Goal: Task Accomplishment & Management: Complete application form

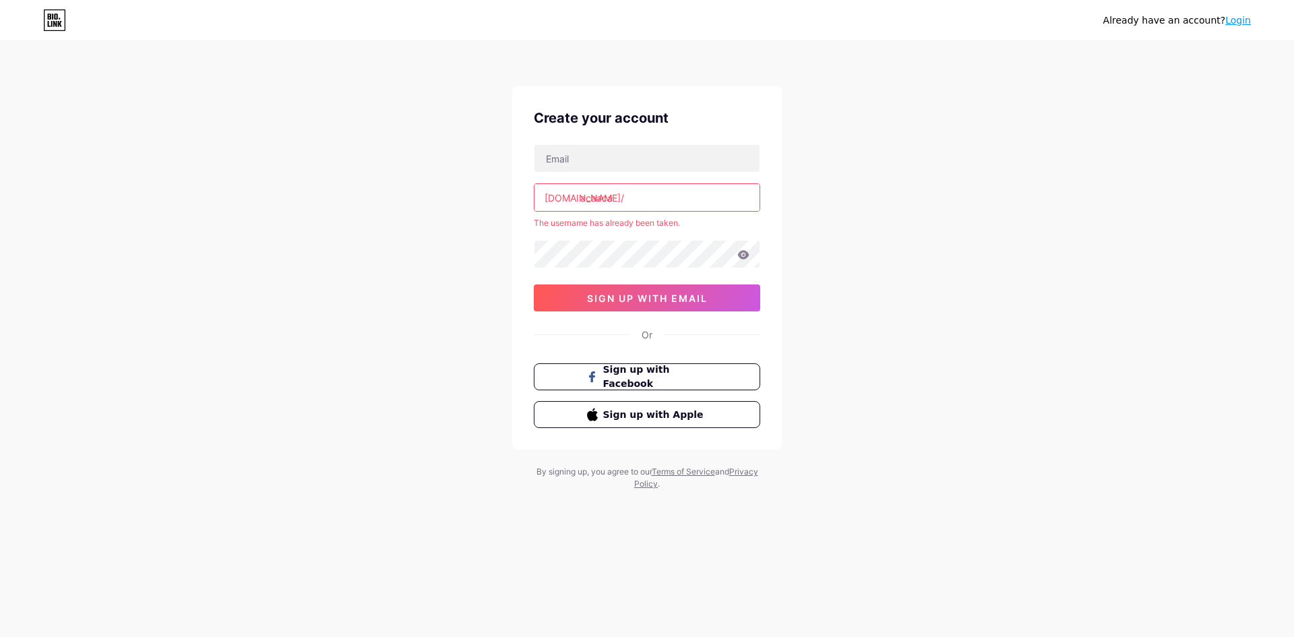
click at [441, 214] on div "Already have an account? Login Create your account [DOMAIN_NAME]/ acaaca The us…" at bounding box center [647, 266] width 1294 height 533
click at [606, 195] on input "acaaca" at bounding box center [646, 197] width 225 height 27
click at [666, 193] on input "acaaca" at bounding box center [646, 197] width 225 height 27
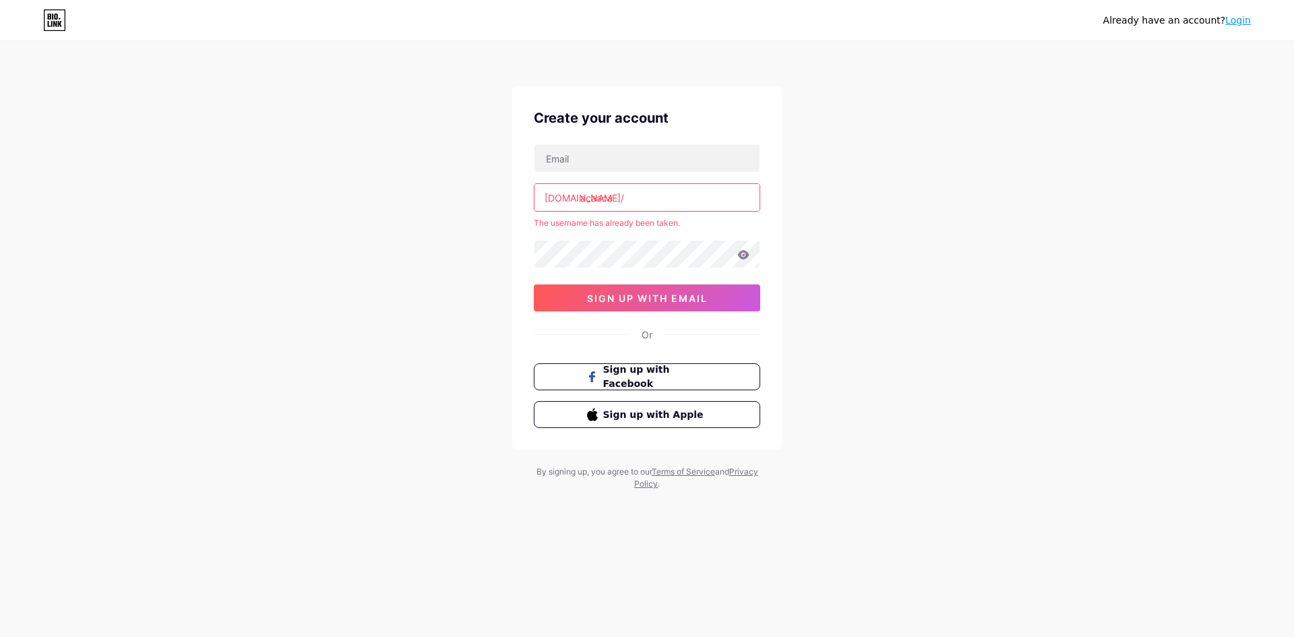
click at [666, 193] on input "acaaca" at bounding box center [646, 197] width 225 height 27
click at [666, 189] on input "acaaca" at bounding box center [646, 197] width 225 height 27
type input "a"
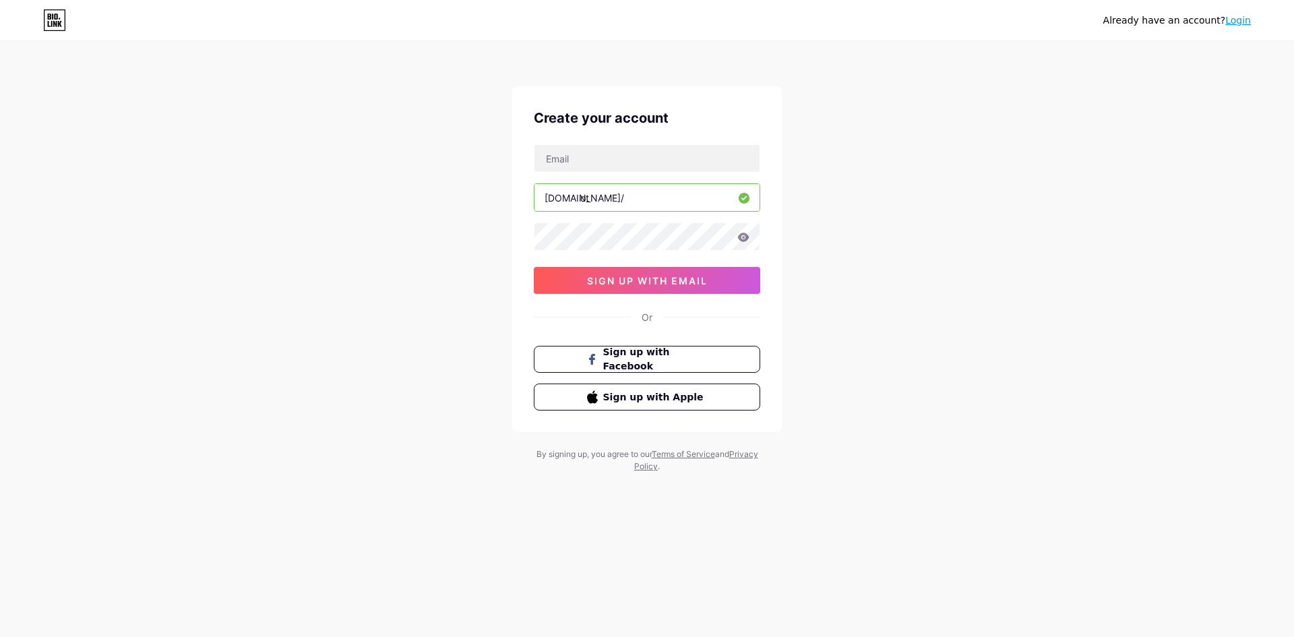
type input "o"
type input "jagoan"
click at [677, 203] on input "agenplay88" at bounding box center [646, 197] width 225 height 27
type input "agenplay88"
click at [625, 147] on input "text" at bounding box center [646, 158] width 225 height 27
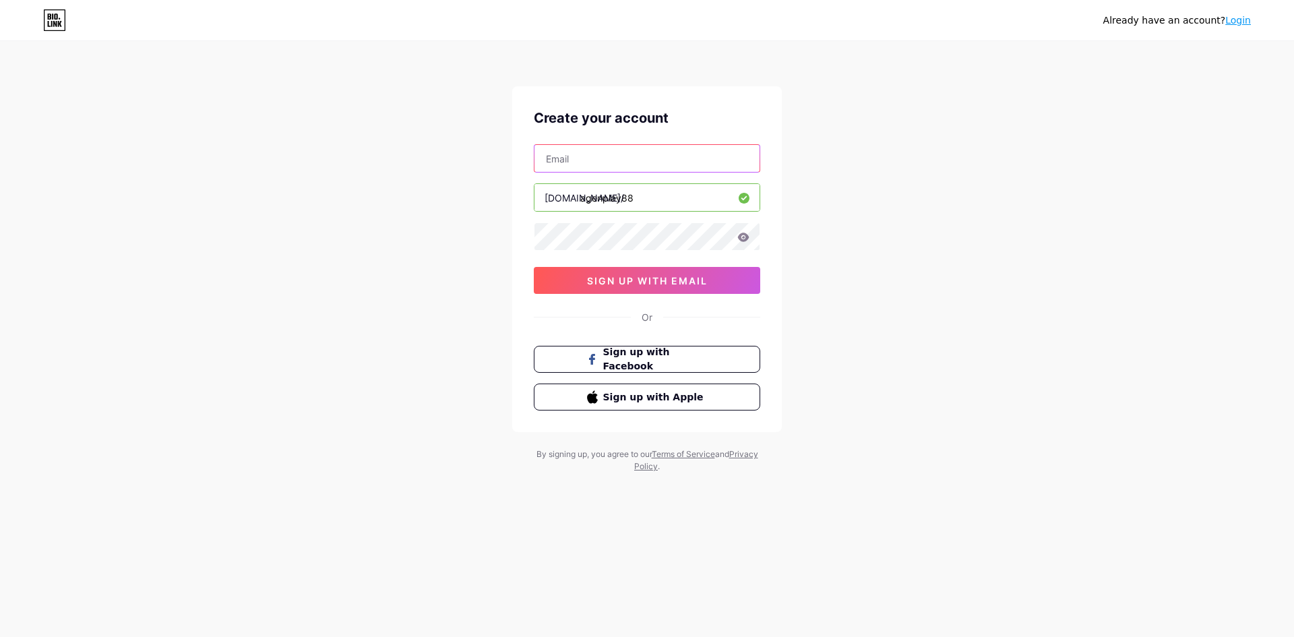
paste input "agenplay88"
click at [581, 155] on input "agenplay88.akunlama.com" at bounding box center [646, 158] width 225 height 27
click at [413, 173] on div "Already have an account? Login Create your account agenplay88.akunlama.com bio.…" at bounding box center [647, 257] width 1294 height 515
click at [708, 160] on input "agenplay88.akunlama.com" at bounding box center [646, 158] width 225 height 27
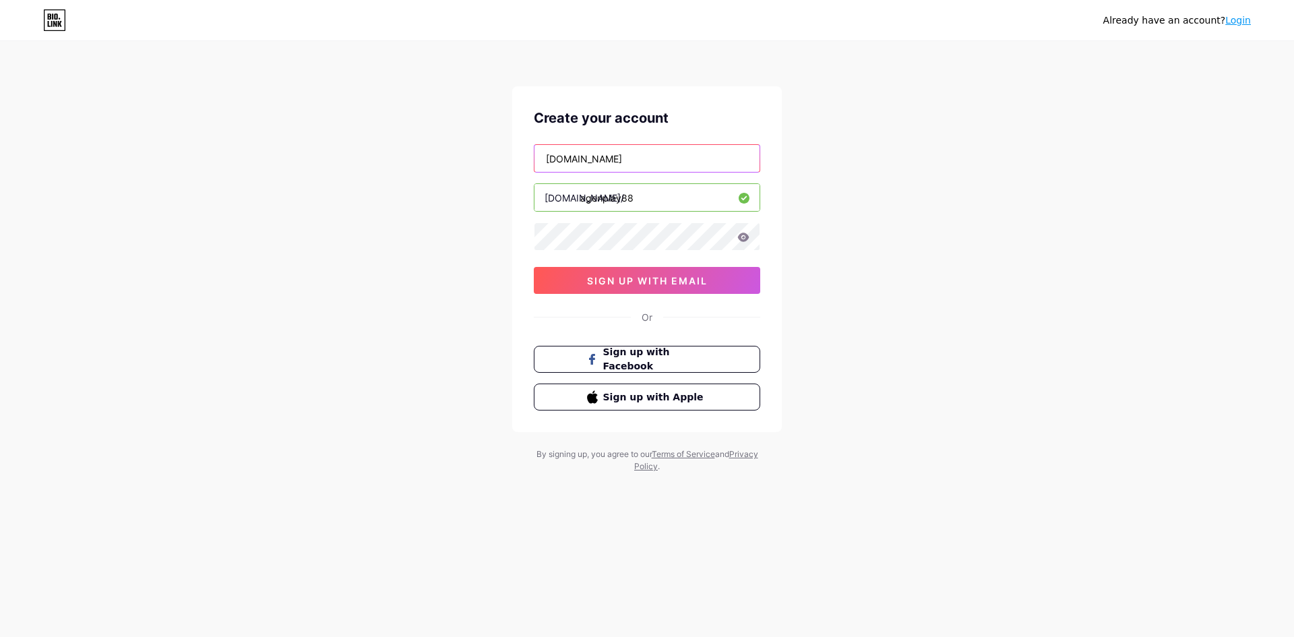
paste input "@"
type input "[EMAIL_ADDRESS][DOMAIN_NAME]"
click at [941, 274] on div "Already have an account? Login Create your account agenplay88@akunlama.com bio.…" at bounding box center [647, 257] width 1294 height 515
click at [740, 236] on icon at bounding box center [743, 236] width 11 height 9
click at [743, 236] on icon at bounding box center [743, 236] width 11 height 9
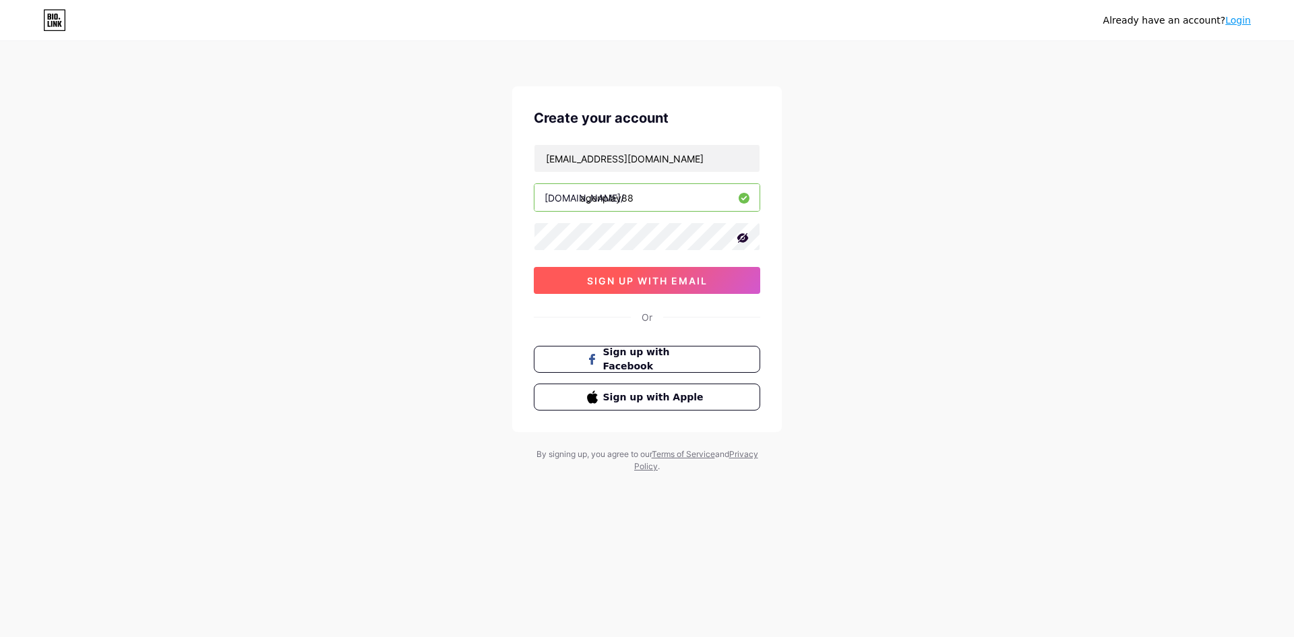
click at [630, 284] on span "sign up with email" at bounding box center [647, 280] width 121 height 11
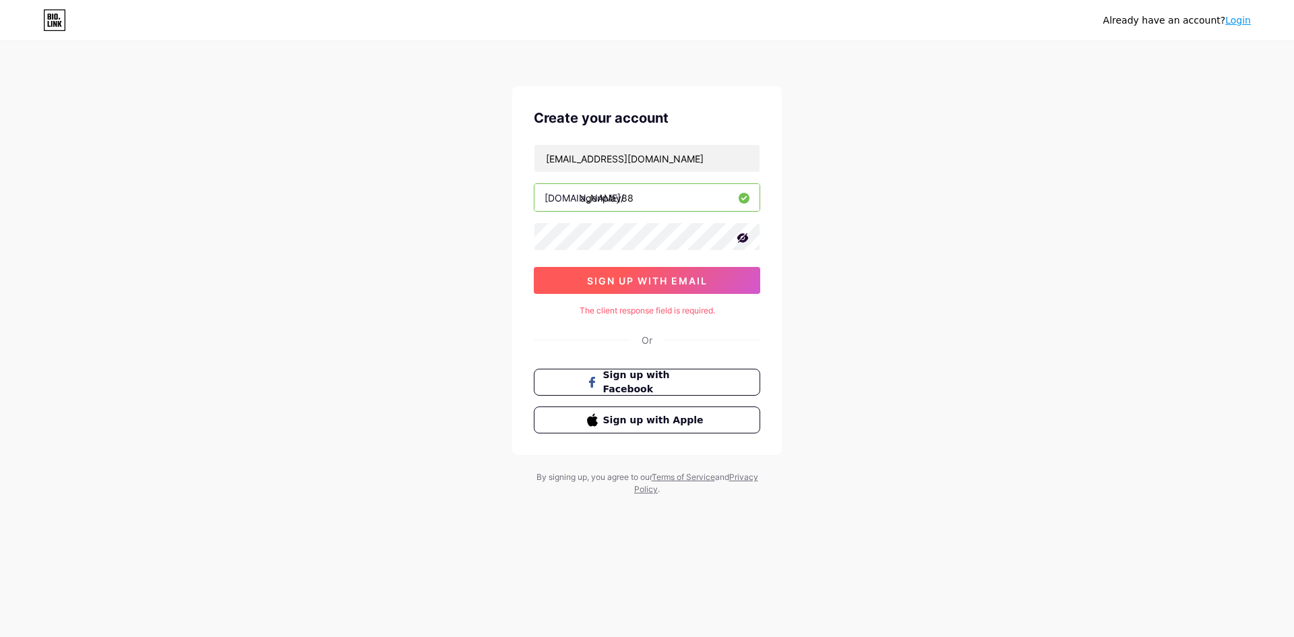
click at [704, 275] on span "sign up with email" at bounding box center [647, 280] width 121 height 11
click at [686, 305] on div "The client response field is required." at bounding box center [647, 311] width 226 height 12
click at [734, 342] on div "Or" at bounding box center [647, 340] width 226 height 14
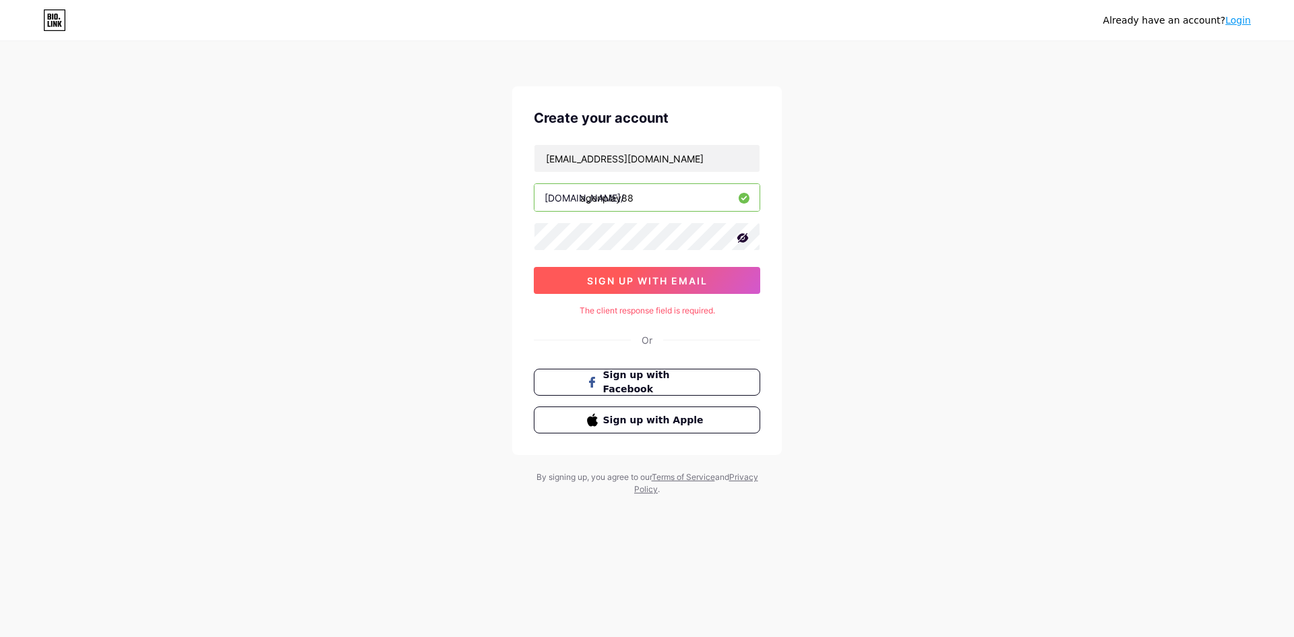
click at [707, 284] on span "sign up with email" at bounding box center [647, 280] width 121 height 11
click at [709, 278] on button "sign up with email" at bounding box center [647, 280] width 226 height 27
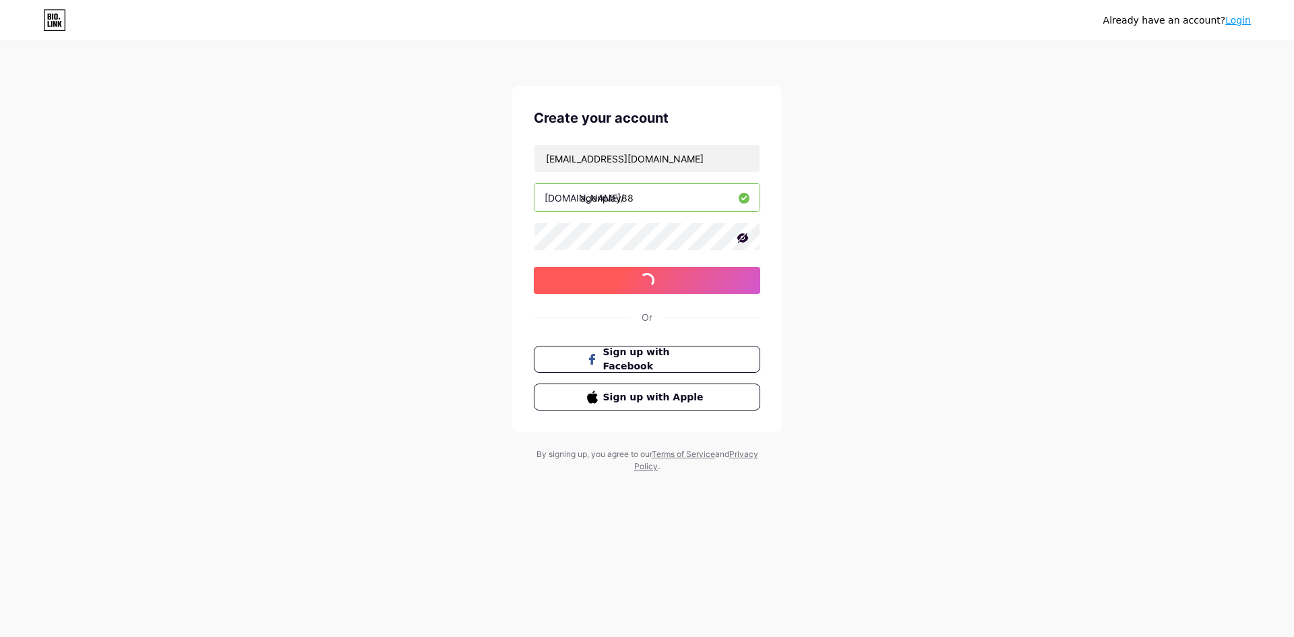
click at [709, 278] on button "sign up with email" at bounding box center [647, 280] width 226 height 27
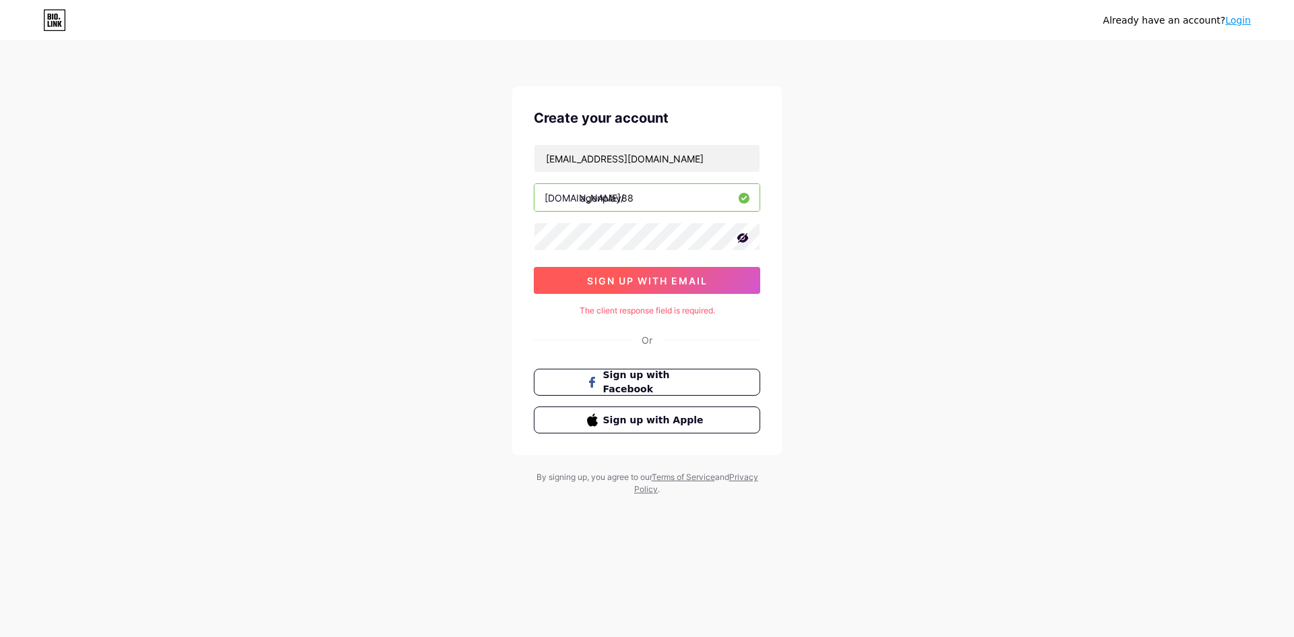
drag, startPoint x: 709, startPoint y: 278, endPoint x: 707, endPoint y: 284, distance: 7.3
click at [710, 283] on button "sign up with email" at bounding box center [647, 280] width 226 height 27
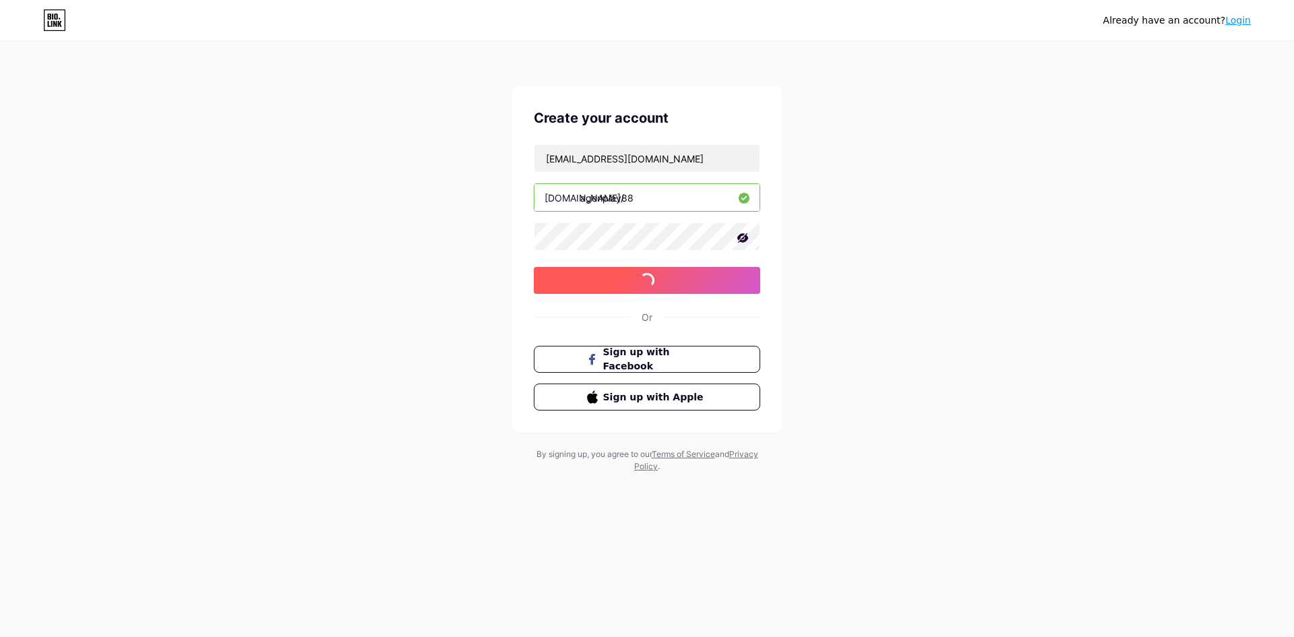
click at [706, 284] on span "sign up with email" at bounding box center [647, 280] width 121 height 11
click at [707, 283] on span "sign up with email" at bounding box center [647, 280] width 121 height 11
click at [710, 282] on button "sign up with email" at bounding box center [647, 280] width 226 height 27
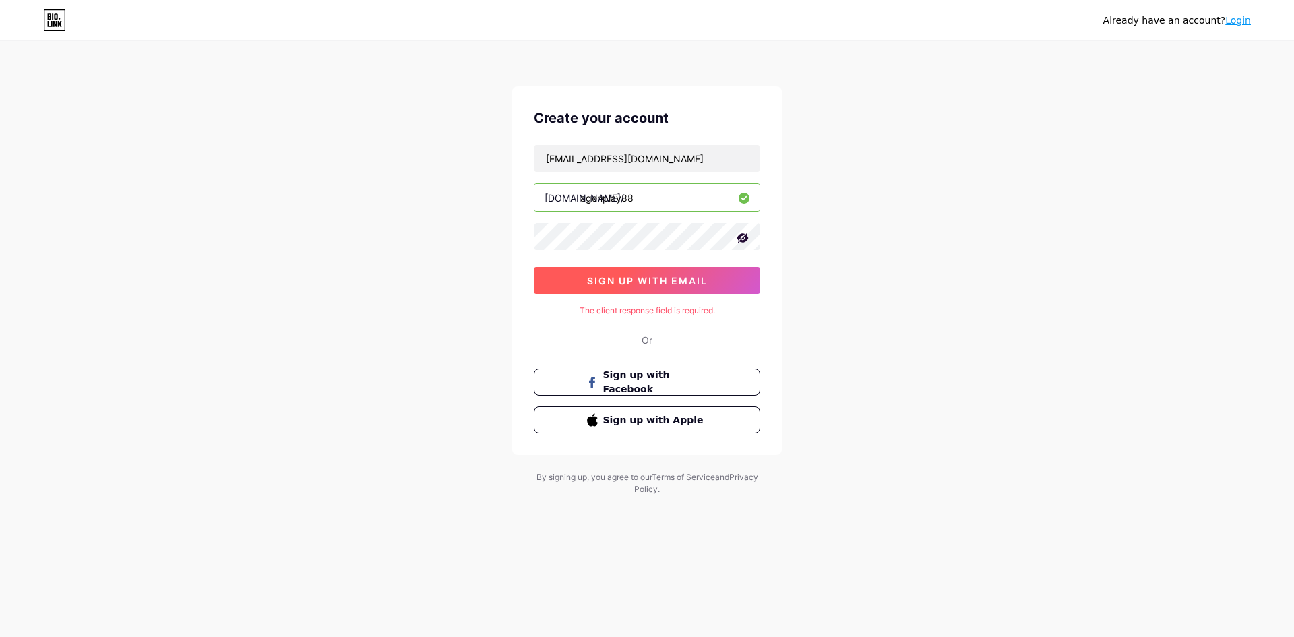
click at [711, 281] on button "sign up with email" at bounding box center [647, 280] width 226 height 27
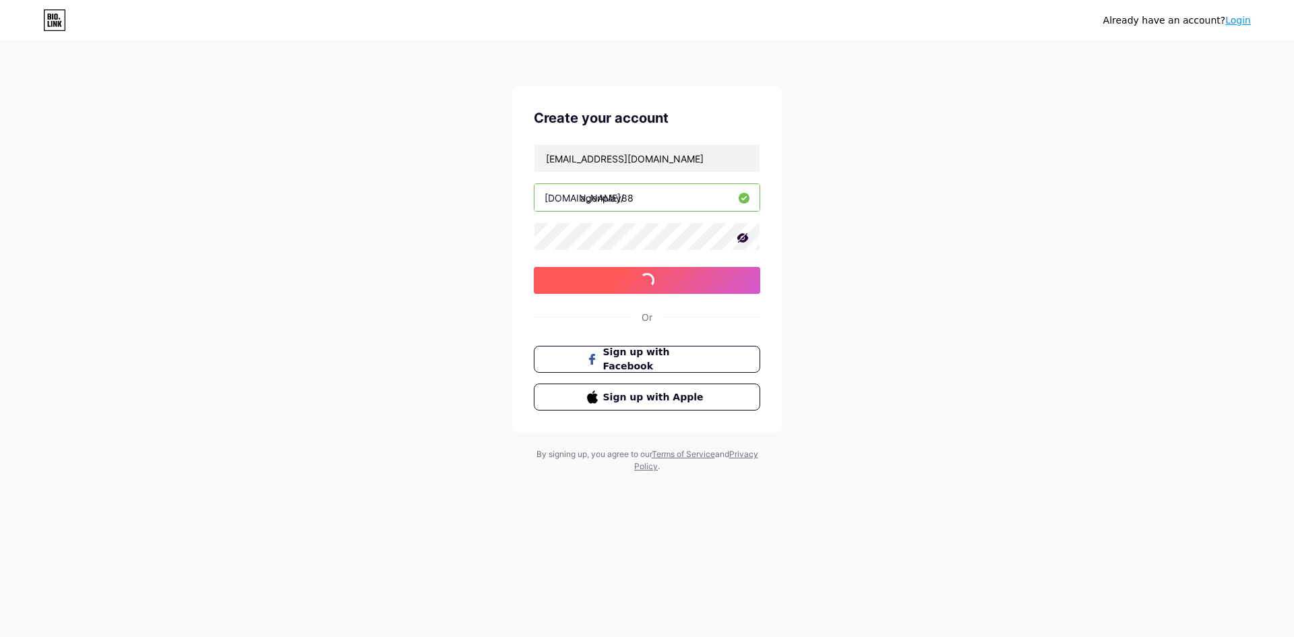
click at [711, 281] on button "sign up with email" at bounding box center [647, 280] width 226 height 27
click at [698, 166] on input "[EMAIL_ADDRESS][DOMAIN_NAME]" at bounding box center [646, 158] width 225 height 27
click at [689, 276] on span "sign up with email" at bounding box center [647, 280] width 121 height 11
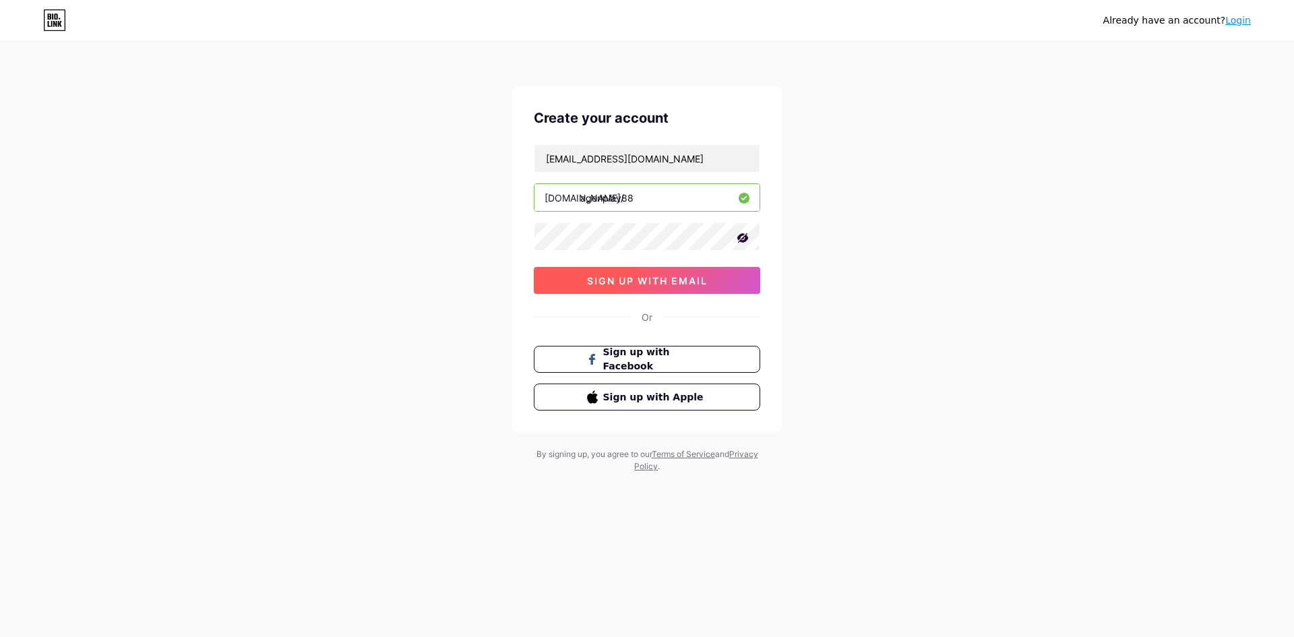
click at [689, 276] on span "sign up with email" at bounding box center [647, 280] width 121 height 11
click at [689, 163] on input "[EMAIL_ADDRESS][DOMAIN_NAME]" at bounding box center [646, 158] width 225 height 27
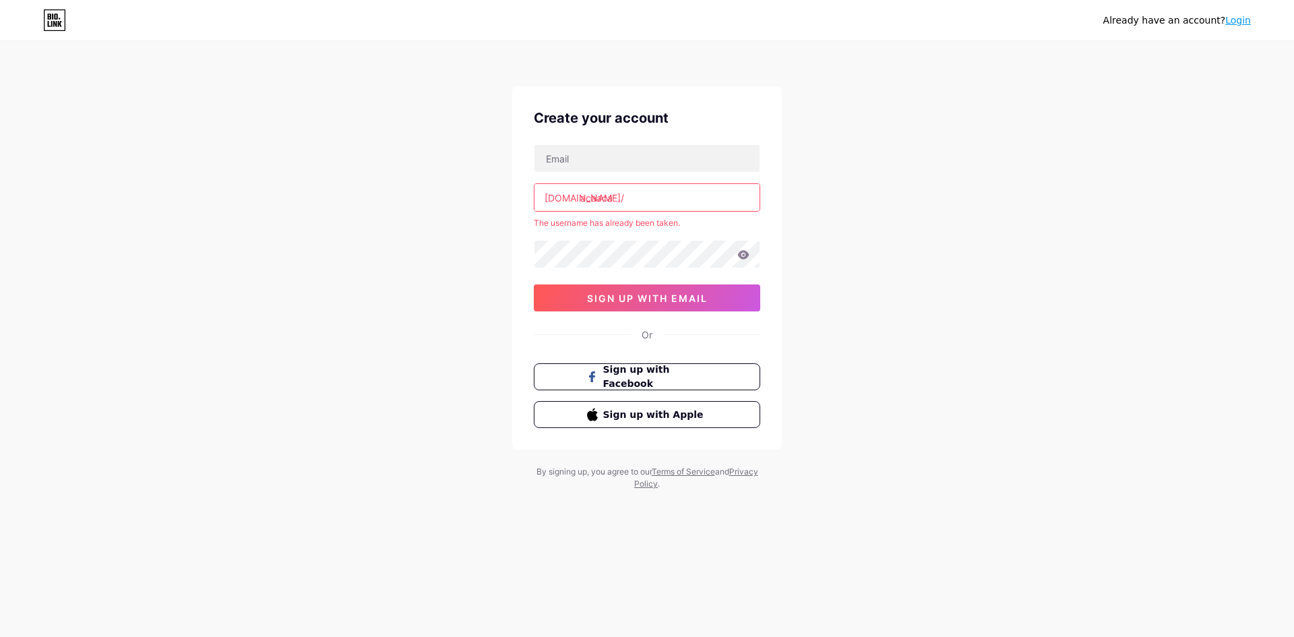
click at [623, 197] on input "acaaca" at bounding box center [646, 197] width 225 height 27
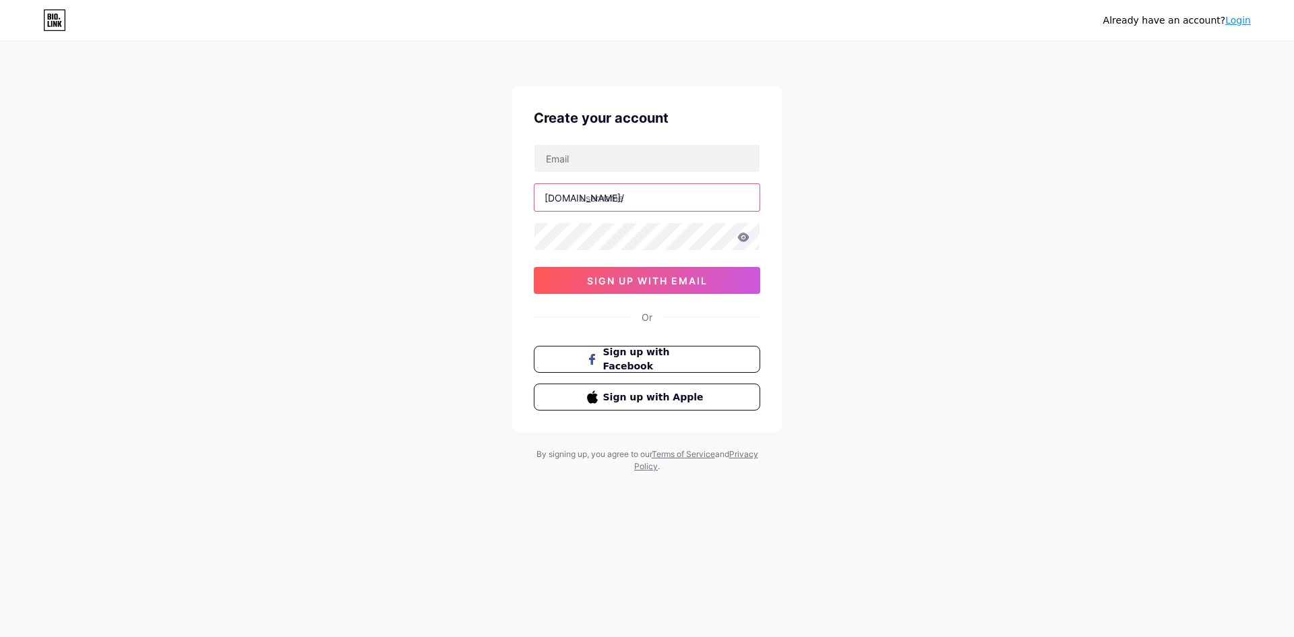
drag, startPoint x: 585, startPoint y: 195, endPoint x: 618, endPoint y: 195, distance: 33.0
click at [590, 195] on input "text" at bounding box center [646, 197] width 225 height 27
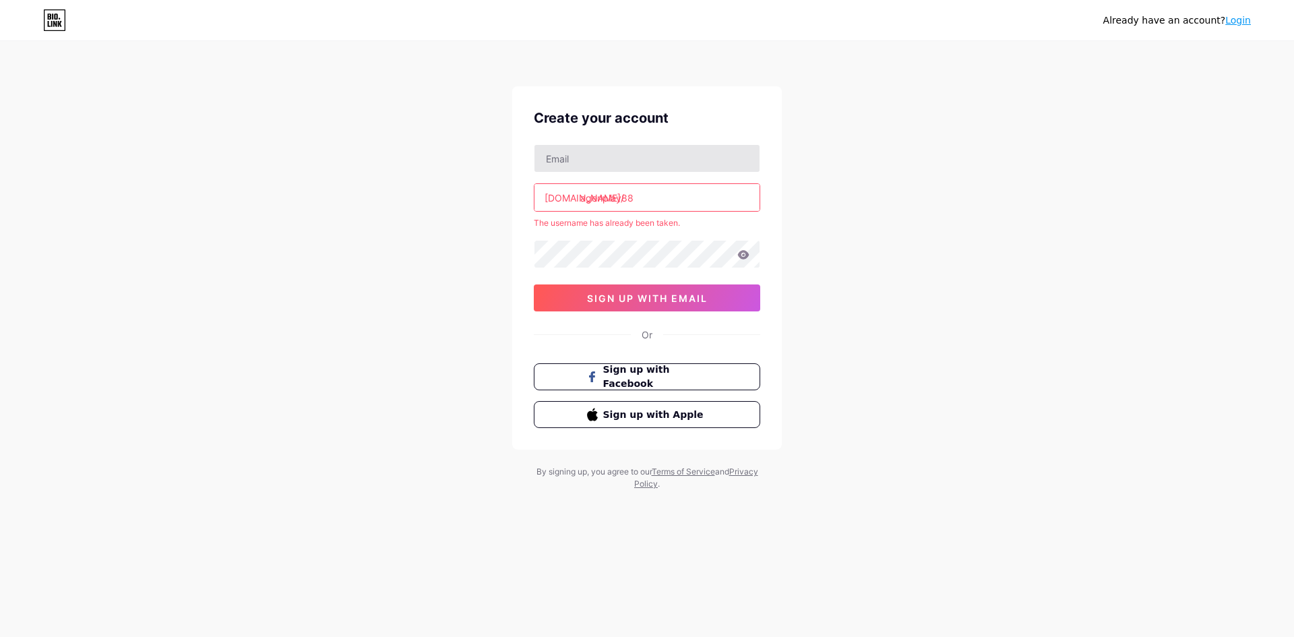
type input "agenplay88"
click at [669, 157] on input "text" at bounding box center [646, 158] width 225 height 27
click at [981, 313] on div "Already have an account? Login Create your account bio.link/ agenplay88 The use…" at bounding box center [647, 266] width 1294 height 533
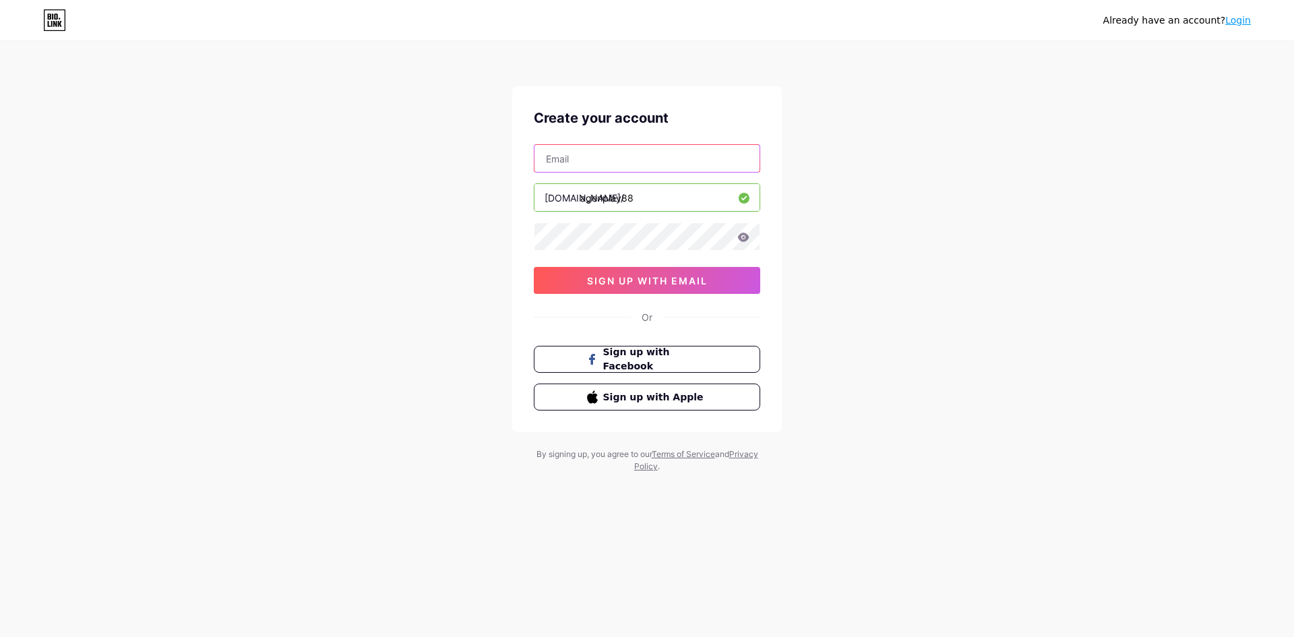
click at [648, 155] on input "text" at bounding box center [646, 158] width 225 height 27
paste input "agenplay88"
click at [611, 162] on input "agenplay88" at bounding box center [646, 158] width 225 height 27
paste input "@akunlama.com"
type input "[EMAIL_ADDRESS][DOMAIN_NAME]"
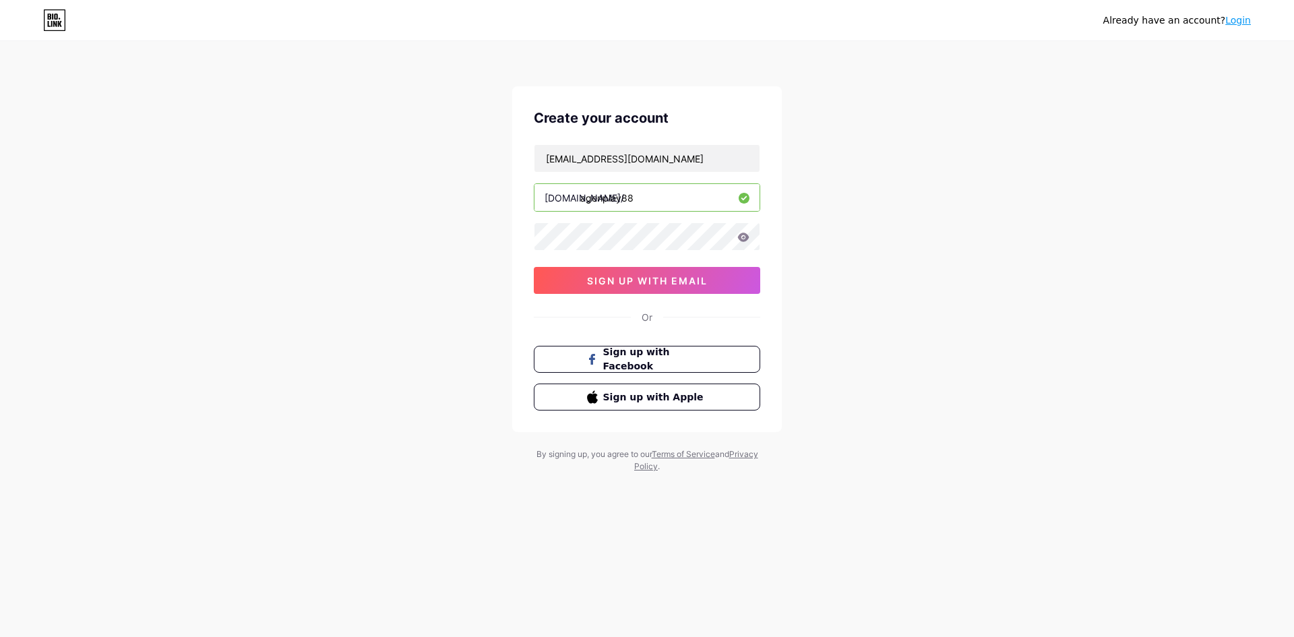
drag, startPoint x: 832, startPoint y: 259, endPoint x: 722, endPoint y: 254, distance: 110.6
click at [833, 259] on div "Already have an account? Login Create your account agenplay88@akunlama.com bio.…" at bounding box center [647, 257] width 1294 height 515
drag, startPoint x: 848, startPoint y: 258, endPoint x: 830, endPoint y: 259, distance: 17.5
click at [846, 258] on div "Already have an account? Login Create your account agenplay88@akunlama.com bio.…" at bounding box center [647, 257] width 1294 height 515
click at [710, 286] on button "sign up with email" at bounding box center [647, 280] width 226 height 27
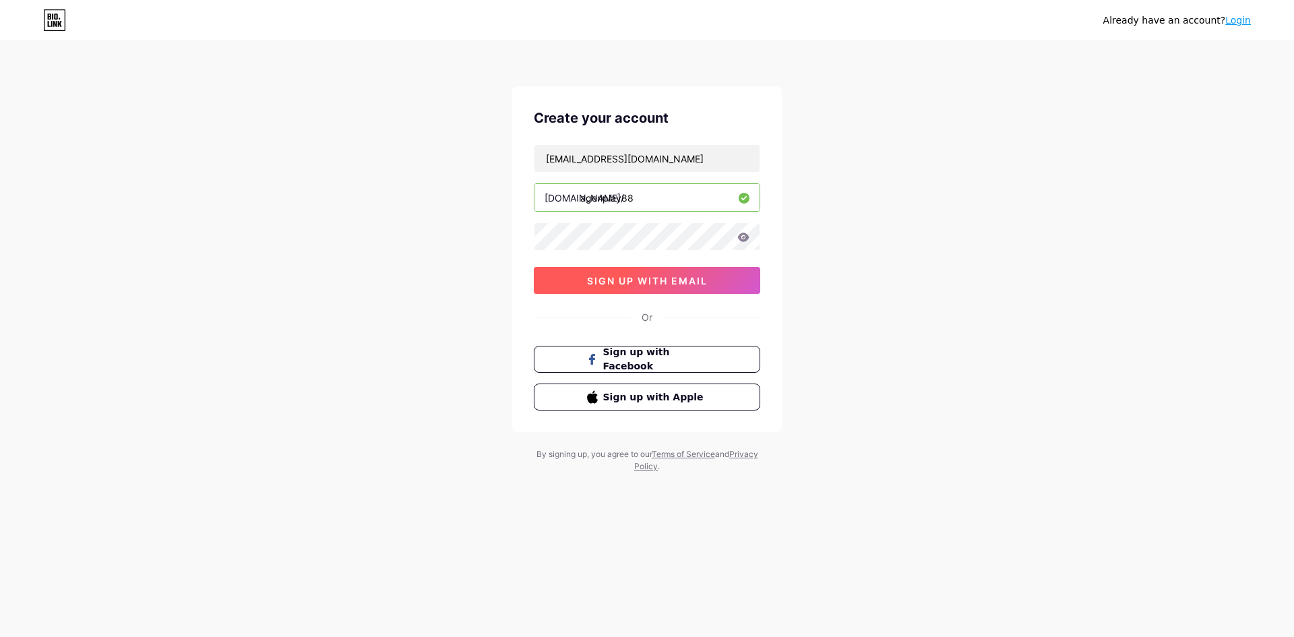
click at [667, 284] on span "sign up with email" at bounding box center [647, 280] width 121 height 11
click at [706, 281] on span "sign up with email" at bounding box center [647, 280] width 121 height 11
click at [705, 280] on span "sign up with email" at bounding box center [647, 280] width 121 height 11
click at [703, 280] on span "sign up with email" at bounding box center [647, 280] width 121 height 11
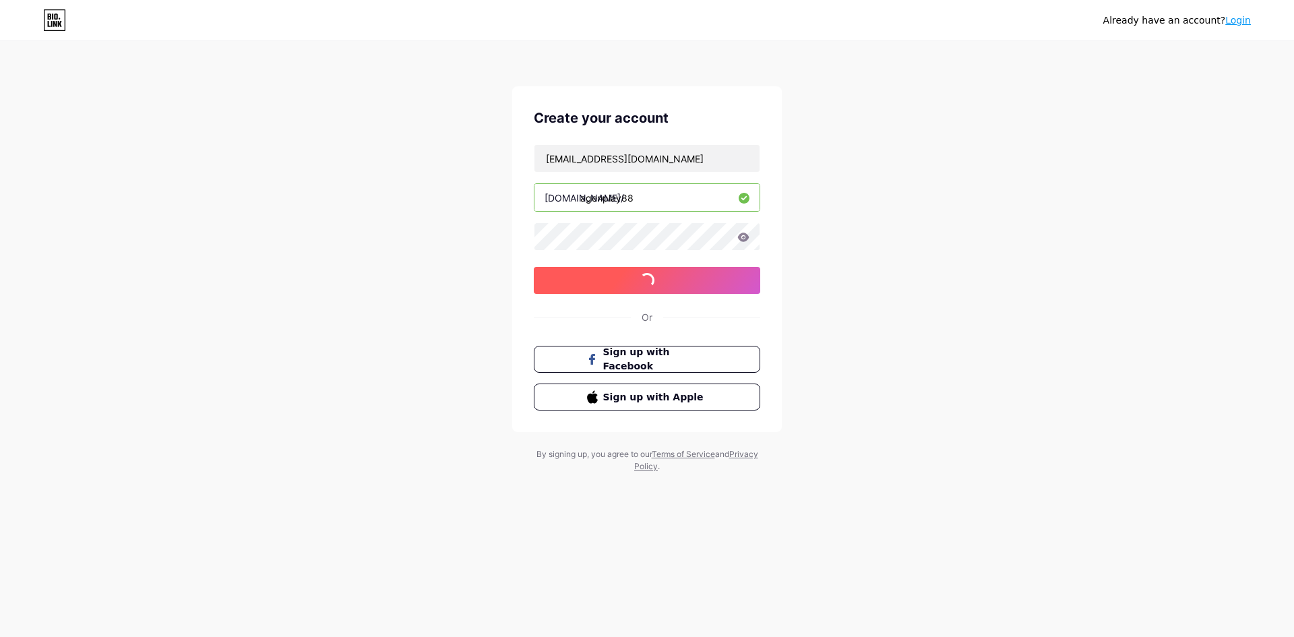
click at [703, 280] on span "sign up with email" at bounding box center [647, 280] width 121 height 11
click at [702, 280] on span "sign up with email" at bounding box center [647, 280] width 121 height 11
click at [701, 280] on span "sign up with email" at bounding box center [647, 280] width 121 height 11
click at [701, 279] on span "sign up with email" at bounding box center [647, 280] width 121 height 11
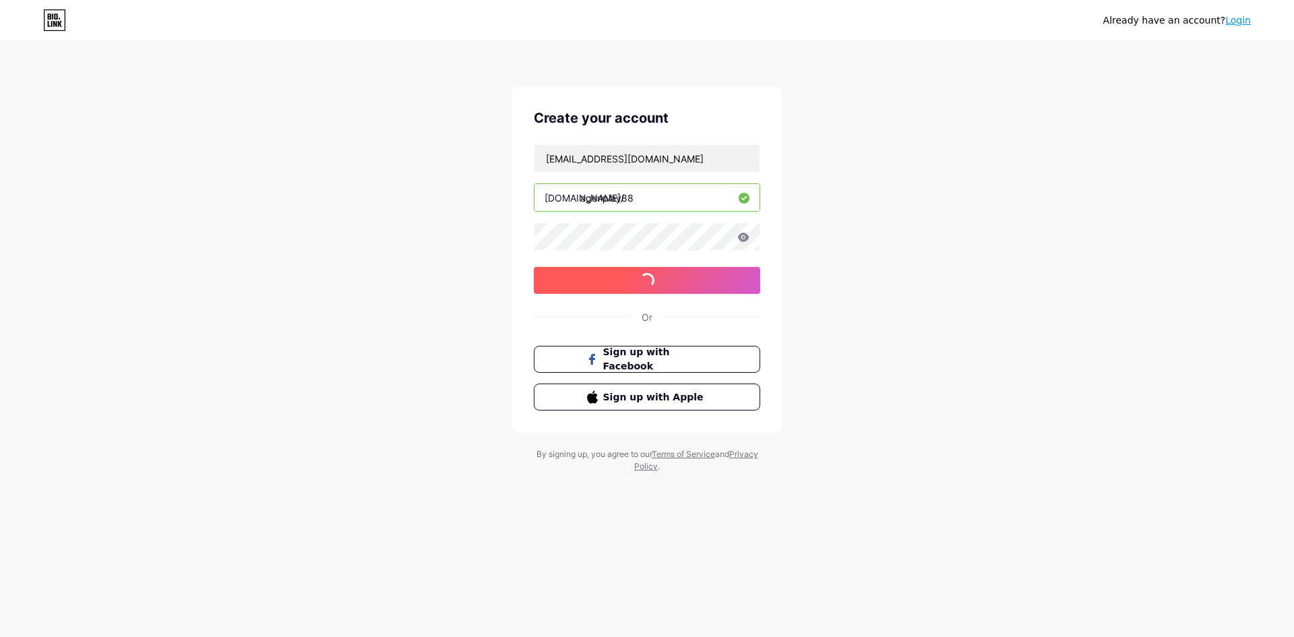
click at [701, 279] on span "sign up with email" at bounding box center [647, 280] width 121 height 11
click at [697, 276] on span "sign up with email" at bounding box center [647, 280] width 121 height 11
click at [695, 275] on span "sign up with email" at bounding box center [647, 280] width 121 height 11
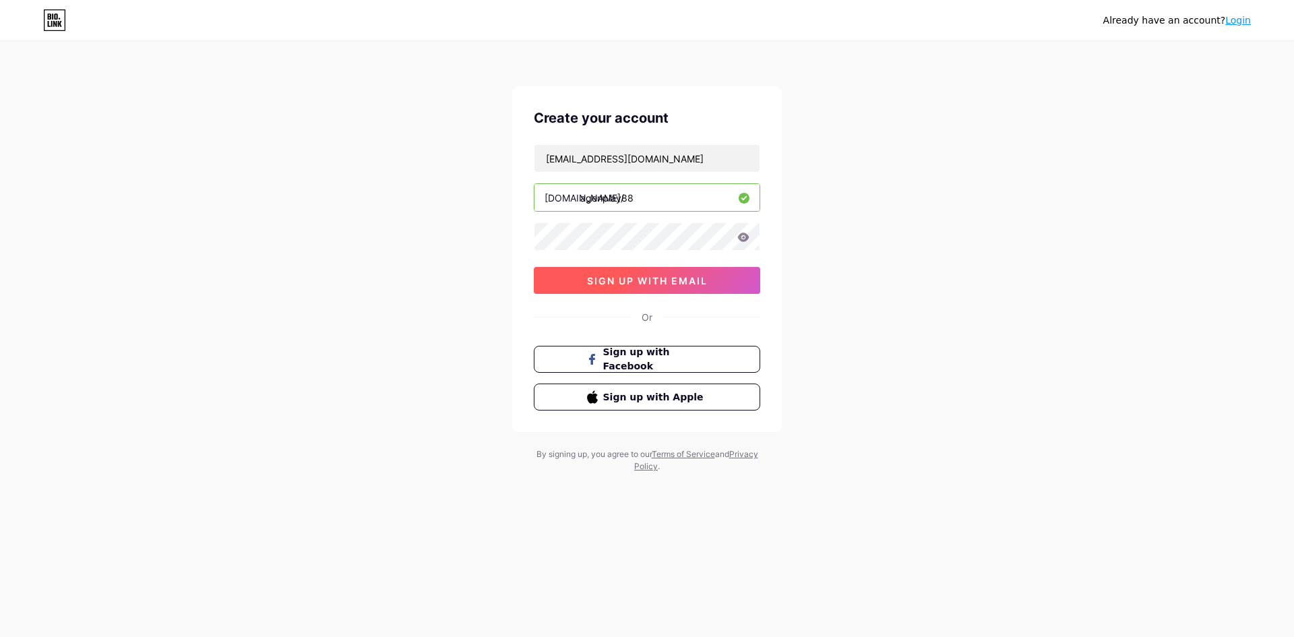
click at [695, 274] on button "sign up with email" at bounding box center [647, 280] width 226 height 27
click at [693, 271] on button "sign up with email" at bounding box center [647, 280] width 226 height 27
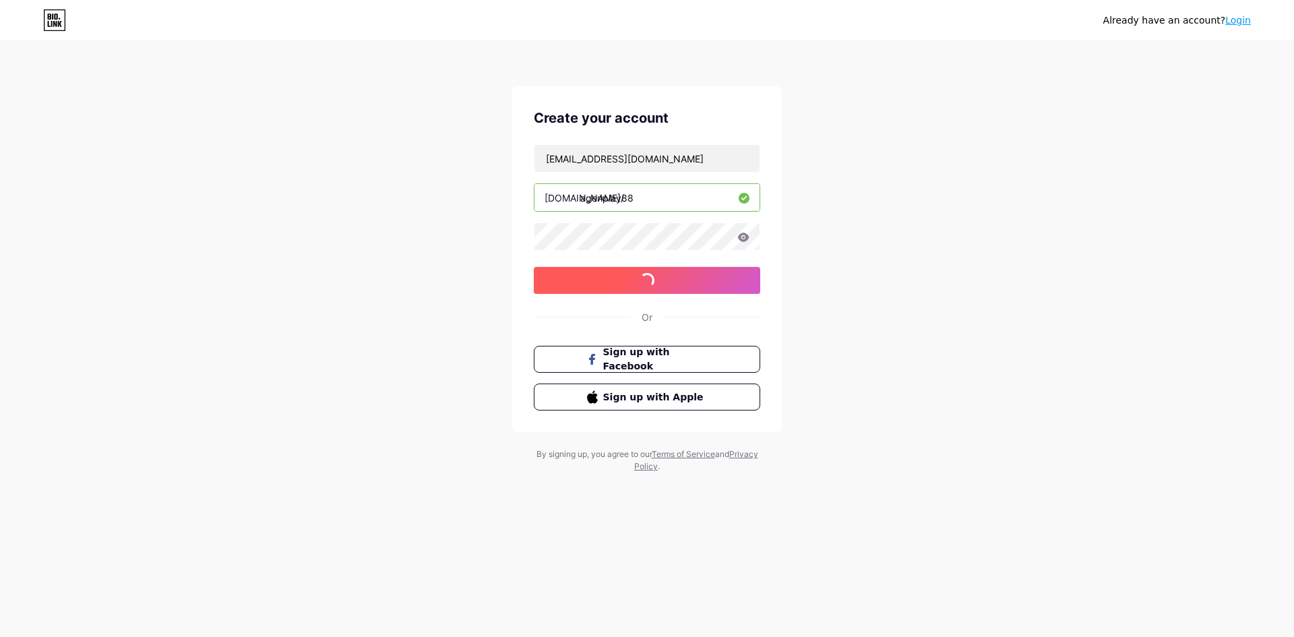
click at [693, 270] on button "sign up with email" at bounding box center [647, 280] width 226 height 27
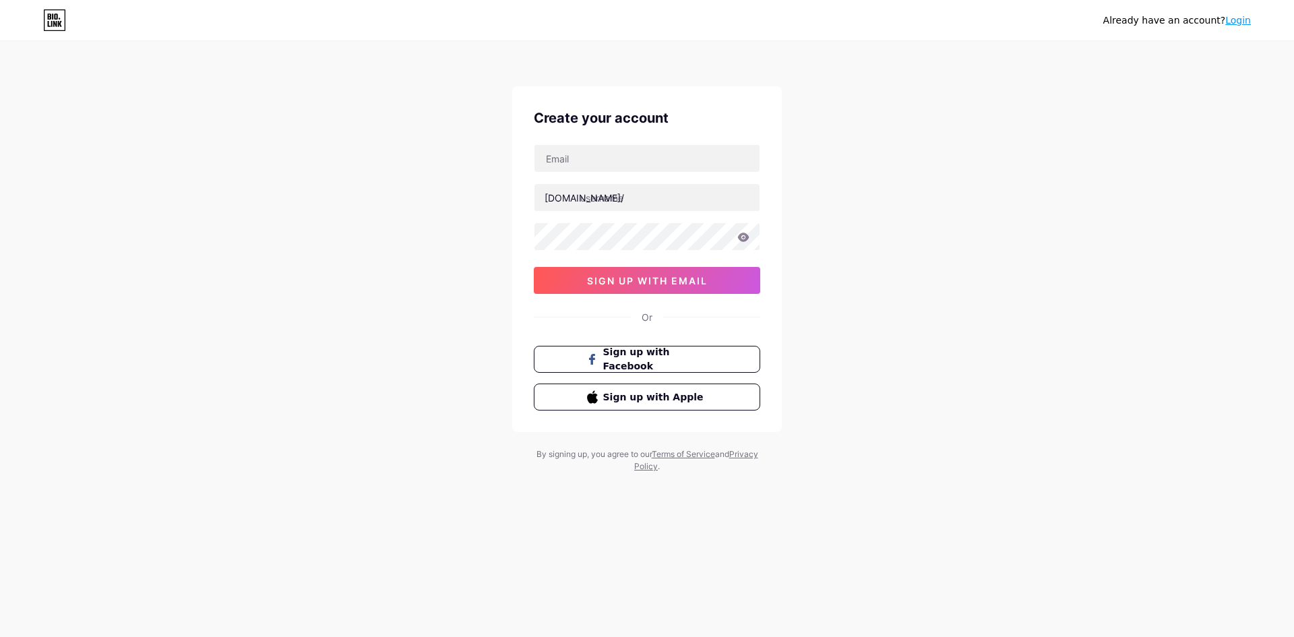
click at [1168, 160] on div "Already have an account? Login Create your account bio.link/ 0cAFcWeA7BeDDLPC1A…" at bounding box center [647, 257] width 1294 height 515
click at [1090, 157] on div "Already have an account? Login Create your account bio.link/ 0cAFcWeA7BeDDLPC1A…" at bounding box center [647, 257] width 1294 height 515
click at [52, 20] on icon at bounding box center [54, 20] width 23 height 22
type input "[EMAIL_ADDRESS][DOMAIN_NAME]"
click at [655, 204] on input "text" at bounding box center [646, 197] width 225 height 27
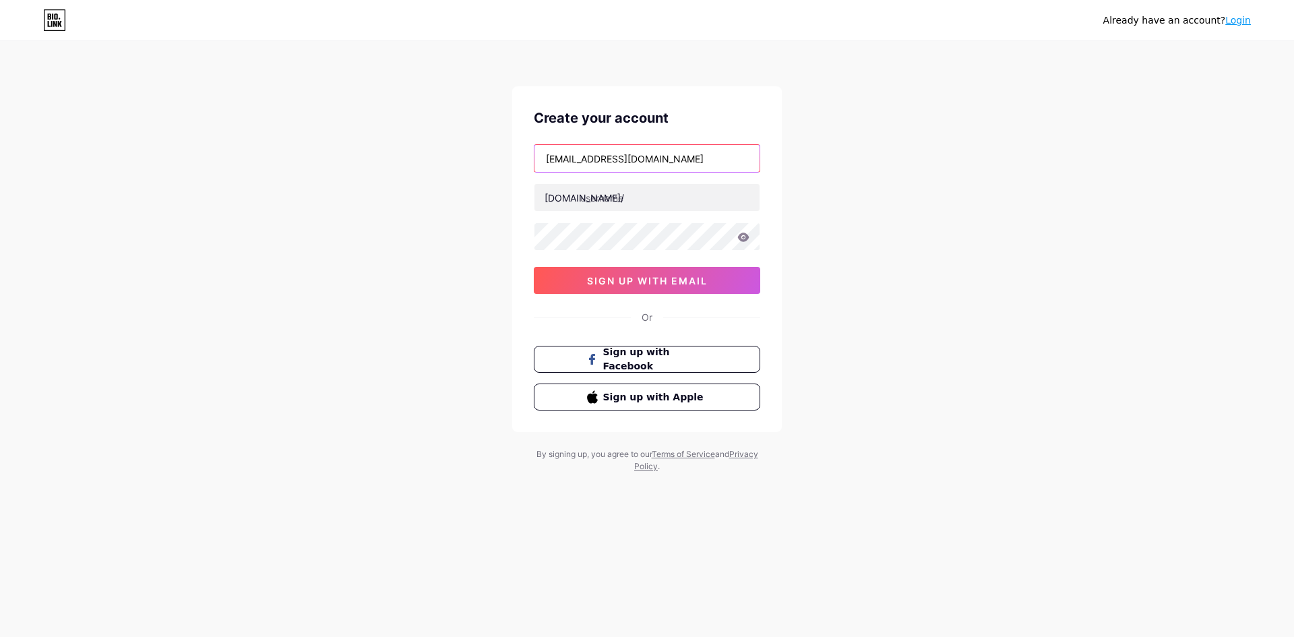
click at [575, 158] on input "[EMAIL_ADDRESS][DOMAIN_NAME]" at bounding box center [646, 158] width 225 height 27
click at [576, 158] on input "[EMAIL_ADDRESS][DOMAIN_NAME]" at bounding box center [646, 158] width 225 height 27
drag, startPoint x: 440, startPoint y: 208, endPoint x: 571, endPoint y: 208, distance: 130.7
click at [453, 208] on div "Already have an account? Login Create your account agenplay88@akunlama.com bio.…" at bounding box center [647, 257] width 1294 height 515
click at [610, 206] on input "text" at bounding box center [646, 197] width 225 height 27
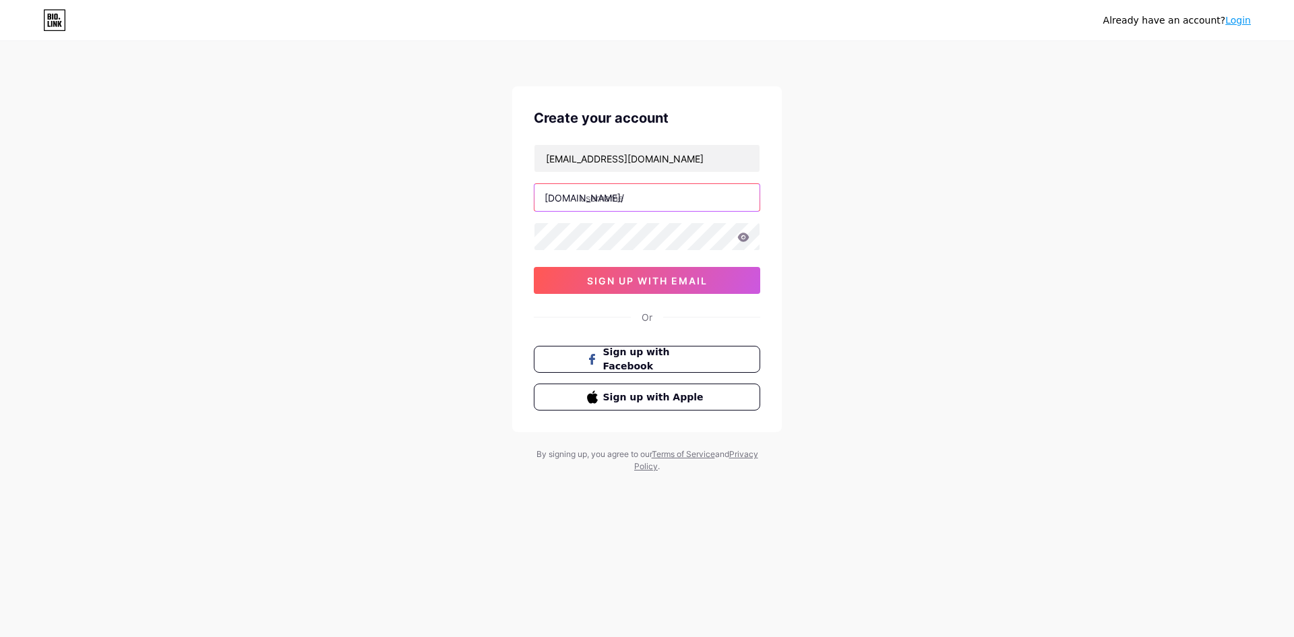
paste input "agenplay88"
type input "agenplay88"
click at [632, 273] on button "sign up with email" at bounding box center [647, 280] width 226 height 27
click at [631, 273] on button "sign up with email" at bounding box center [647, 280] width 226 height 27
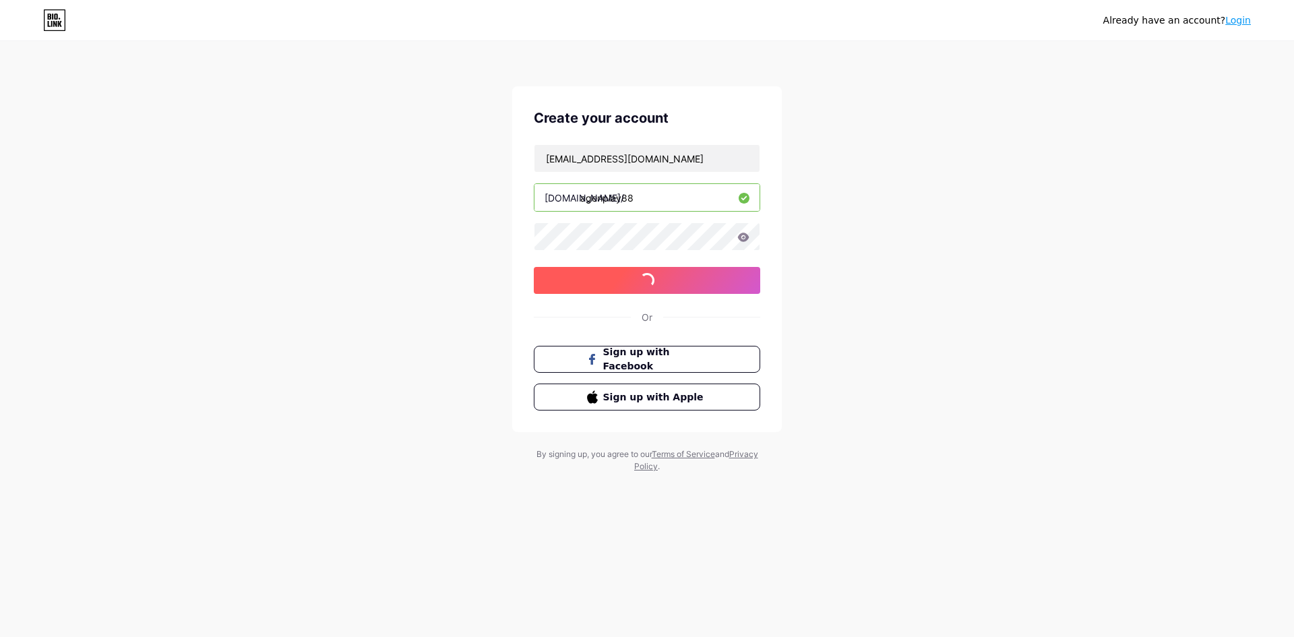
click at [631, 273] on button "sign up with email" at bounding box center [647, 280] width 226 height 27
click at [631, 274] on button "sign up with email" at bounding box center [647, 280] width 226 height 27
click at [631, 273] on button "sign up with email" at bounding box center [647, 280] width 226 height 27
click at [624, 269] on button "sign up with email" at bounding box center [647, 280] width 226 height 27
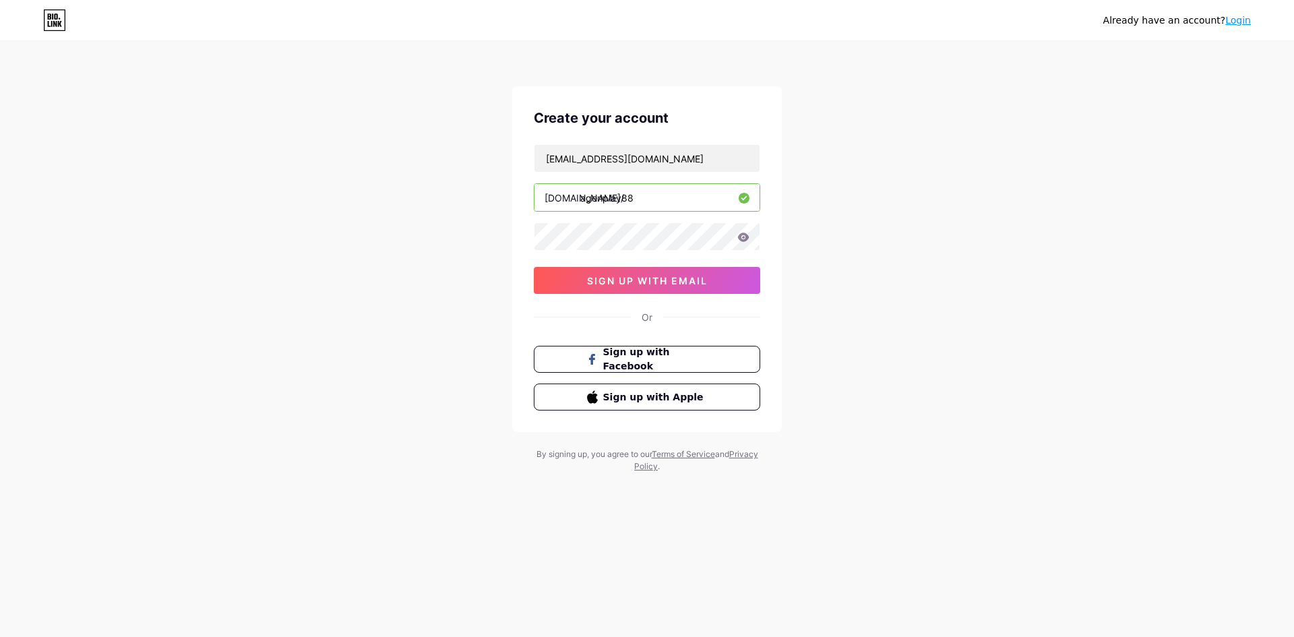
click at [621, 266] on div "agenplay88@akunlama.com bio.link/ agenplay88 sign up with email" at bounding box center [647, 219] width 226 height 150
drag, startPoint x: 621, startPoint y: 264, endPoint x: 631, endPoint y: 276, distance: 15.4
click at [622, 264] on div "agenplay88@akunlama.com bio.link/ agenplay88 sign up with email" at bounding box center [647, 219] width 226 height 150
click at [631, 278] on span "sign up with email" at bounding box center [647, 280] width 121 height 11
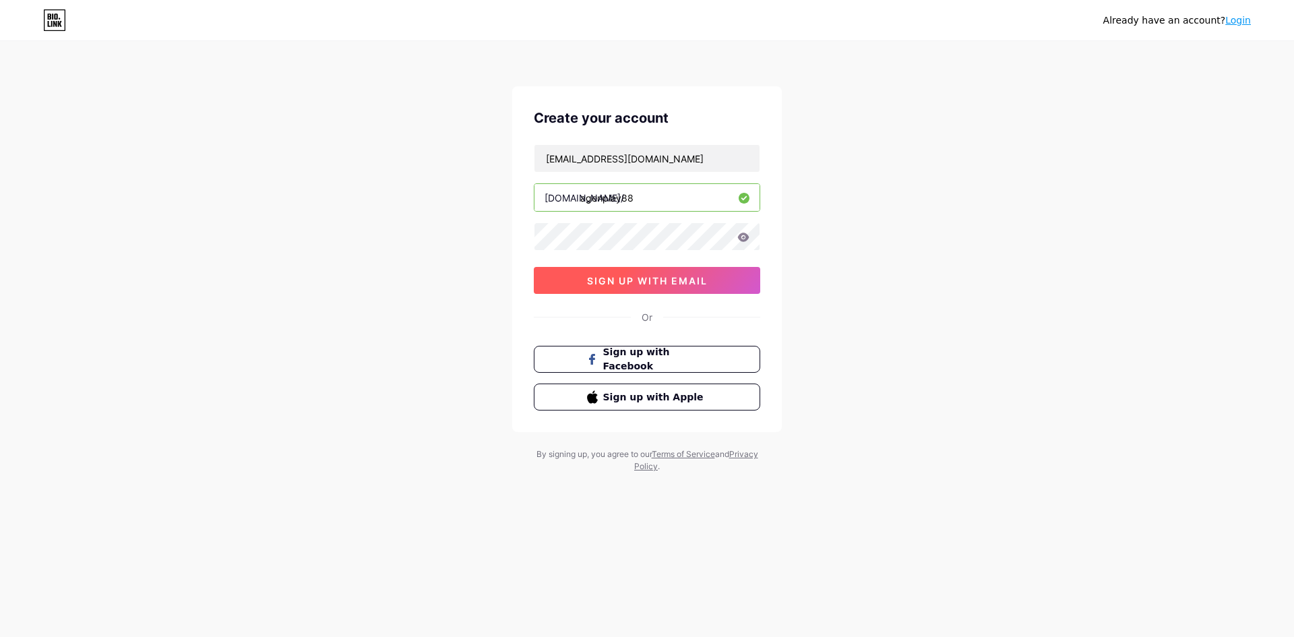
click at [631, 278] on span "sign up with email" at bounding box center [647, 280] width 121 height 11
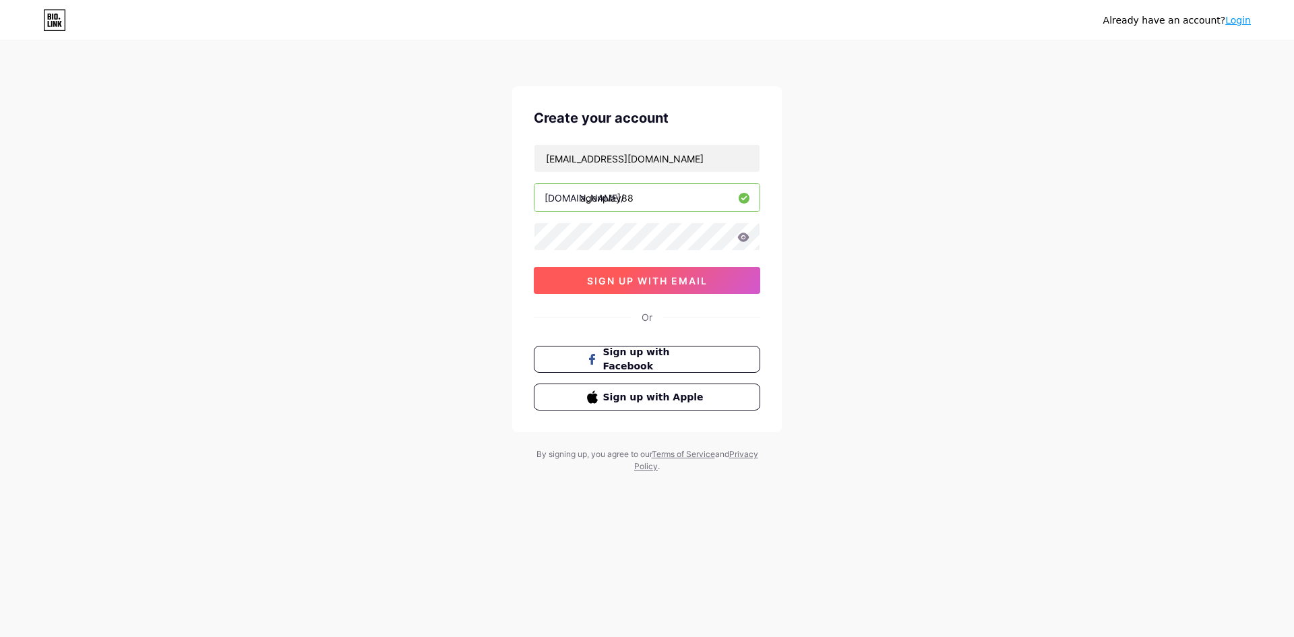
click at [631, 278] on span "sign up with email" at bounding box center [647, 280] width 121 height 11
click at [629, 277] on span "sign up with email" at bounding box center [647, 280] width 121 height 11
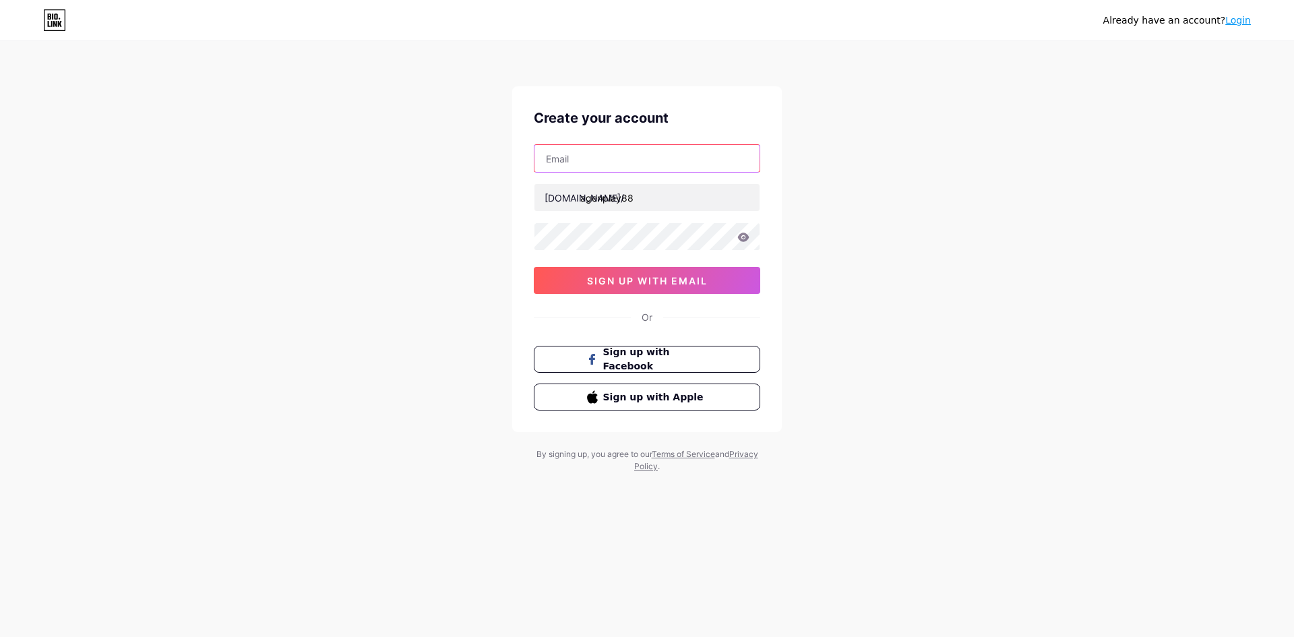
click at [604, 161] on input "text" at bounding box center [646, 158] width 225 height 27
click at [648, 158] on input "text" at bounding box center [646, 158] width 225 height 27
click at [943, 224] on div "Already have an account? Login Create your account [DOMAIN_NAME]/ agenplay88 0c…" at bounding box center [647, 257] width 1294 height 515
click at [610, 156] on input "text" at bounding box center [646, 158] width 225 height 27
paste input "[EMAIL_ADDRESS][DOMAIN_NAME]"
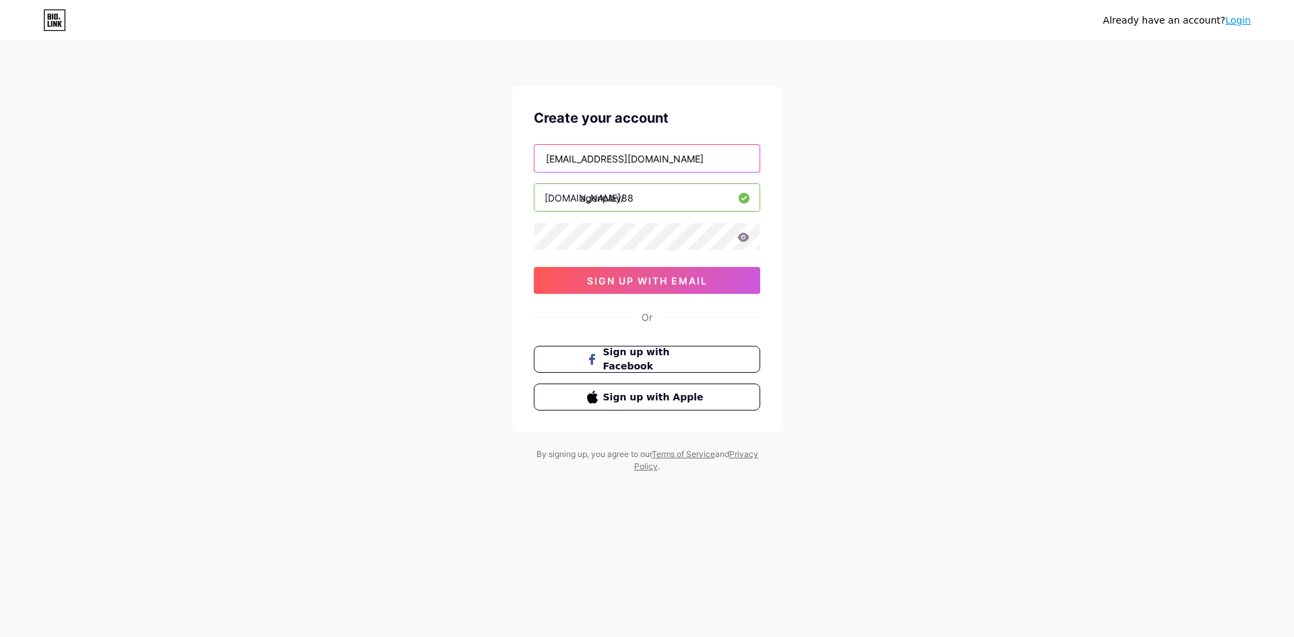
type input "[EMAIL_ADDRESS][DOMAIN_NAME]"
drag, startPoint x: 1073, startPoint y: 271, endPoint x: 1011, endPoint y: 269, distance: 62.0
click at [1073, 273] on div "Already have an account? Login Create your account [EMAIL_ADDRESS][DOMAIN_NAME]…" at bounding box center [647, 257] width 1294 height 515
click at [629, 202] on input "agenplay88" at bounding box center [646, 197] width 225 height 27
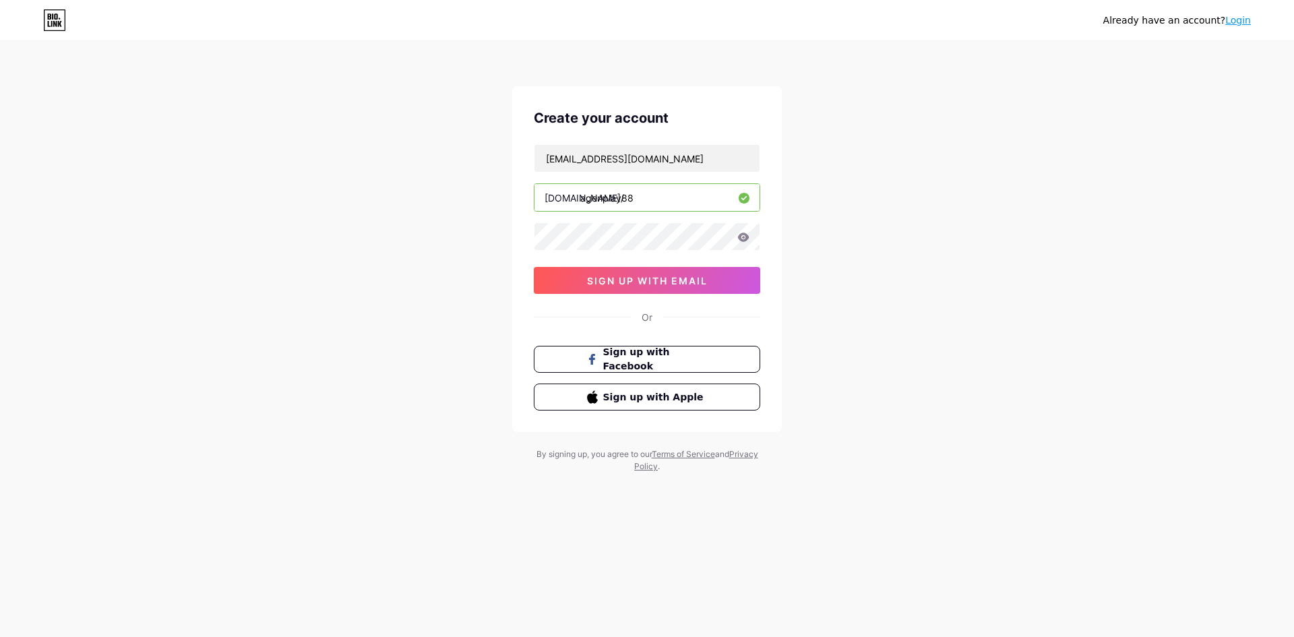
click at [741, 236] on icon at bounding box center [743, 236] width 12 height 9
click at [715, 271] on button "sign up with email" at bounding box center [647, 280] width 226 height 27
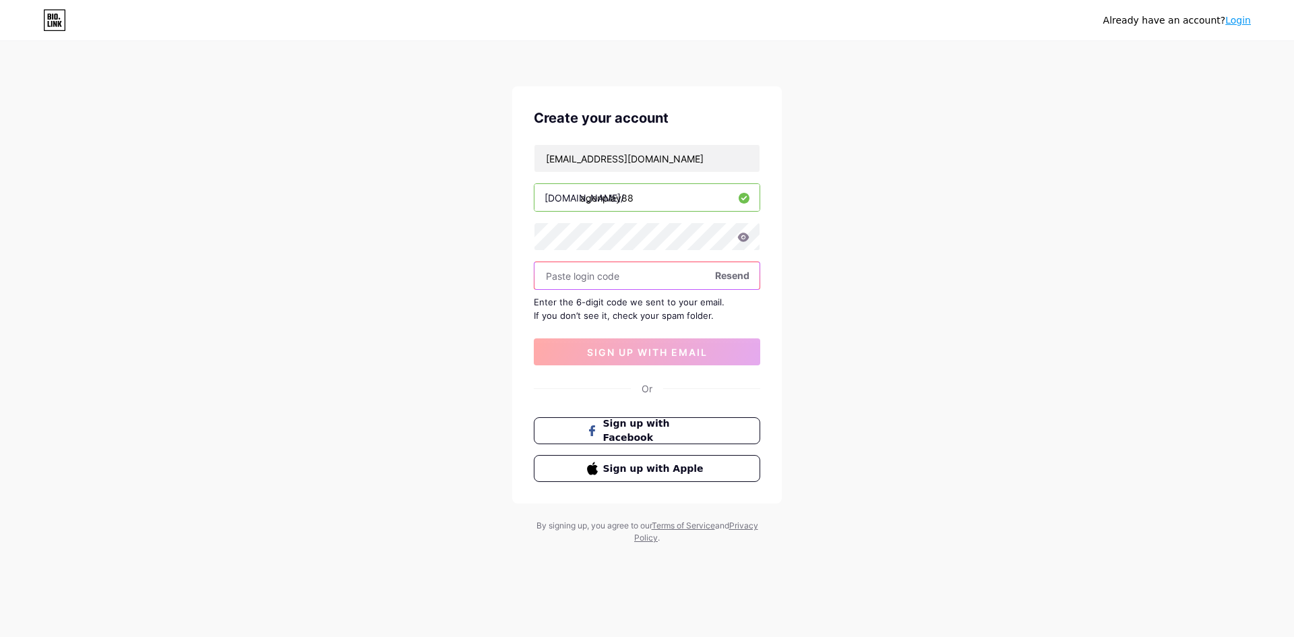
click at [589, 278] on input "text" at bounding box center [646, 275] width 225 height 27
paste input "528733"
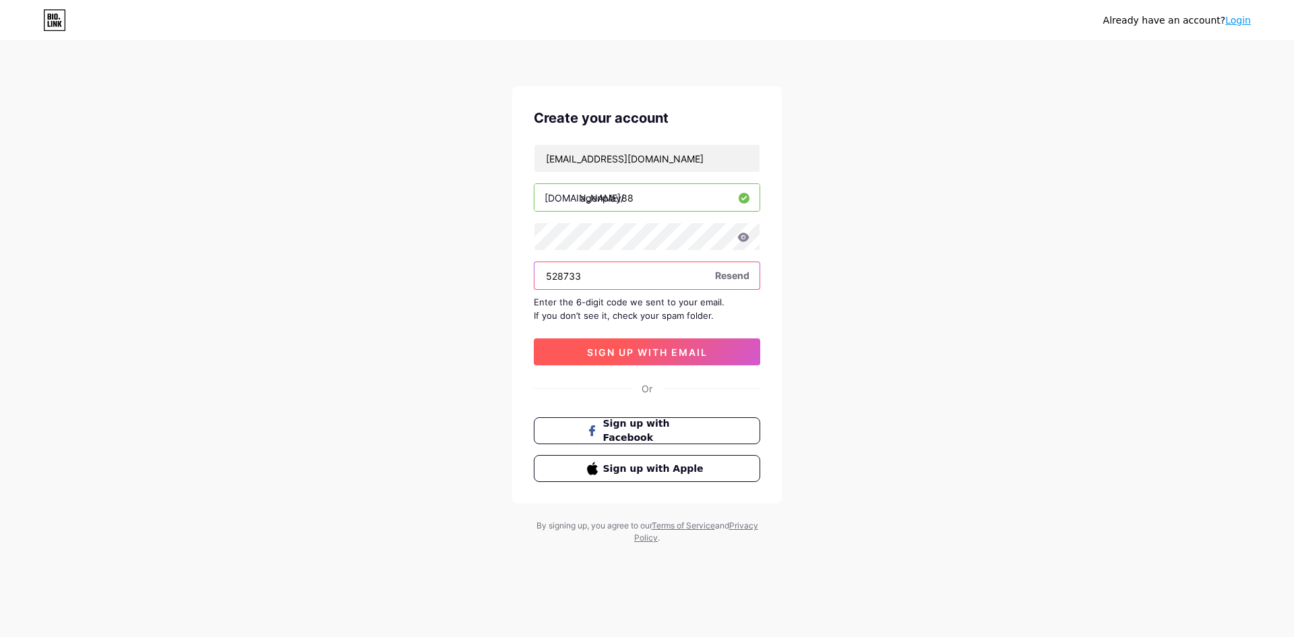
type input "528733"
click at [632, 344] on button "sign up with email" at bounding box center [647, 351] width 226 height 27
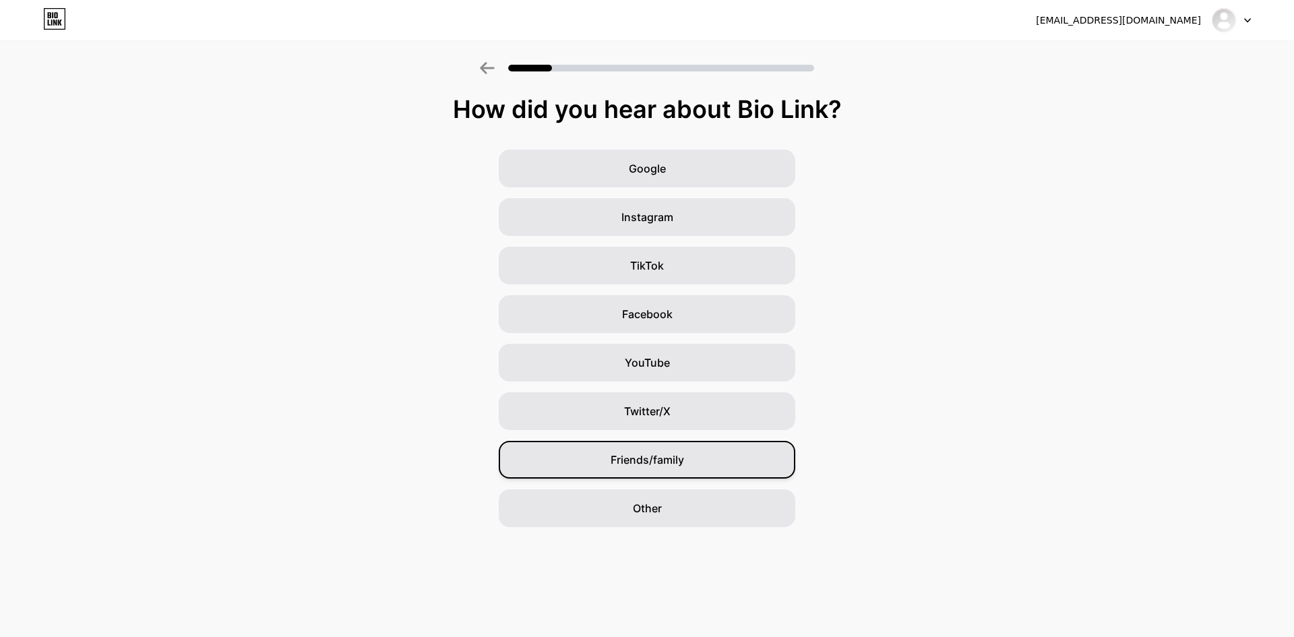
click at [741, 454] on div "Friends/family" at bounding box center [647, 460] width 296 height 38
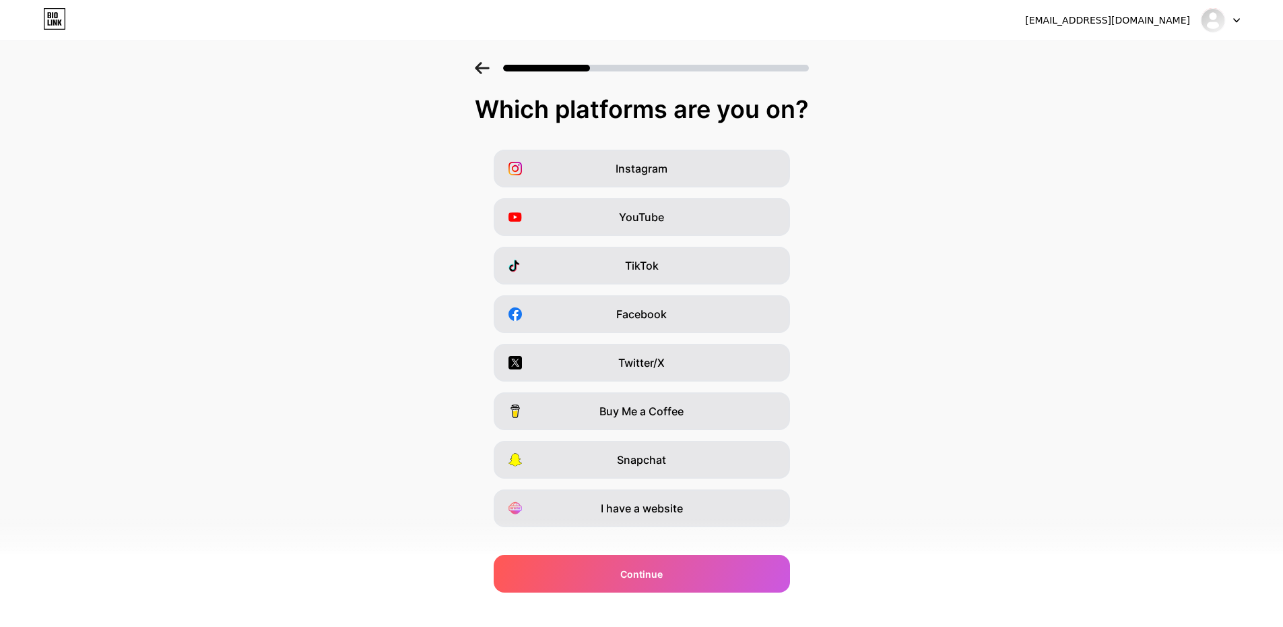
click at [953, 440] on div "Instagram YouTube TikTok Facebook Twitter/X Buy Me a Coffee Snapchat I have a w…" at bounding box center [642, 338] width 1270 height 377
click at [691, 521] on div "I have a website" at bounding box center [642, 508] width 296 height 38
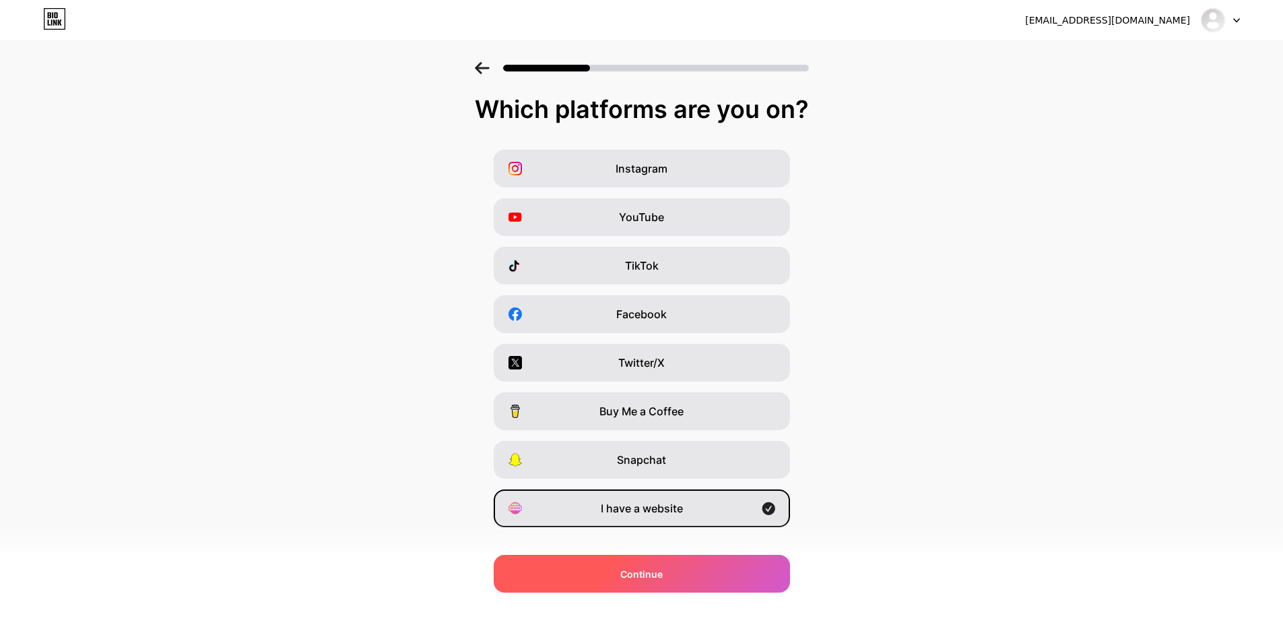
click at [677, 579] on div "Continue" at bounding box center [642, 573] width 296 height 38
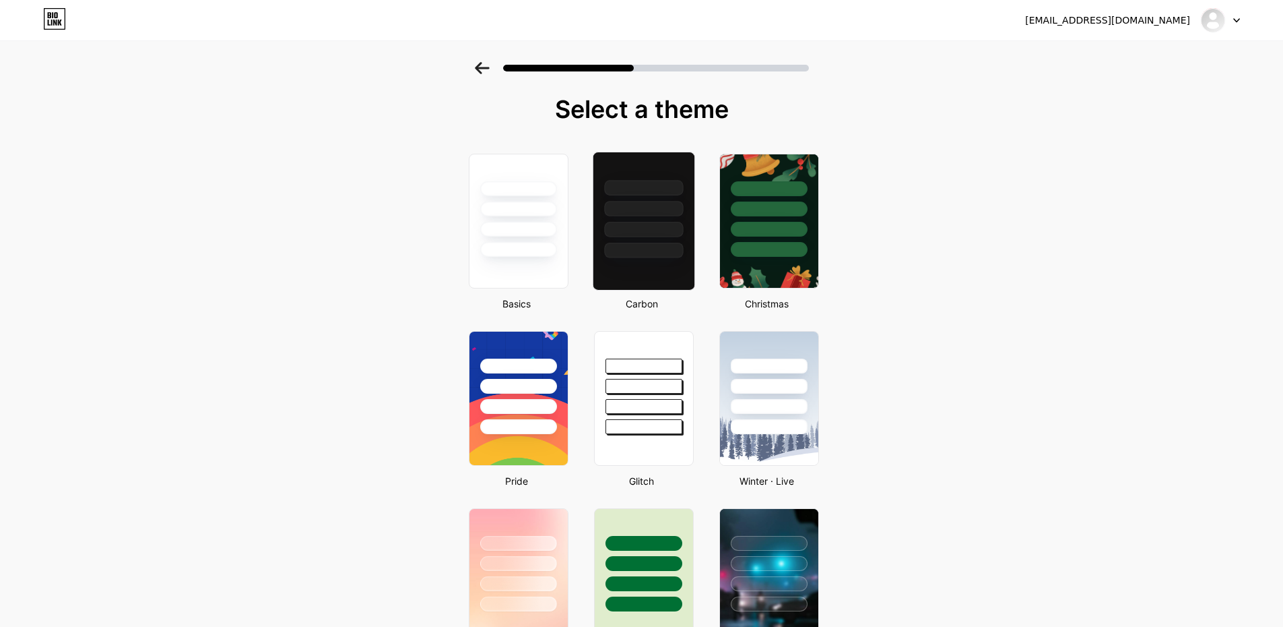
click at [664, 240] on div at bounding box center [643, 205] width 101 height 106
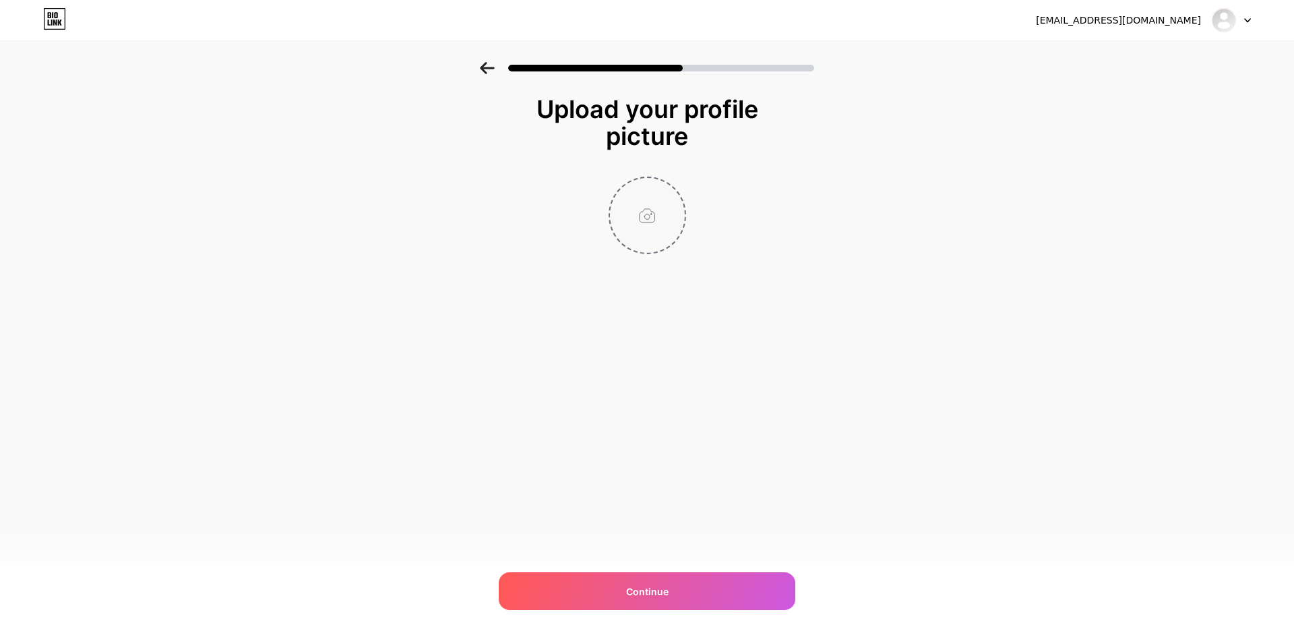
click at [668, 239] on input "file" at bounding box center [647, 215] width 75 height 75
type input "C:\fakepath\favicon.png"
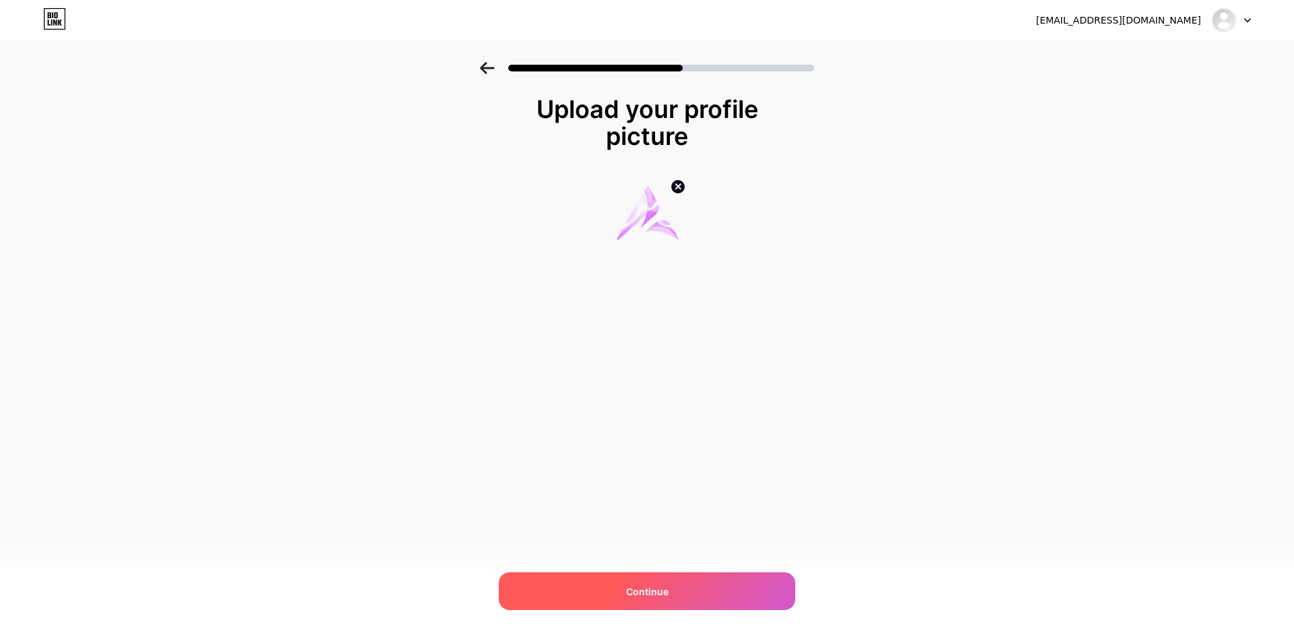
click at [640, 592] on span "Continue" at bounding box center [647, 591] width 42 height 14
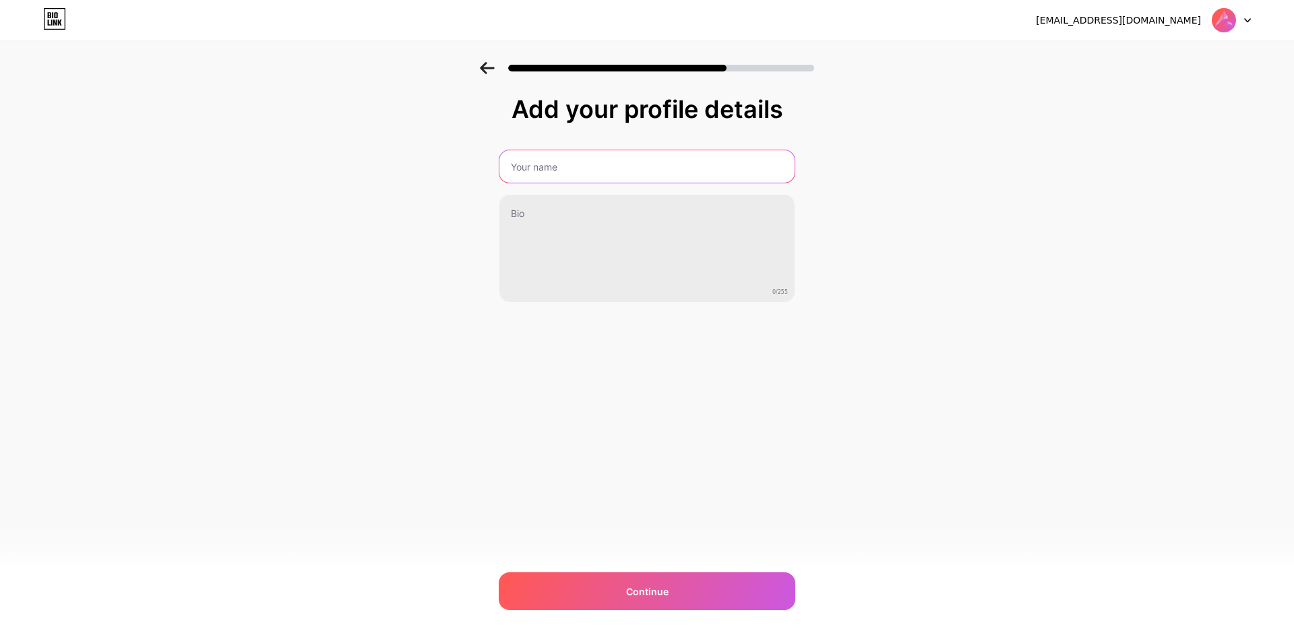
click at [594, 158] on input "text" at bounding box center [646, 166] width 295 height 32
paste input "528733"
type input "528733"
click at [591, 169] on input "text" at bounding box center [646, 166] width 295 height 32
paste input "agenplay88"
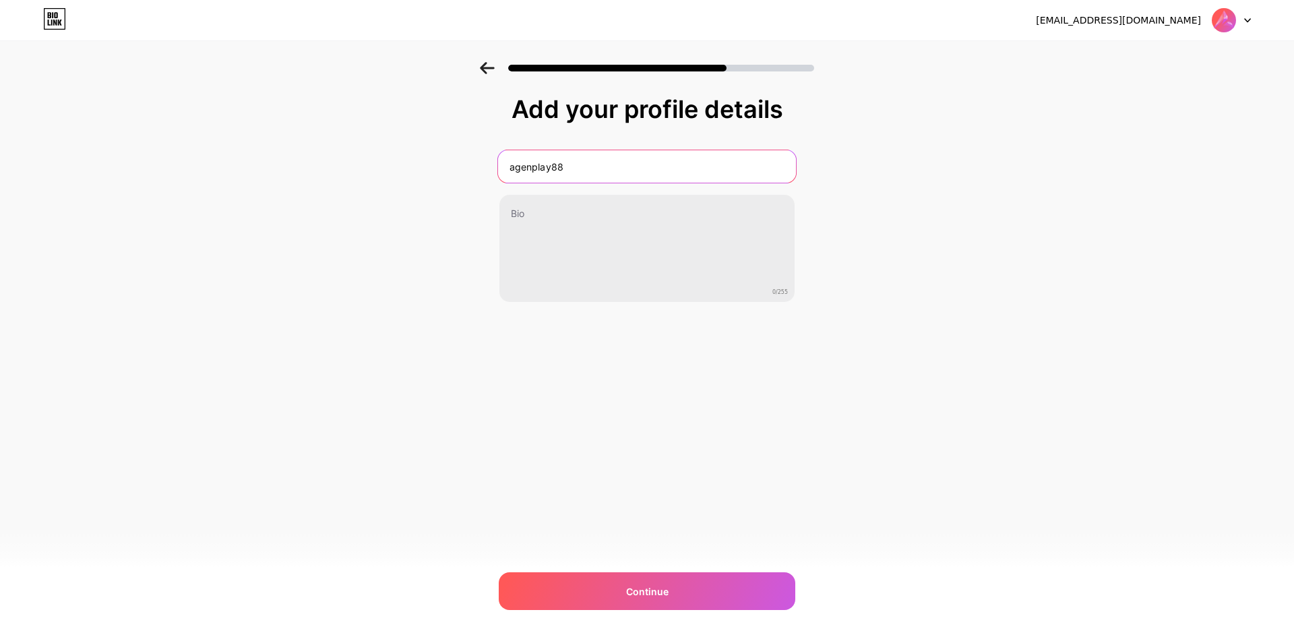
type input "agenplay88"
drag, startPoint x: 810, startPoint y: 218, endPoint x: 543, endPoint y: 191, distance: 268.9
click at [780, 218] on div "Add your profile details agenplay88 0/255 Continue Error" at bounding box center [647, 216] width 1294 height 308
click at [592, 158] on input "agenplay88" at bounding box center [647, 166] width 298 height 32
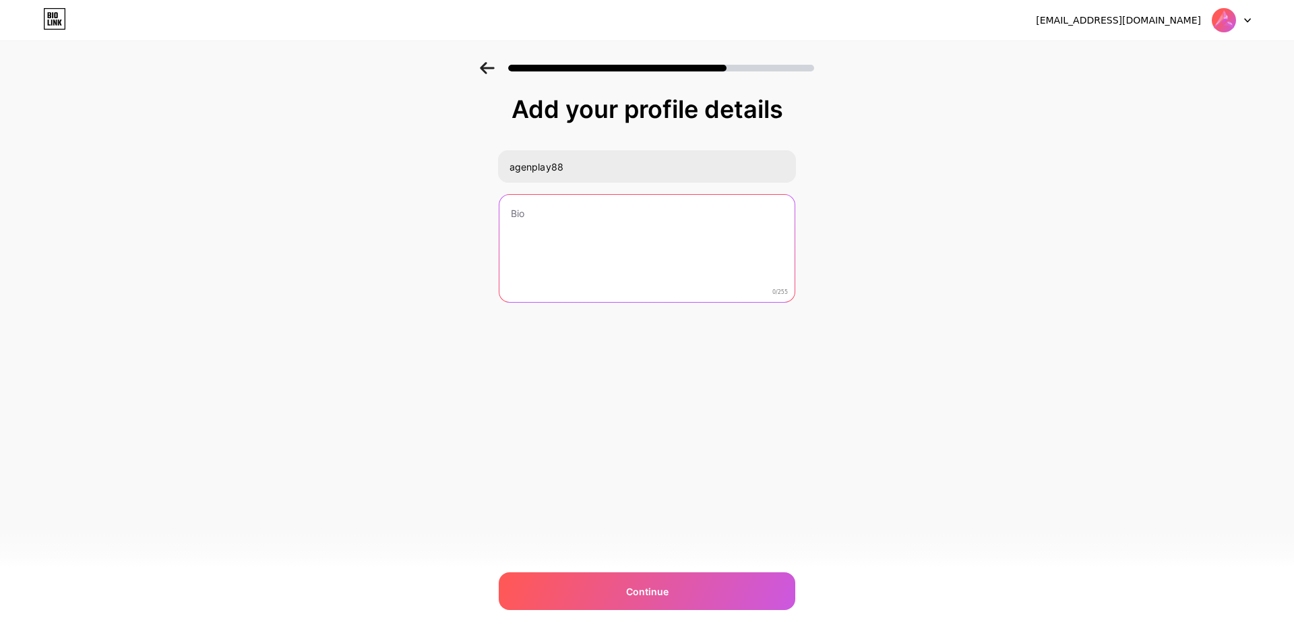
click at [587, 218] on textarea at bounding box center [646, 249] width 295 height 108
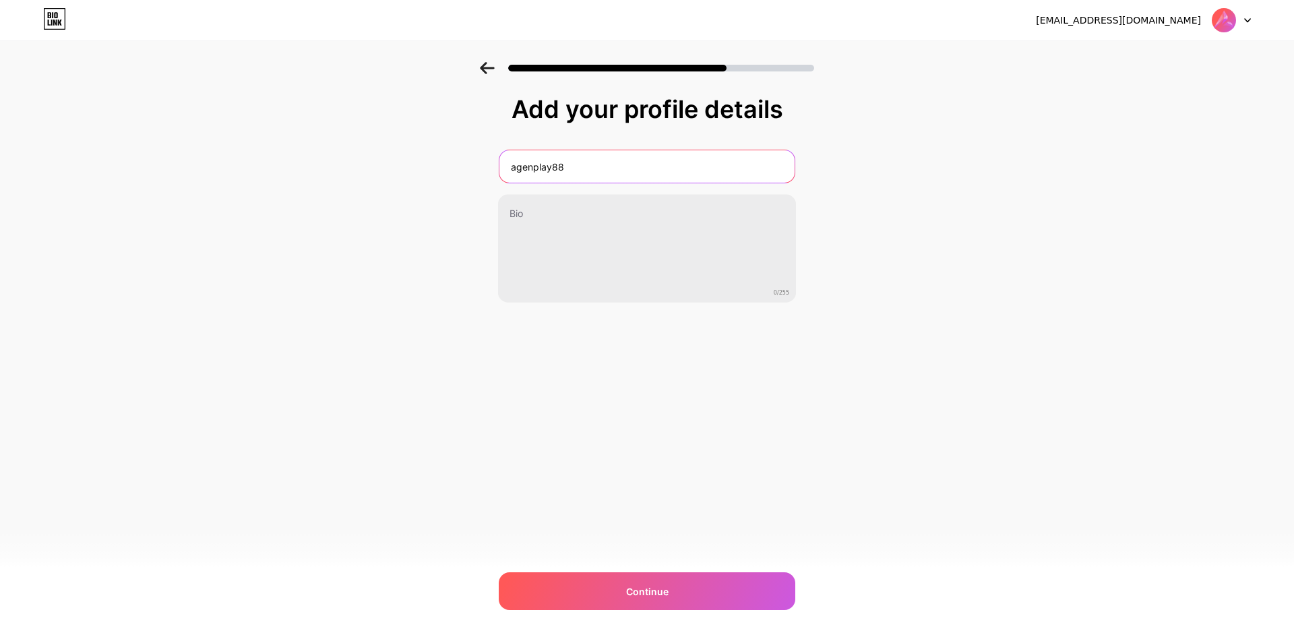
click at [594, 163] on input "agenplay88" at bounding box center [646, 166] width 295 height 32
type input "AGENPLAY88"
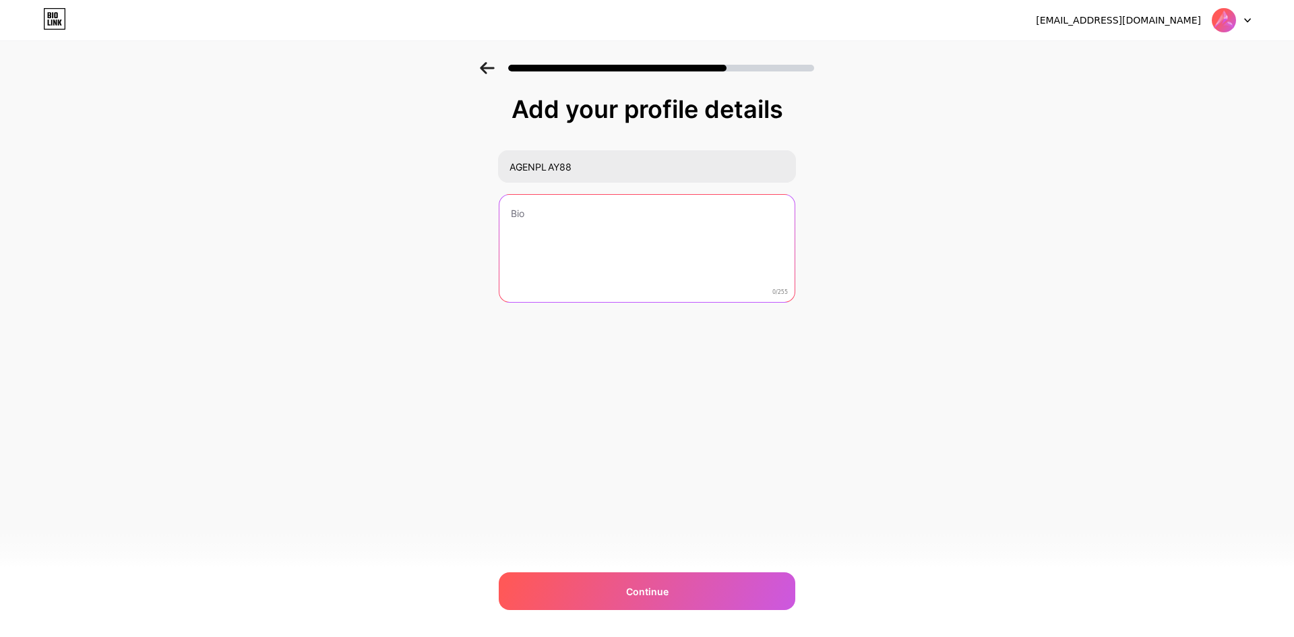
click at [583, 199] on textarea at bounding box center [646, 249] width 295 height 108
paste textarea "AGENPLAY88"
type textarea "AGENPLAY88"
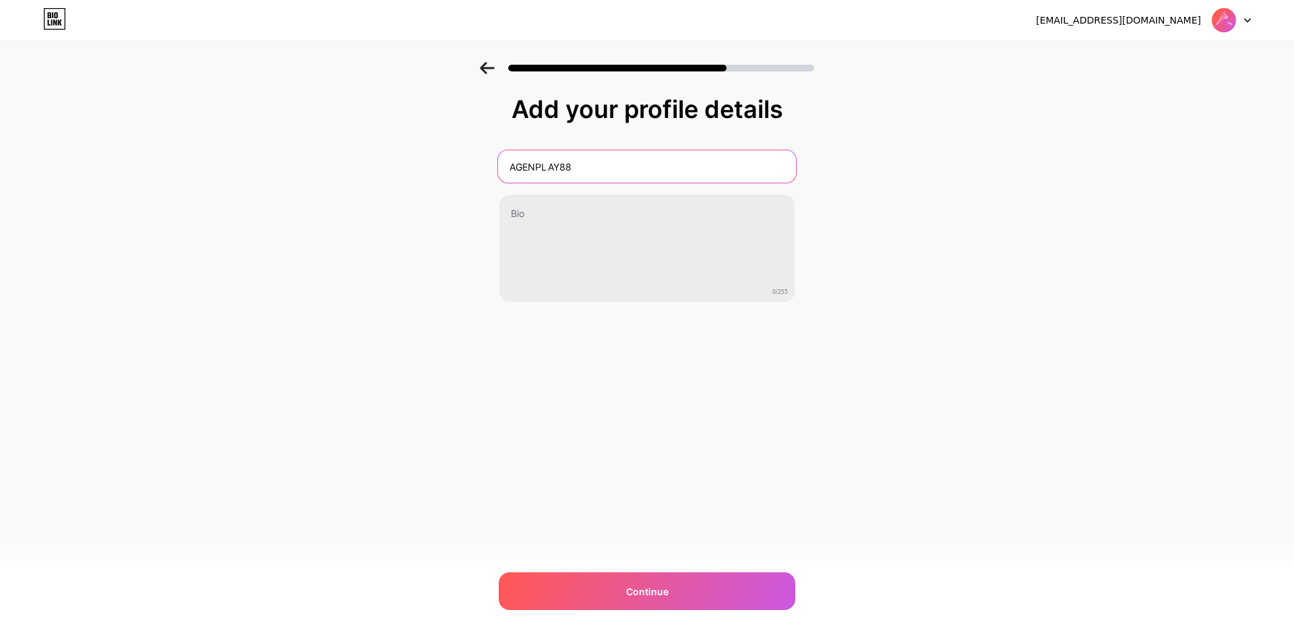
click at [674, 161] on input "AGENPLAY88" at bounding box center [647, 166] width 298 height 32
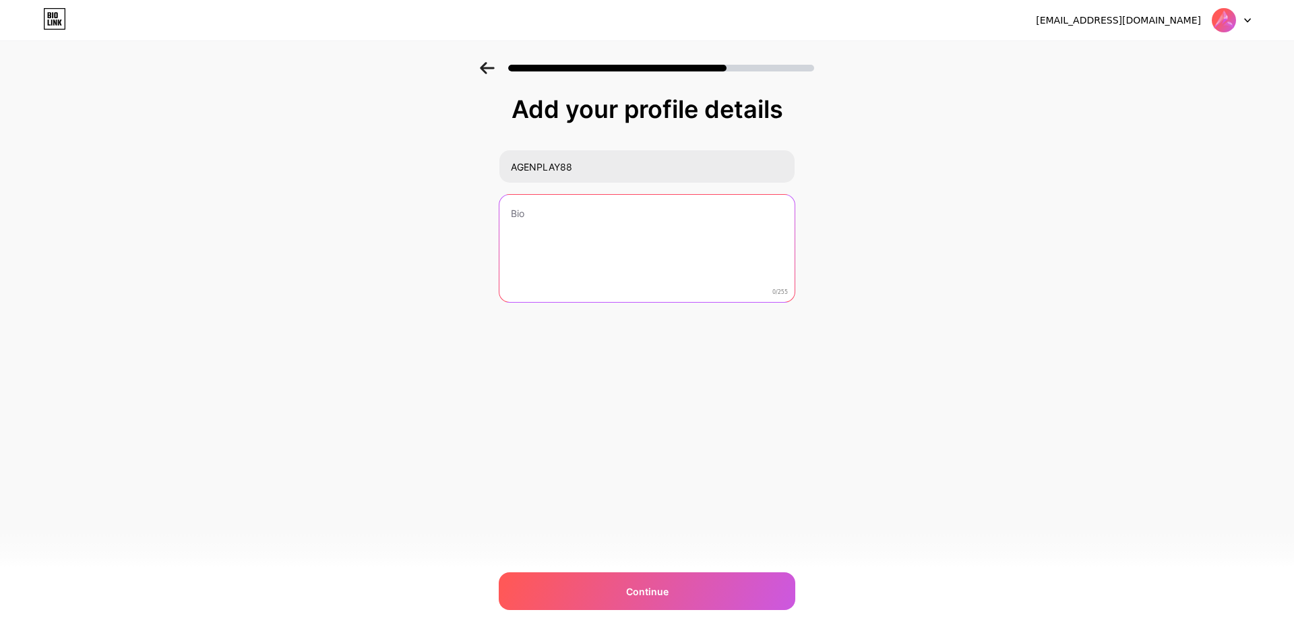
click at [577, 224] on textarea at bounding box center [646, 249] width 295 height 108
paste textarea "AgenPlay88 adalah sebuah platform hiburan digital yang berfokus pada penyediaan…"
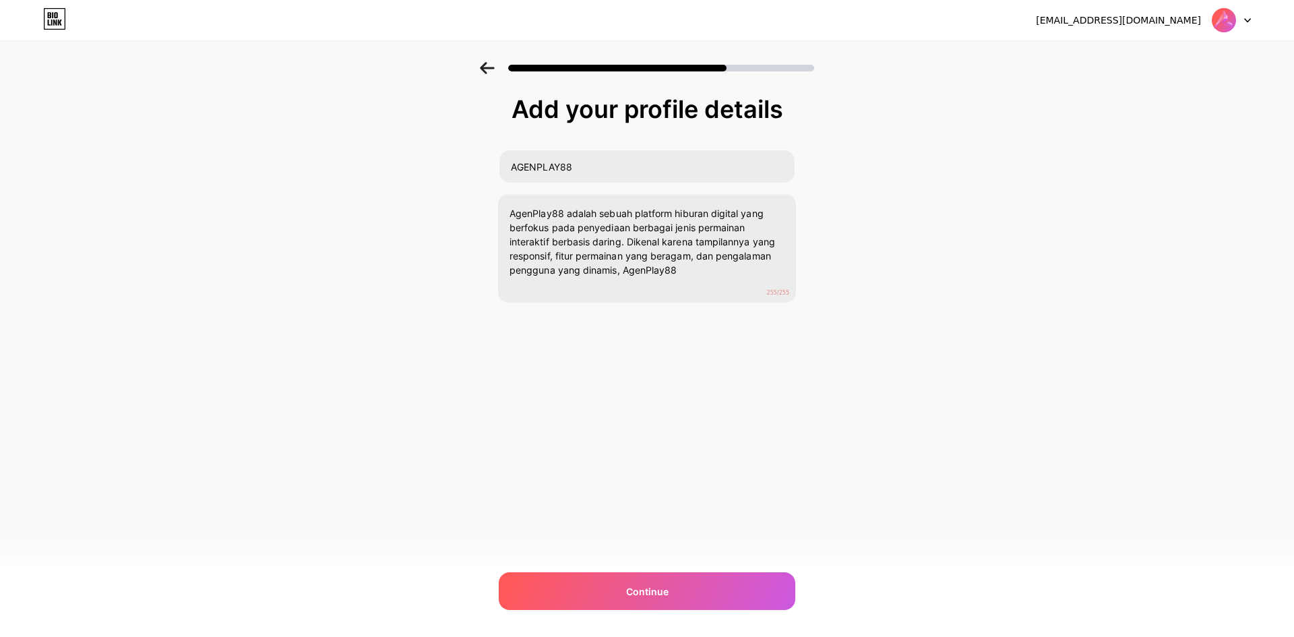
click at [877, 307] on div "Add your profile details AGENPLAY88 AgenPlay88 adalah sebuah platform hiburan d…" at bounding box center [647, 216] width 1294 height 308
click at [664, 362] on div "Add your profile details AGENPLAY88 AgenPlay88 adalah sebuah platform hiburan d…" at bounding box center [647, 233] width 296 height 274
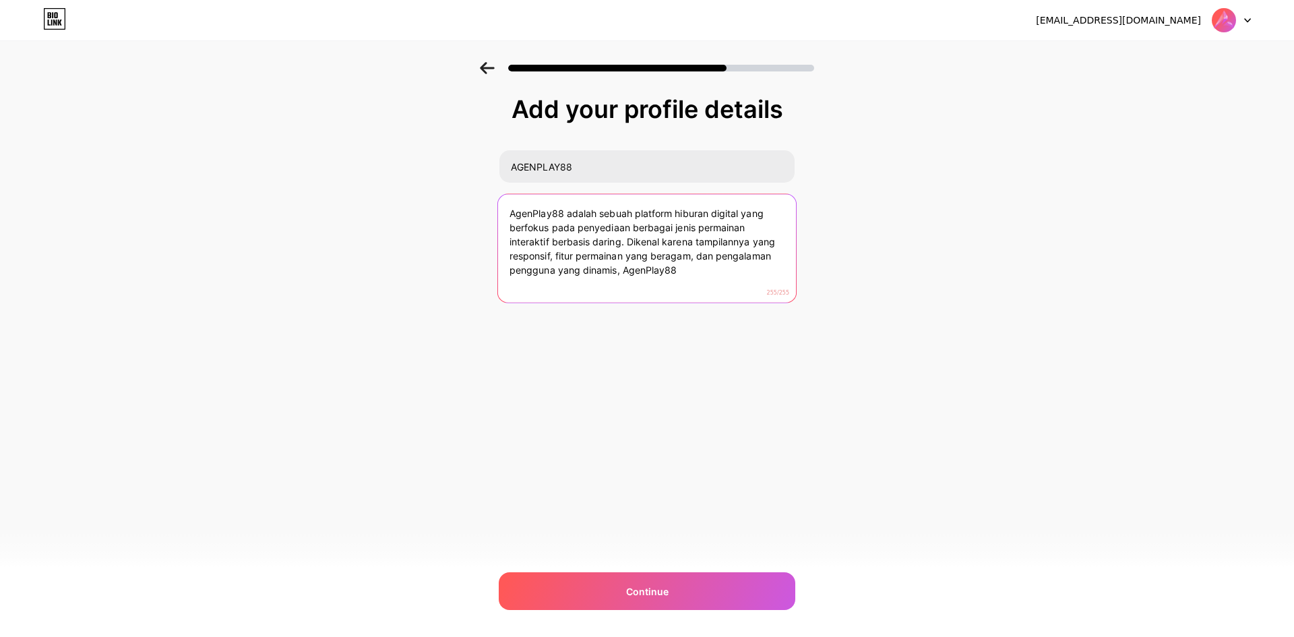
click at [715, 281] on textarea "AgenPlay88 adalah sebuah platform hiburan digital yang berfokus pada penyediaan…" at bounding box center [647, 249] width 298 height 110
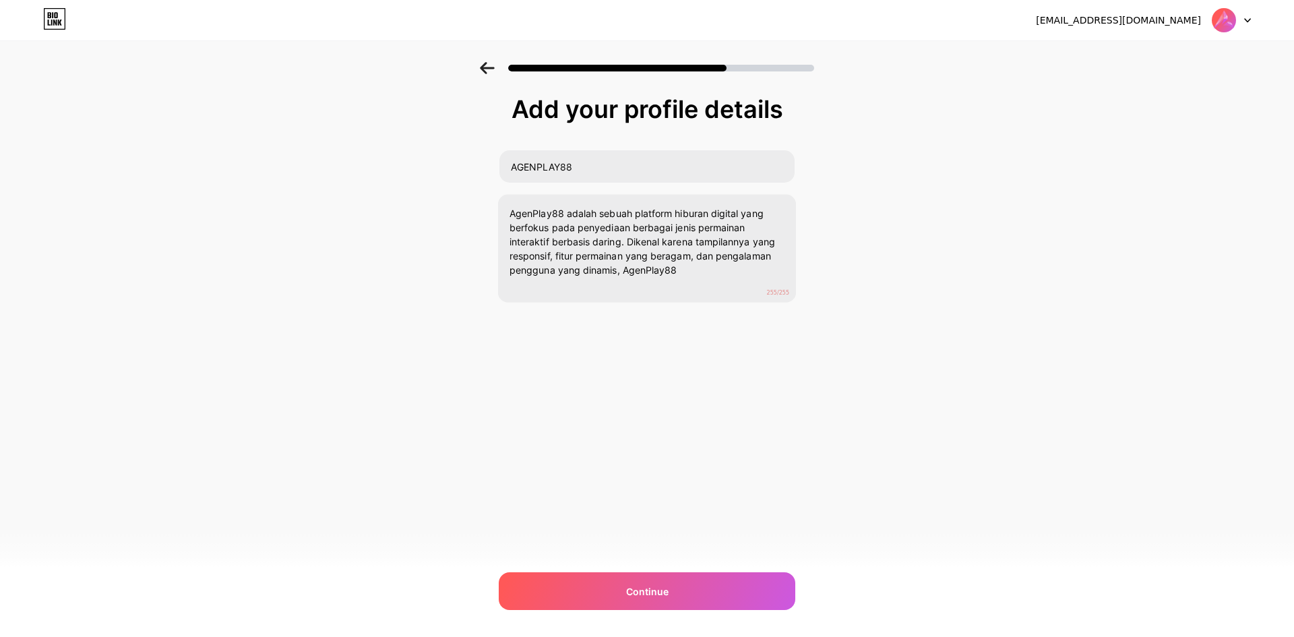
click at [705, 474] on div "agenplay88@akunlama.com Logout Link Copied Add your profile details AGENPLAY88 …" at bounding box center [647, 318] width 1294 height 637
click at [696, 309] on div "Add your profile details AGENPLAY88 AgenPlay88 adalah sebuah platform hiburan d…" at bounding box center [647, 233] width 296 height 274
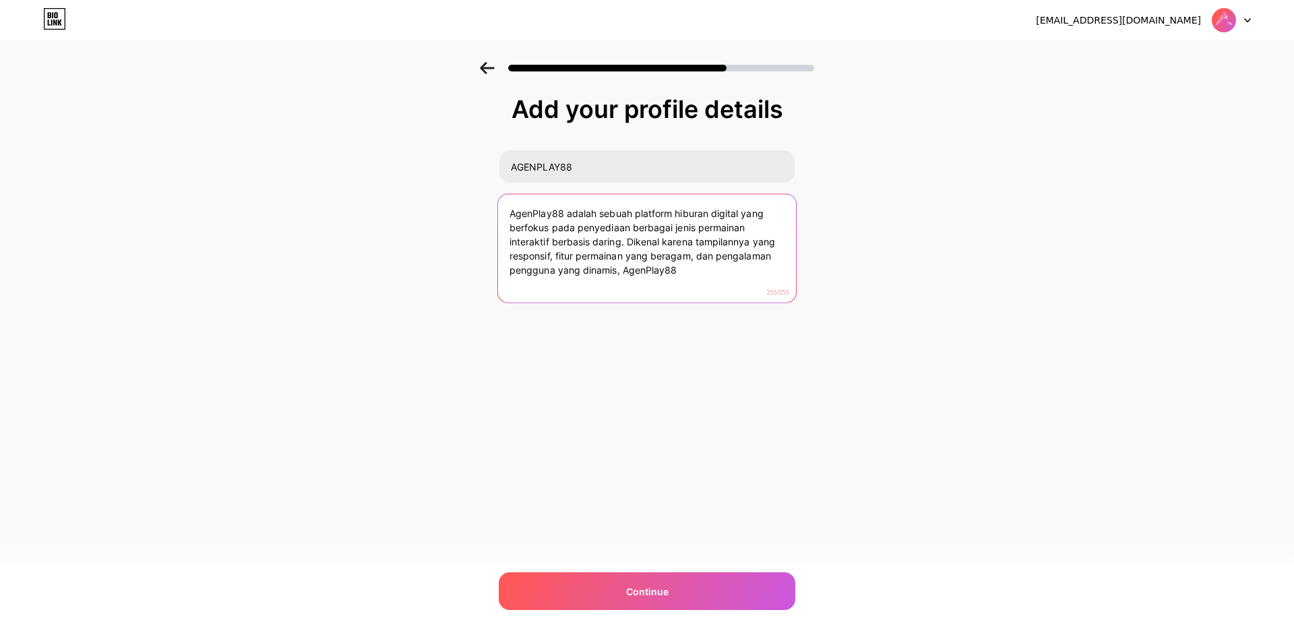
click at [699, 272] on textarea "AgenPlay88 adalah sebuah platform hiburan digital yang berfokus pada penyediaan…" at bounding box center [647, 249] width 298 height 110
click at [625, 221] on textarea "AgenPlay88 adalah sebuah platform hiburan digital yang berfokus pada penyediaan…" at bounding box center [647, 249] width 298 height 110
paste textarea "platform hiburan digital yang menyediakan beragam permainan interaktif daring d…"
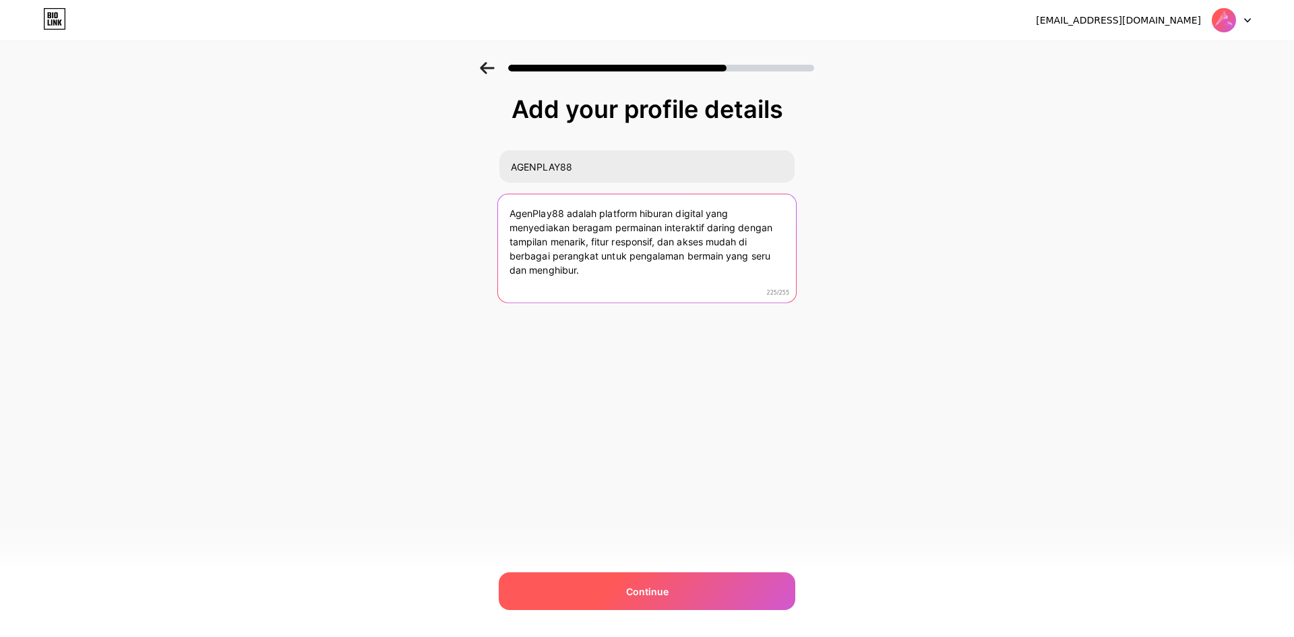
type textarea "AgenPlay88 adalah platform hiburan digital yang menyediakan beragam permainan i…"
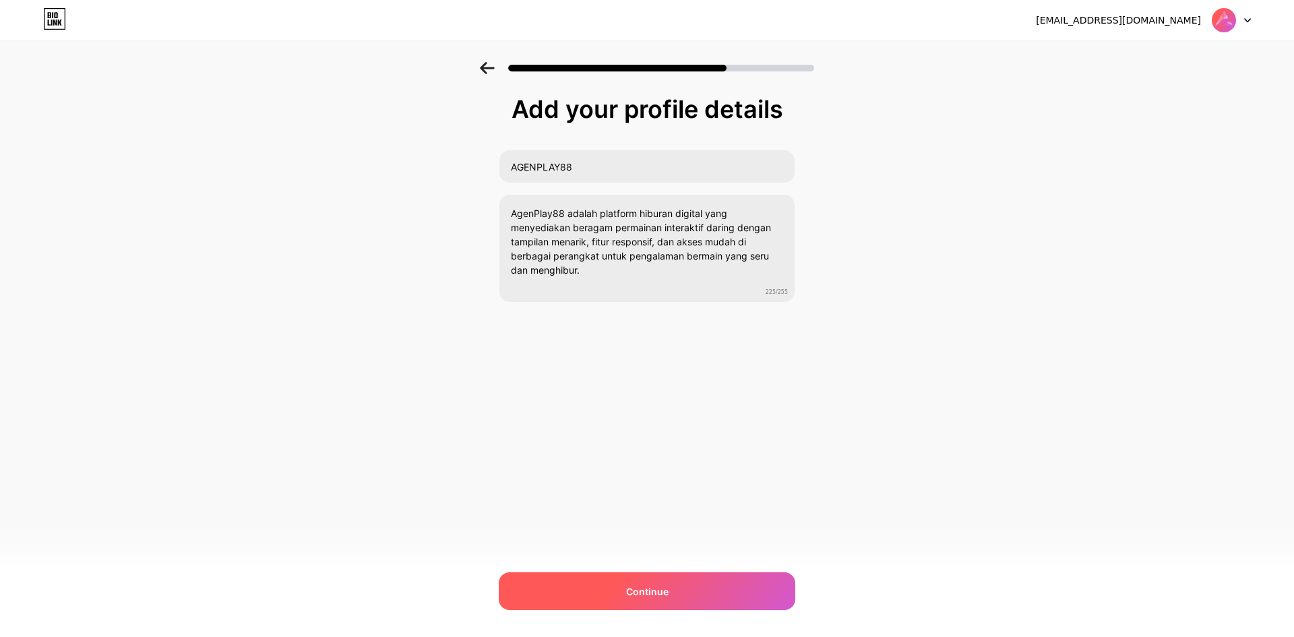
click at [669, 580] on div "Continue" at bounding box center [647, 591] width 296 height 38
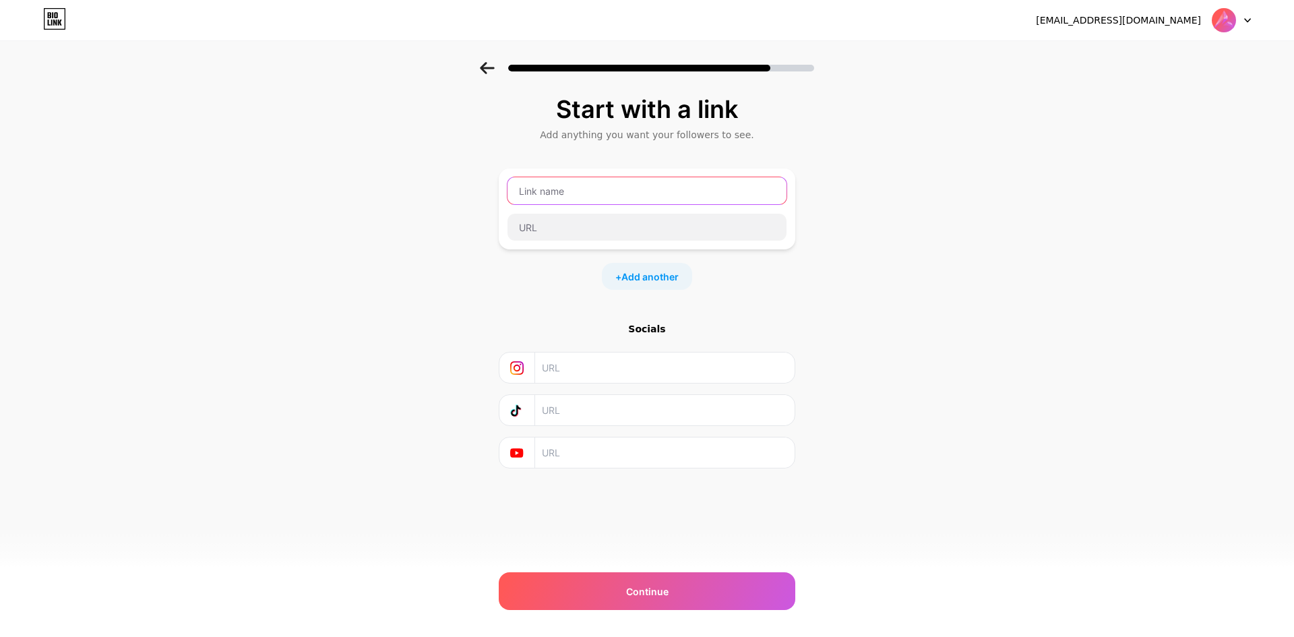
click at [600, 189] on input "text" at bounding box center [646, 190] width 279 height 27
click at [439, 340] on div "Start with a link Add anything you want your followers to see. + Add another So…" at bounding box center [647, 299] width 1294 height 474
click at [573, 182] on input "text" at bounding box center [646, 190] width 279 height 27
type input "agen"
type input "AGENPLAY88"
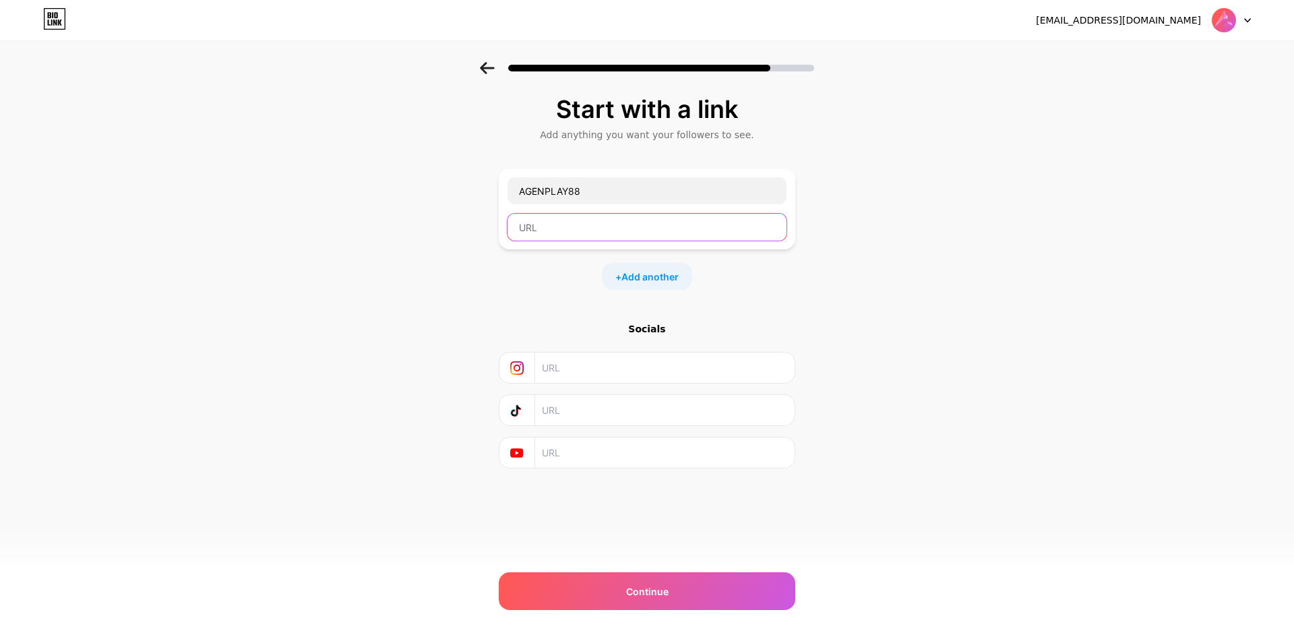
click at [575, 232] on input "text" at bounding box center [646, 227] width 279 height 27
click at [623, 228] on input "PORTALKOD.CLICK" at bounding box center [646, 227] width 279 height 27
paste input "https://portalkod.click/"
click at [1120, 312] on div "Start with a link Add anything you want your followers to see. AGENPLAY88 https…" at bounding box center [647, 299] width 1294 height 474
click at [1023, 298] on div "Start with a link Add anything you want your followers to see. AGENPLAY88 https…" at bounding box center [647, 299] width 1294 height 474
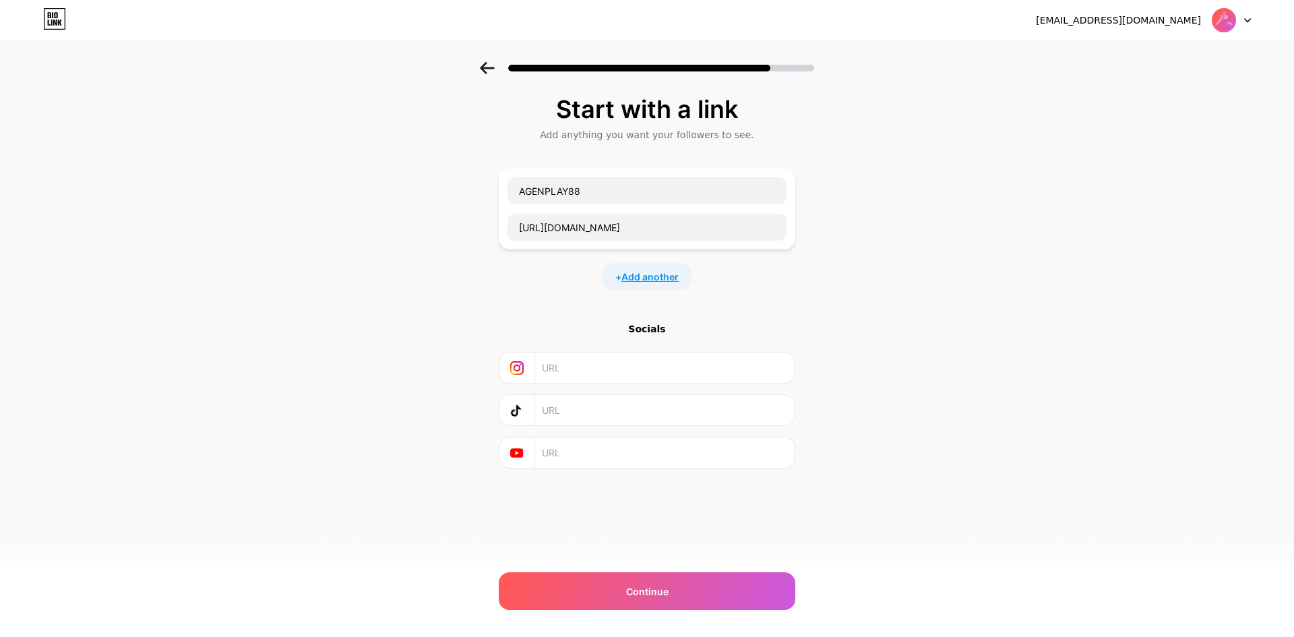
click at [635, 280] on span "Add another" at bounding box center [649, 276] width 57 height 14
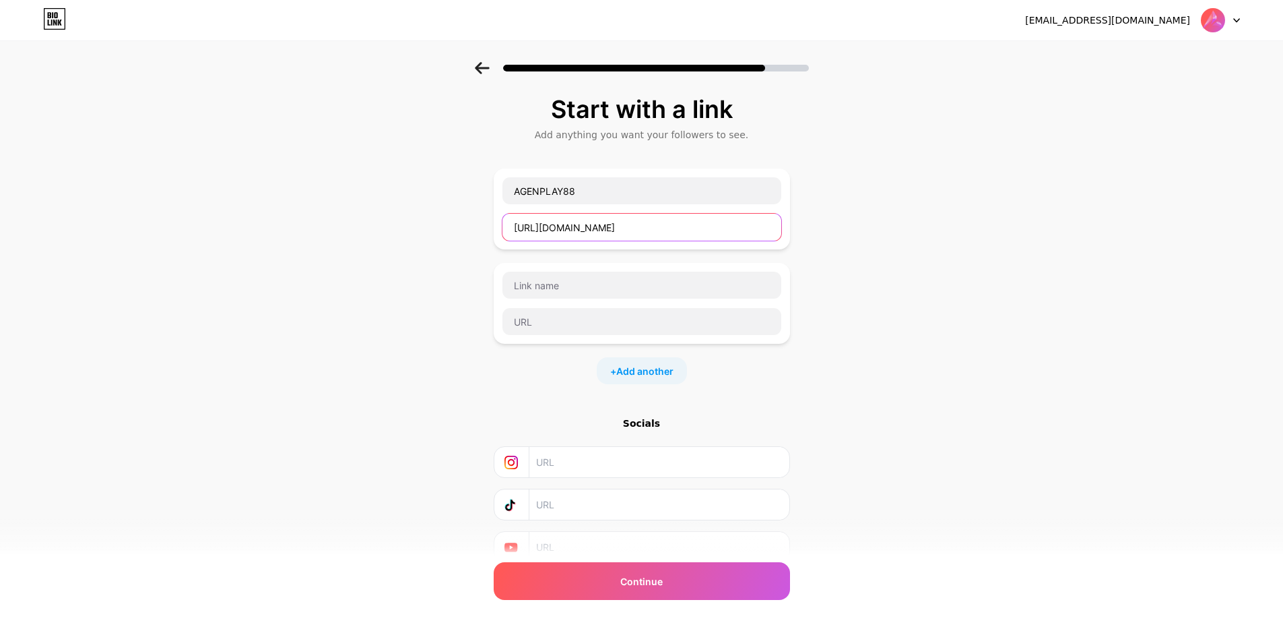
click at [643, 222] on input "https://portalkod.click/" at bounding box center [642, 227] width 279 height 27
click at [664, 232] on input "https://portalkod.click/" at bounding box center [642, 227] width 279 height 27
type input "https://portalkod.click"
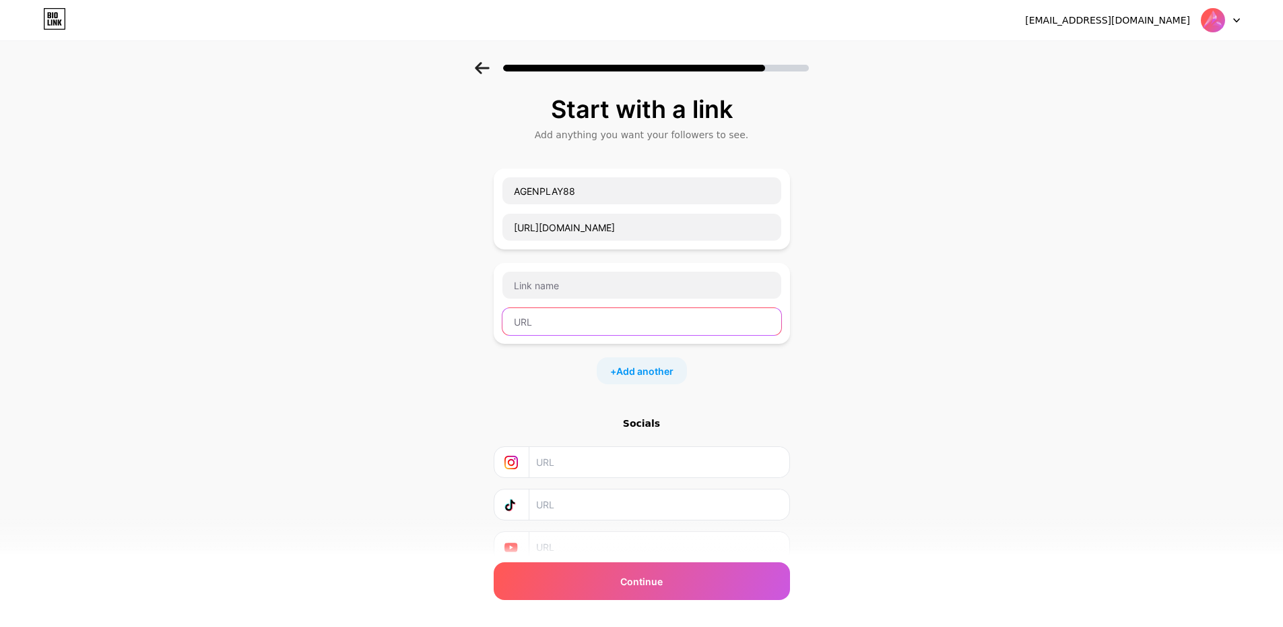
drag, startPoint x: 584, startPoint y: 326, endPoint x: 1009, endPoint y: 346, distance: 425.6
click at [587, 325] on input "text" at bounding box center [642, 321] width 279 height 27
paste input "https://portalkod.click"
type input "https://portalkod.click"
click at [1139, 360] on div "Start with a link Add anything you want your followers to see. AGENPLAY88 https…" at bounding box center [641, 346] width 1283 height 568
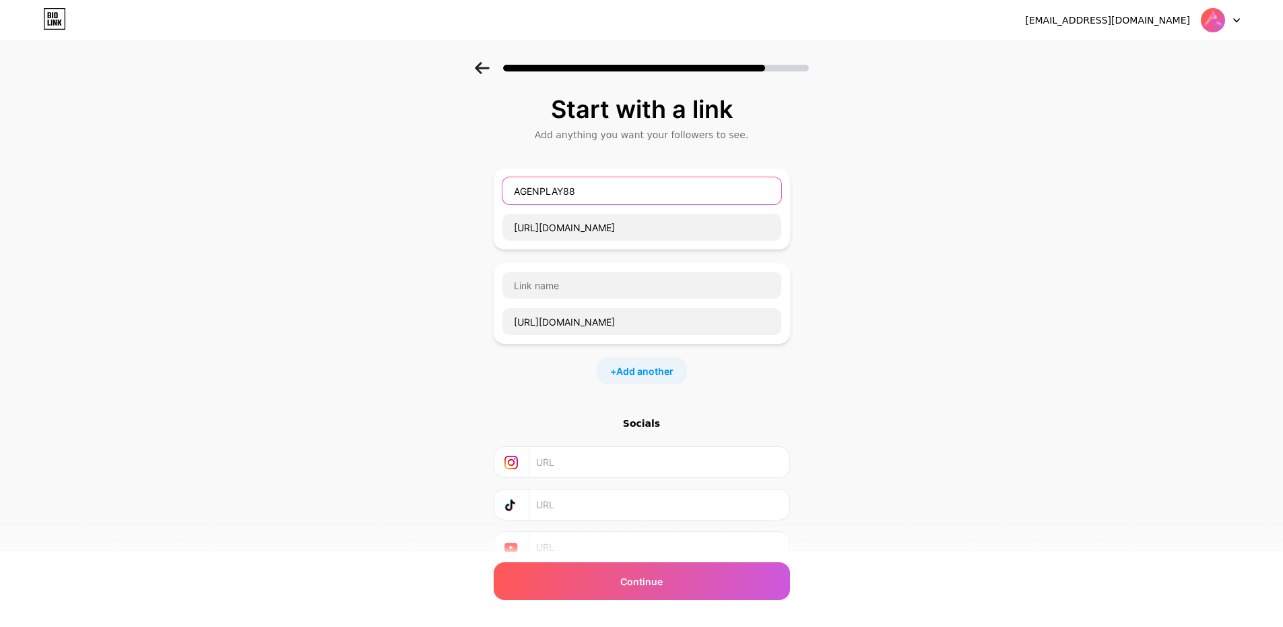
click at [660, 179] on input "AGENPLAY88" at bounding box center [642, 190] width 279 height 27
drag, startPoint x: 579, startPoint y: 290, endPoint x: 594, endPoint y: 296, distance: 16.9
click at [592, 294] on input "text" at bounding box center [642, 285] width 279 height 27
type input "daftar"
paste input "AGENPLAY88"
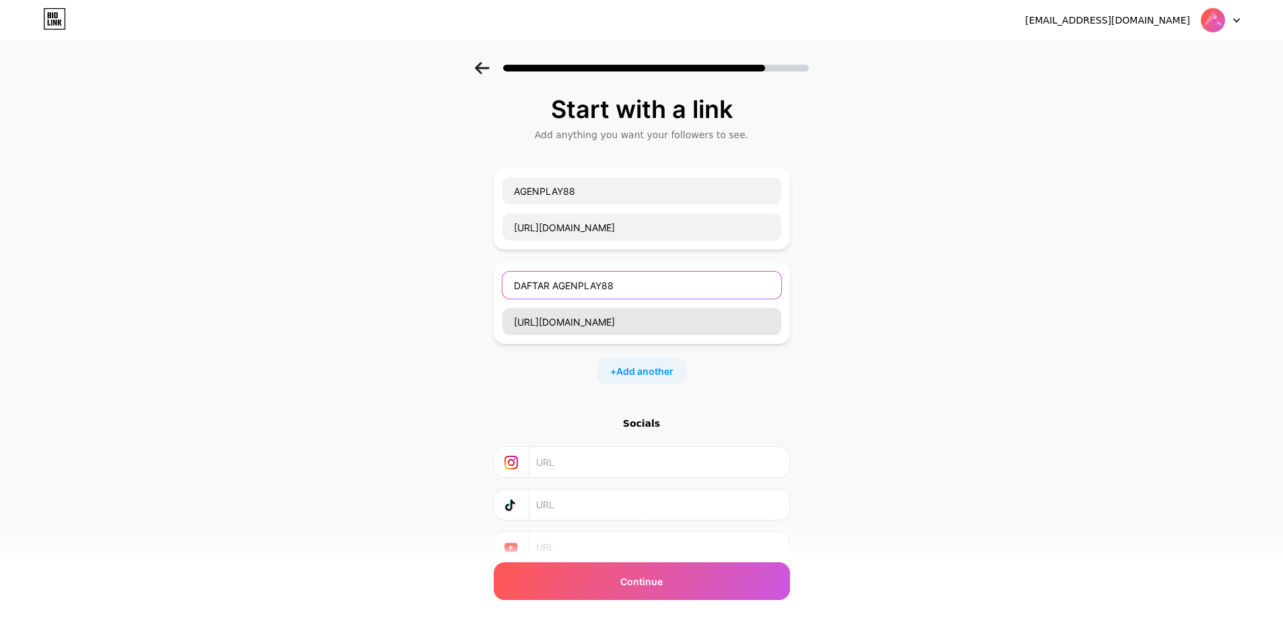
type input "DAFTAR AGENPLAY88"
click at [641, 321] on input "https://portalkod.click" at bounding box center [642, 321] width 279 height 27
click at [653, 282] on input "DAFTAR AGENPLAY88" at bounding box center [642, 285] width 279 height 27
click at [650, 371] on span "Add another" at bounding box center [644, 371] width 57 height 14
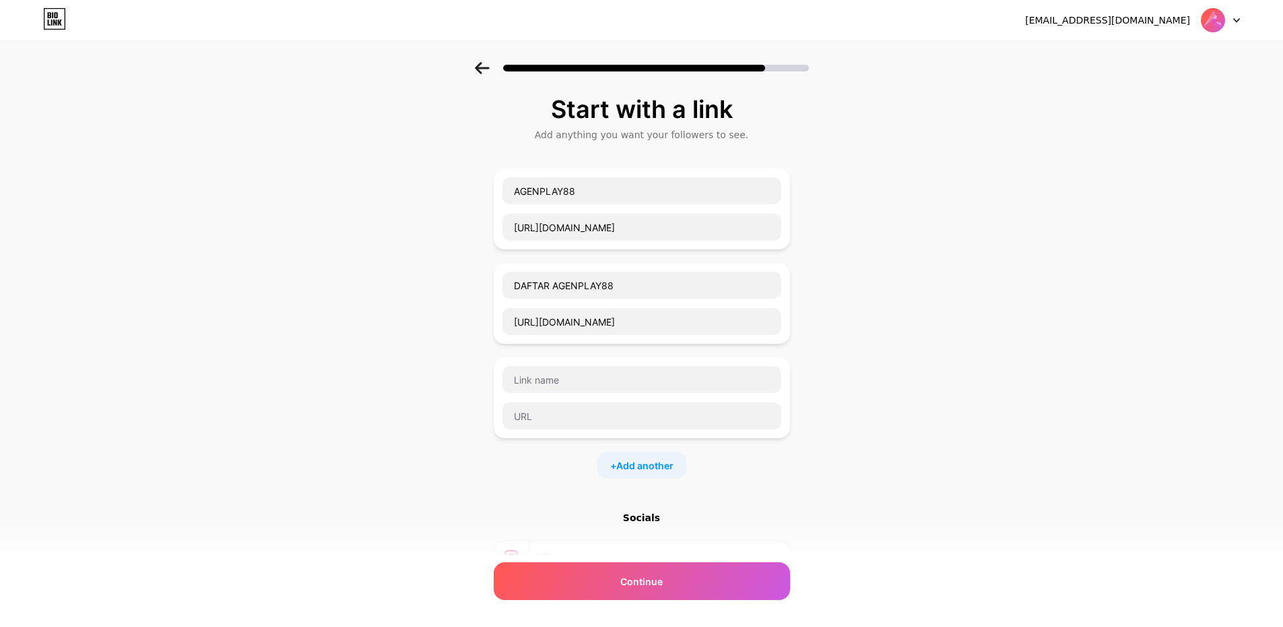
drag, startPoint x: 1079, startPoint y: 430, endPoint x: 643, endPoint y: 331, distance: 447.0
click at [1076, 430] on div "Start with a link Add anything you want your followers to see. AGENPLAY88 https…" at bounding box center [641, 393] width 1283 height 662
click at [641, 281] on input "DAFTAR AGENPLAY88" at bounding box center [642, 285] width 279 height 27
click at [573, 375] on input "text" at bounding box center [642, 379] width 279 height 27
click at [645, 321] on input "https://portalkod.click" at bounding box center [642, 321] width 279 height 27
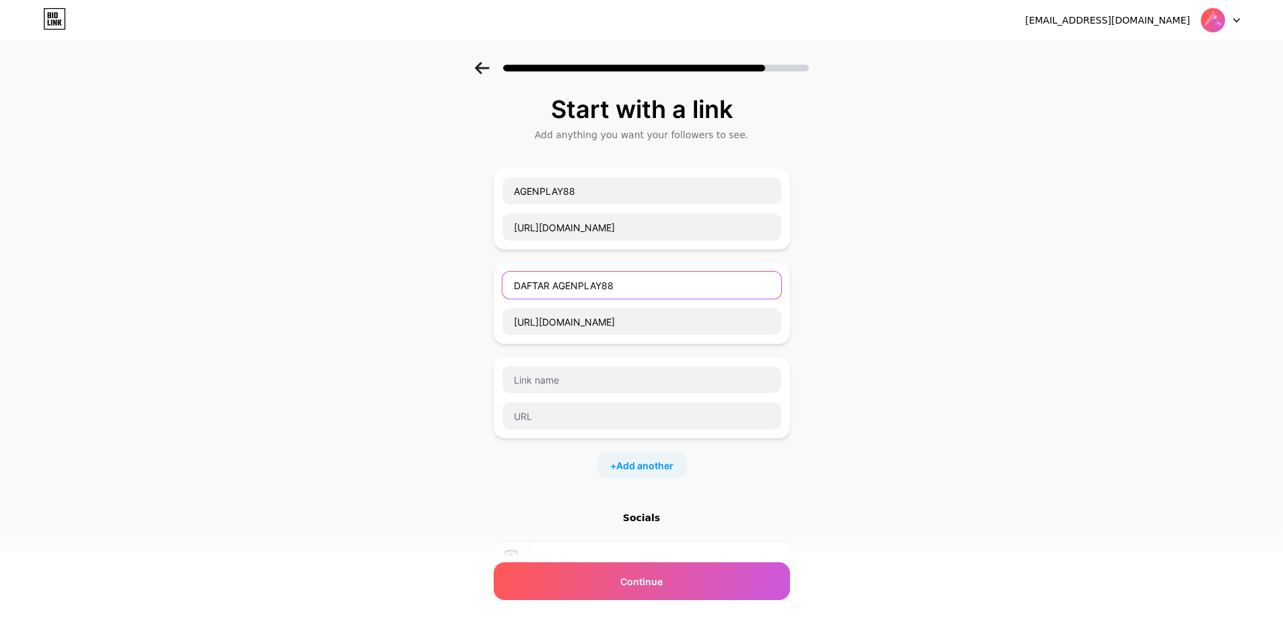
click at [661, 286] on input "DAFTAR AGENPLAY88" at bounding box center [642, 285] width 279 height 27
click at [601, 195] on input "AGENPLAY88" at bounding box center [642, 190] width 279 height 27
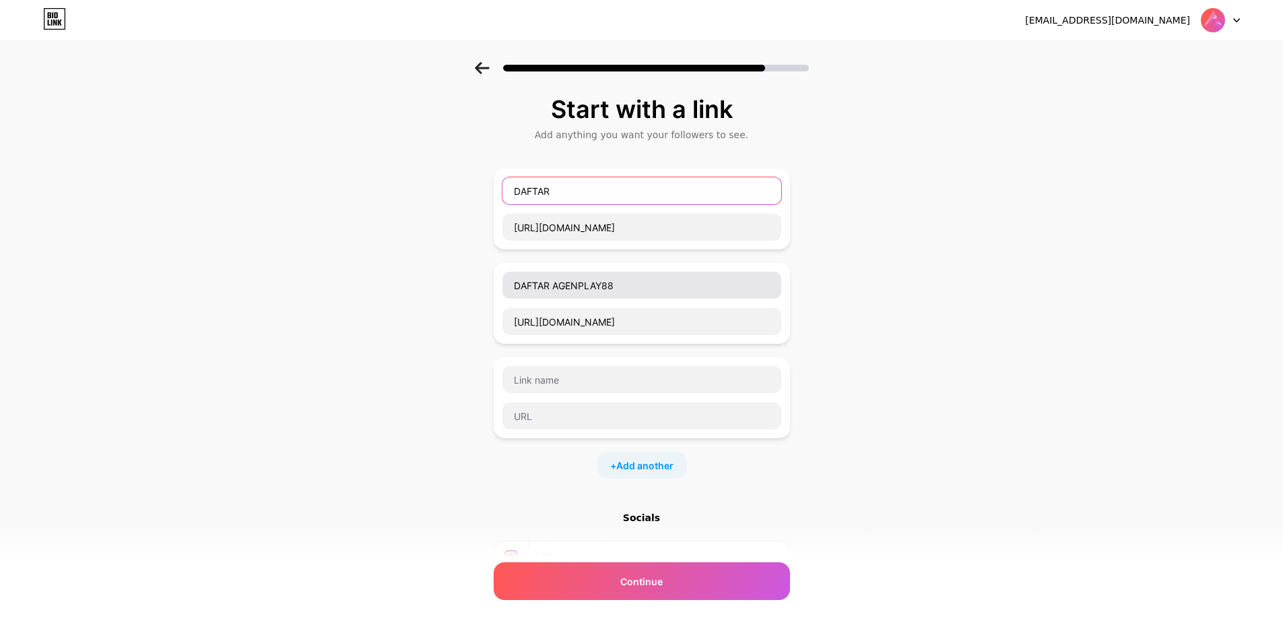
type input "DAFTAR"
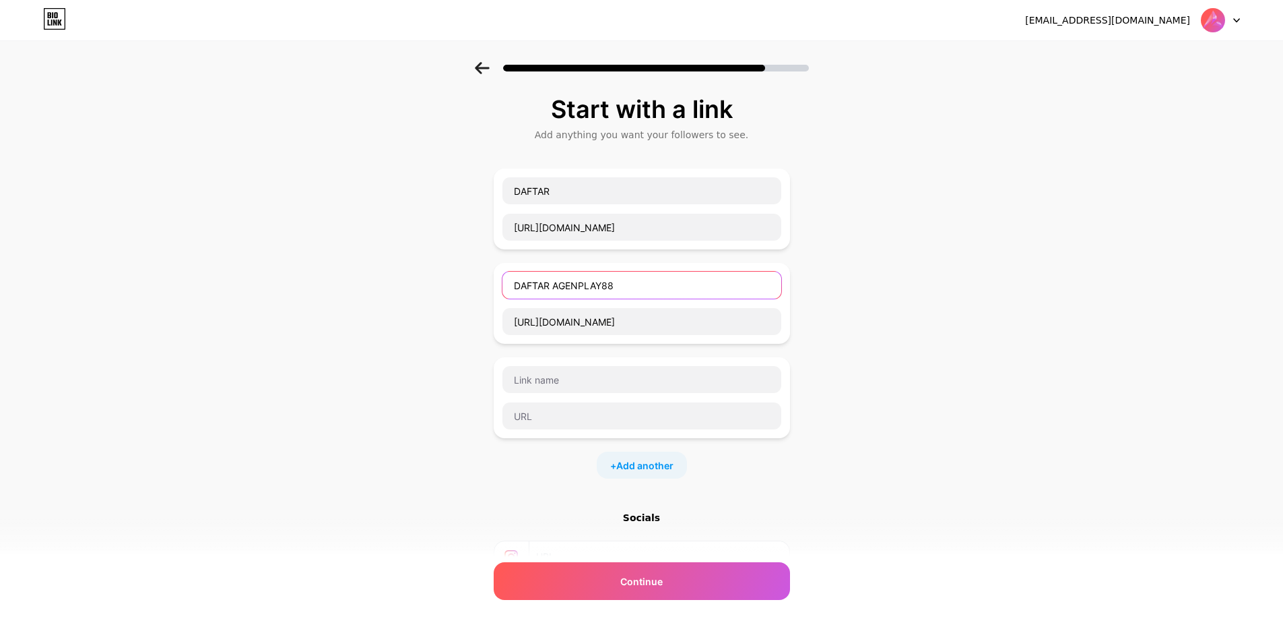
click at [641, 288] on input "DAFTAR AGENPLAY88" at bounding box center [642, 285] width 279 height 27
click at [631, 316] on input "https://portalkod.click" at bounding box center [642, 321] width 279 height 27
paste input "AgenPlay88 adalah sebuah platform hiburan digital yang berfokus pada penyediaan…"
type input "https://portalkod.click"
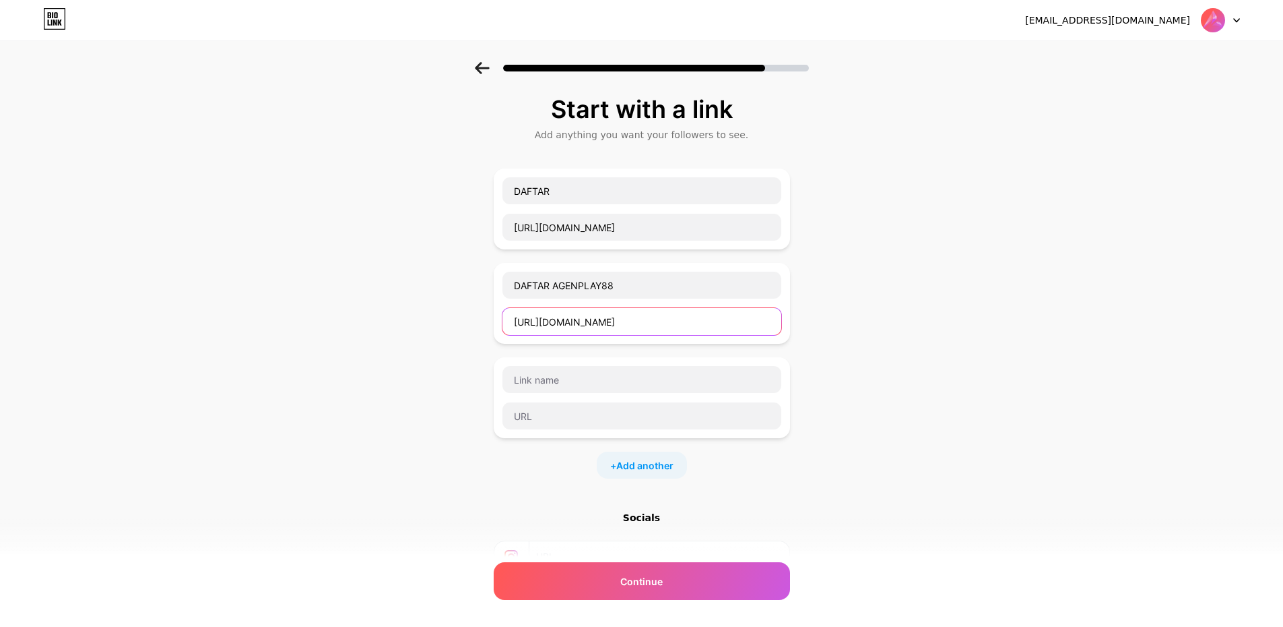
scroll to position [0, 0]
click at [664, 289] on input "DAFTAR AGENPLAY88" at bounding box center [642, 285] width 279 height 27
paste input "AgenPlay88 adalah sebuah platform hiburan digital yang berfokus pada penyediaan…"
type input "AgenPlay88 adalah sebuah platform hiburan digital yang berfokus pada penyediaan…"
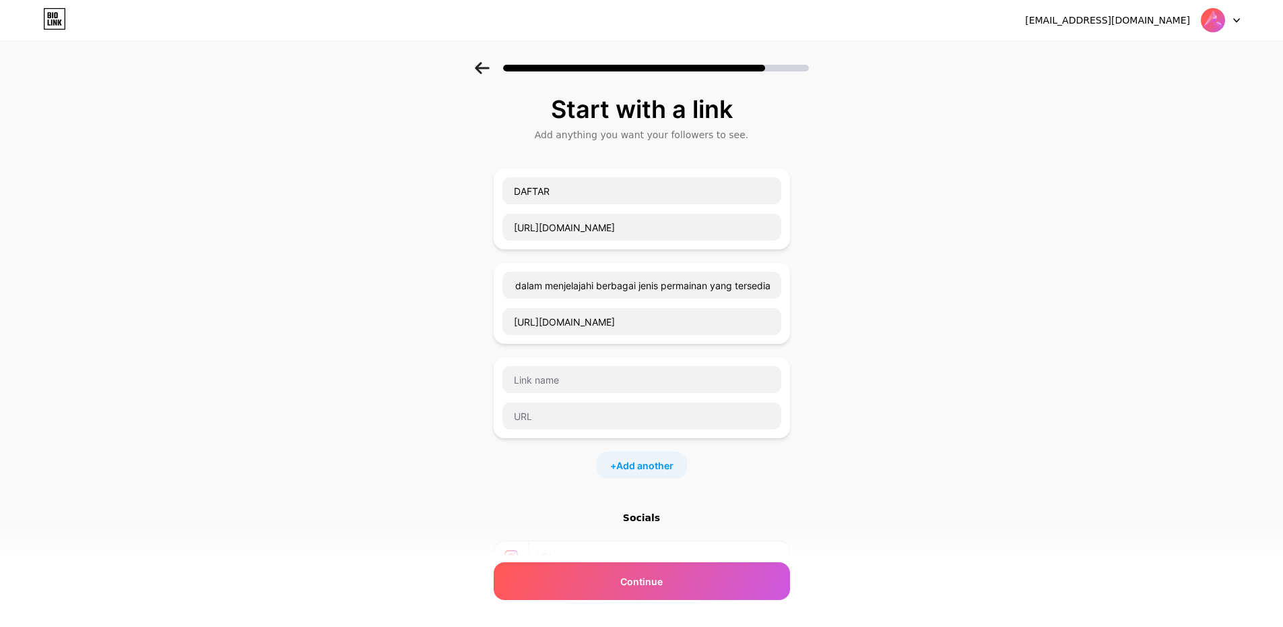
click at [985, 383] on div "Start with a link Add anything you want your followers to see. DAFTAR https://p…" at bounding box center [641, 393] width 1283 height 662
drag, startPoint x: 642, startPoint y: 583, endPoint x: 887, endPoint y: 464, distance: 272.1
click at [887, 464] on div "Start with a link Add anything you want your followers to see. DAFTAR https://p…" at bounding box center [641, 393] width 1283 height 662
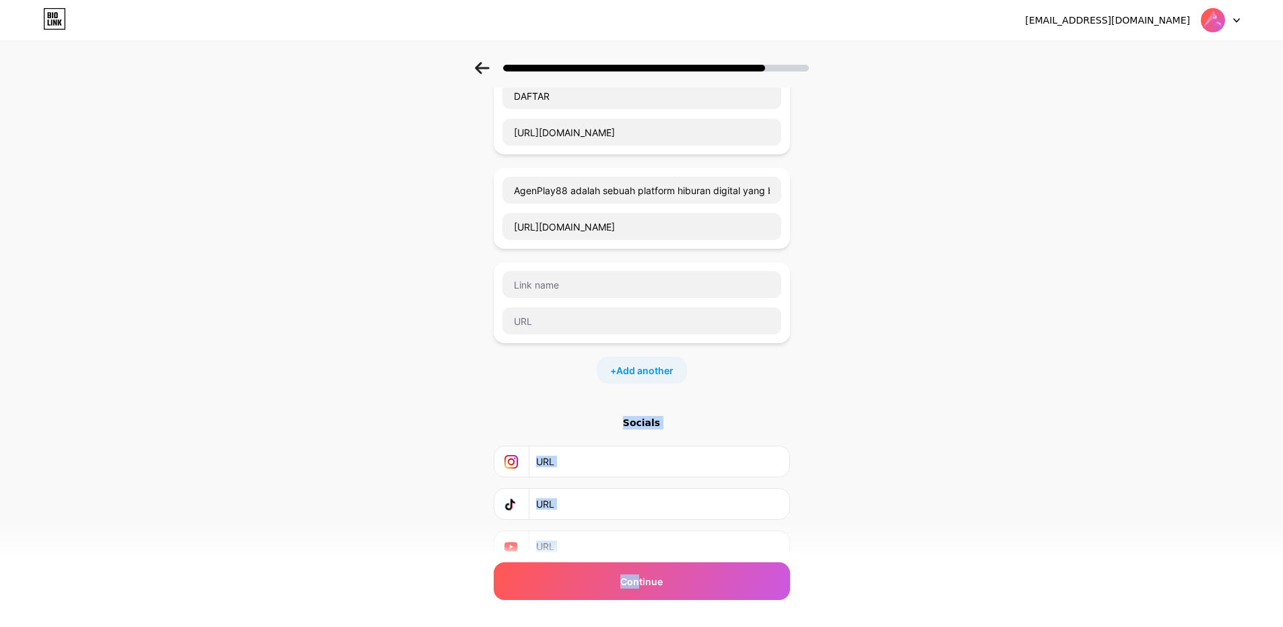
scroll to position [152, 0]
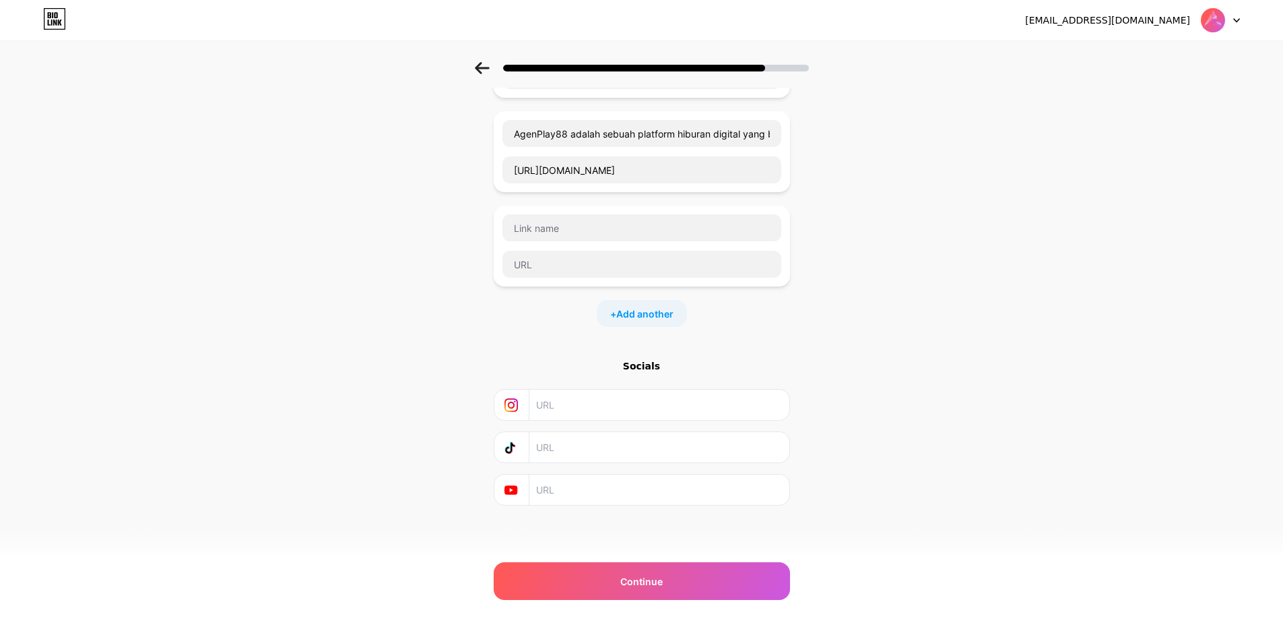
click at [996, 283] on div "Start with a link Add anything you want your followers to see. DAFTAR https://p…" at bounding box center [641, 241] width 1283 height 662
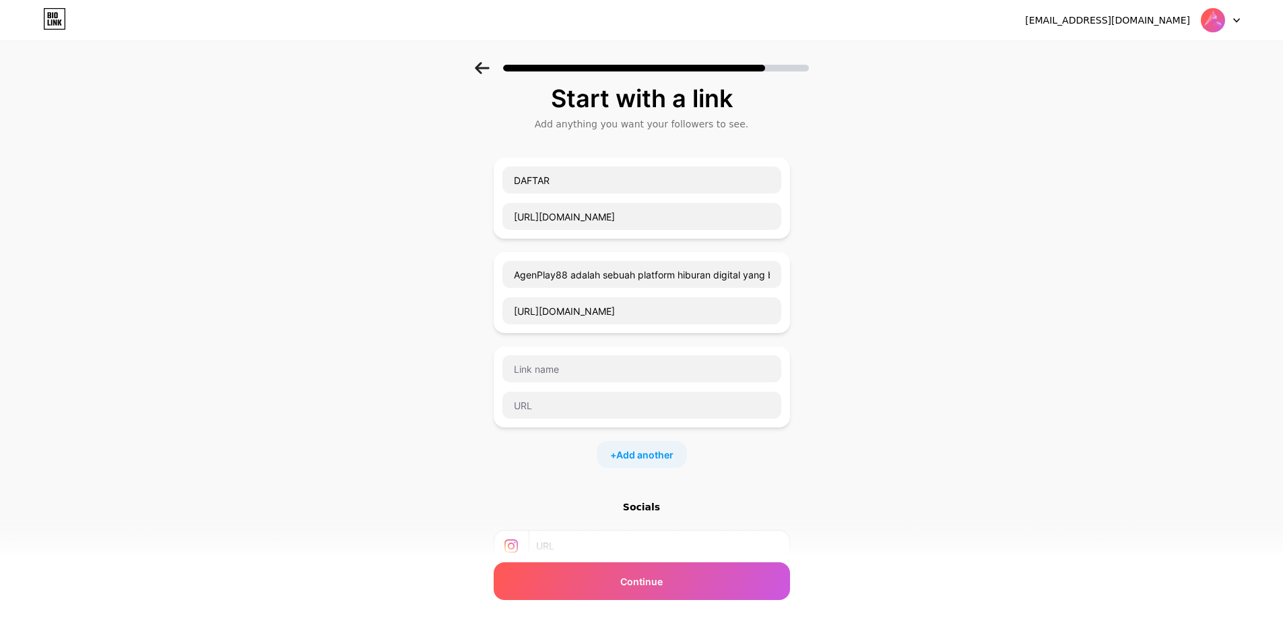
scroll to position [0, 0]
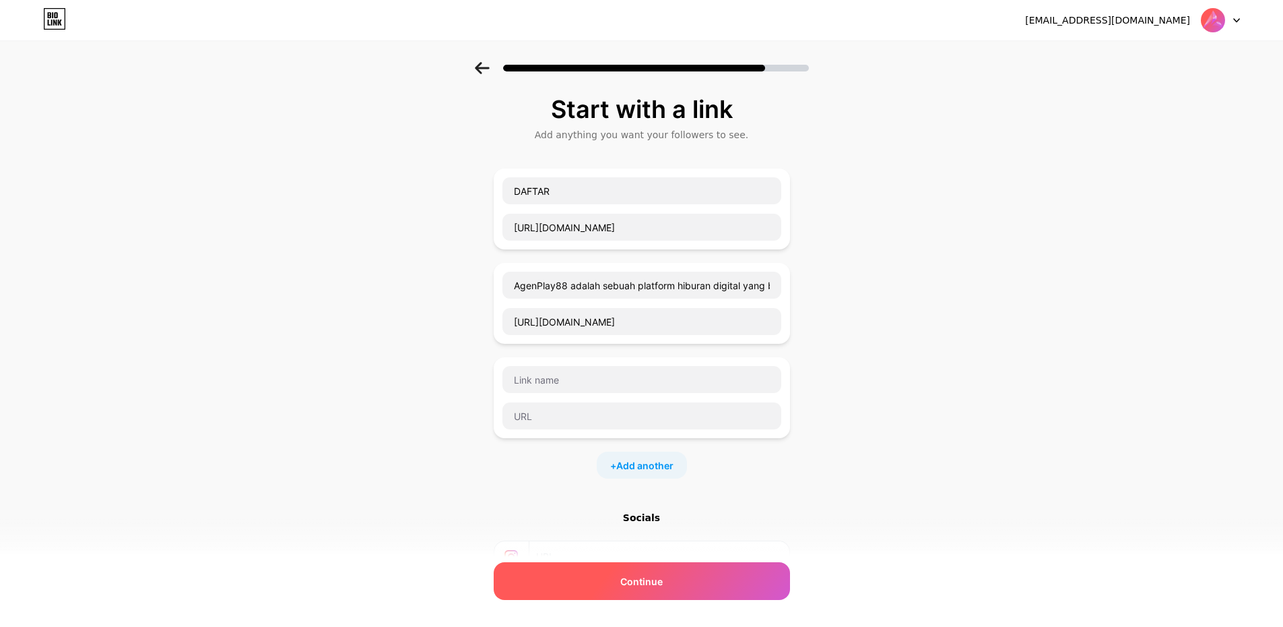
click at [664, 566] on div "Continue" at bounding box center [642, 581] width 296 height 38
click at [647, 585] on span "Continue" at bounding box center [641, 581] width 42 height 14
click at [647, 575] on span "Continue" at bounding box center [641, 581] width 42 height 14
click at [620, 575] on div "Continue" at bounding box center [642, 581] width 296 height 38
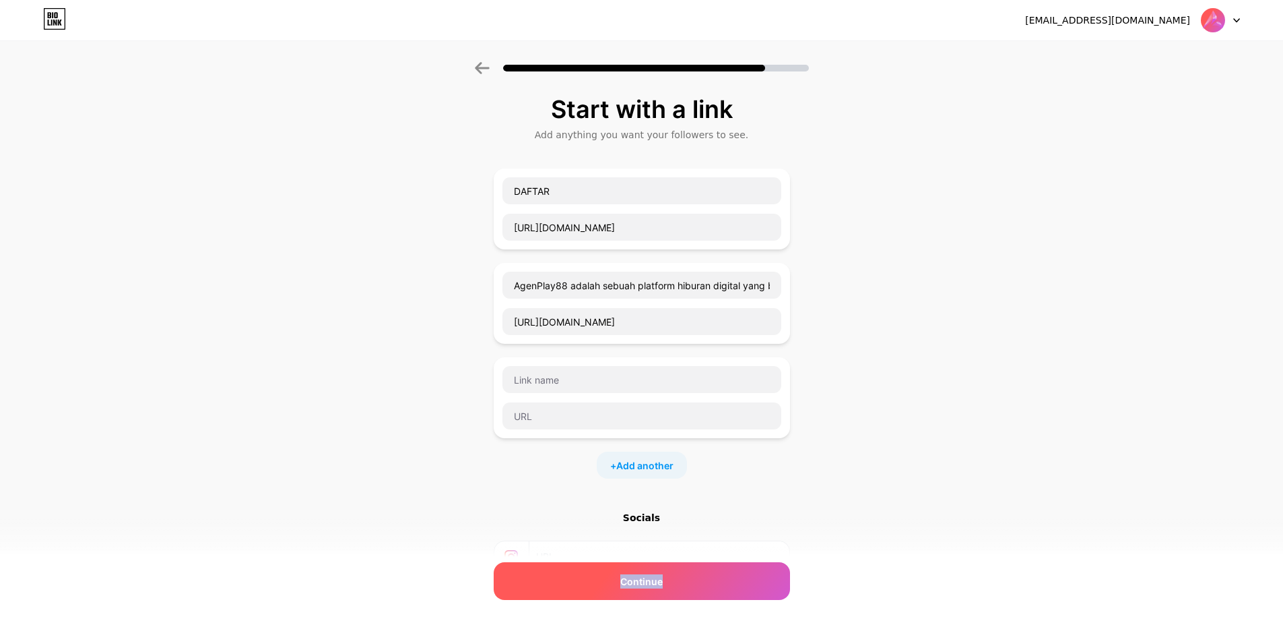
click at [627, 569] on div "Continue" at bounding box center [642, 581] width 296 height 38
click at [625, 362] on div at bounding box center [642, 397] width 296 height 81
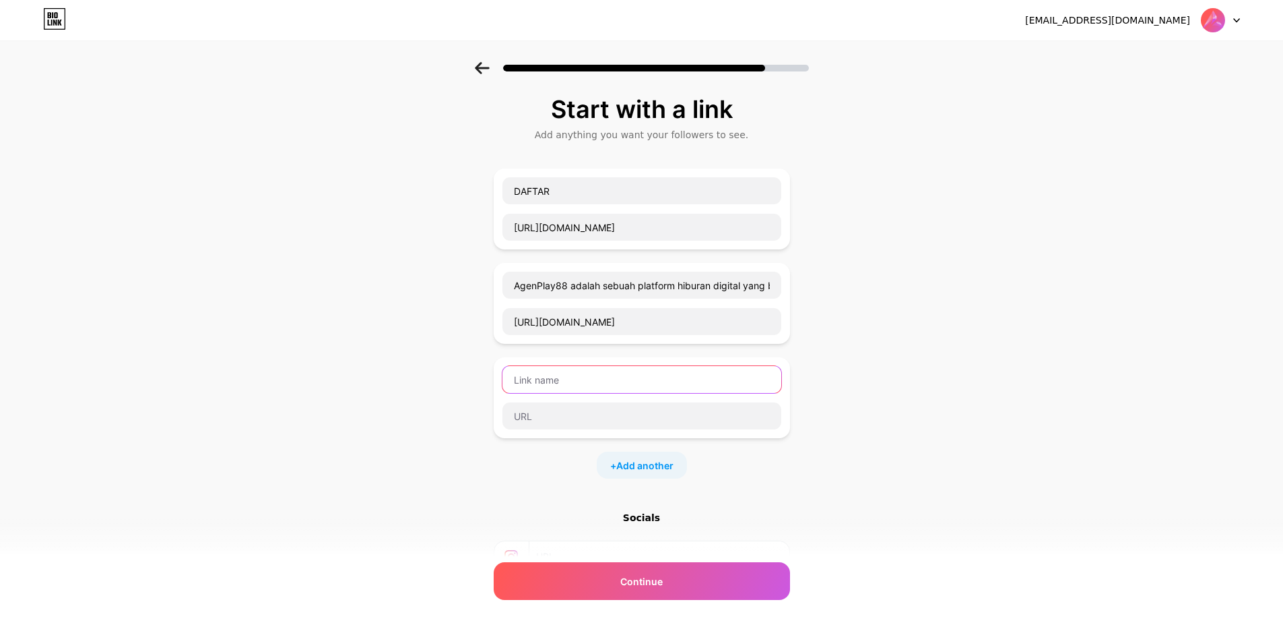
click at [623, 369] on input "text" at bounding box center [642, 379] width 279 height 27
click at [558, 189] on input "DAFTAR" at bounding box center [642, 190] width 279 height 27
click at [586, 375] on input "text" at bounding box center [642, 379] width 279 height 27
paste input "DAFTAR"
drag, startPoint x: 744, startPoint y: 386, endPoint x: 631, endPoint y: 406, distance: 114.9
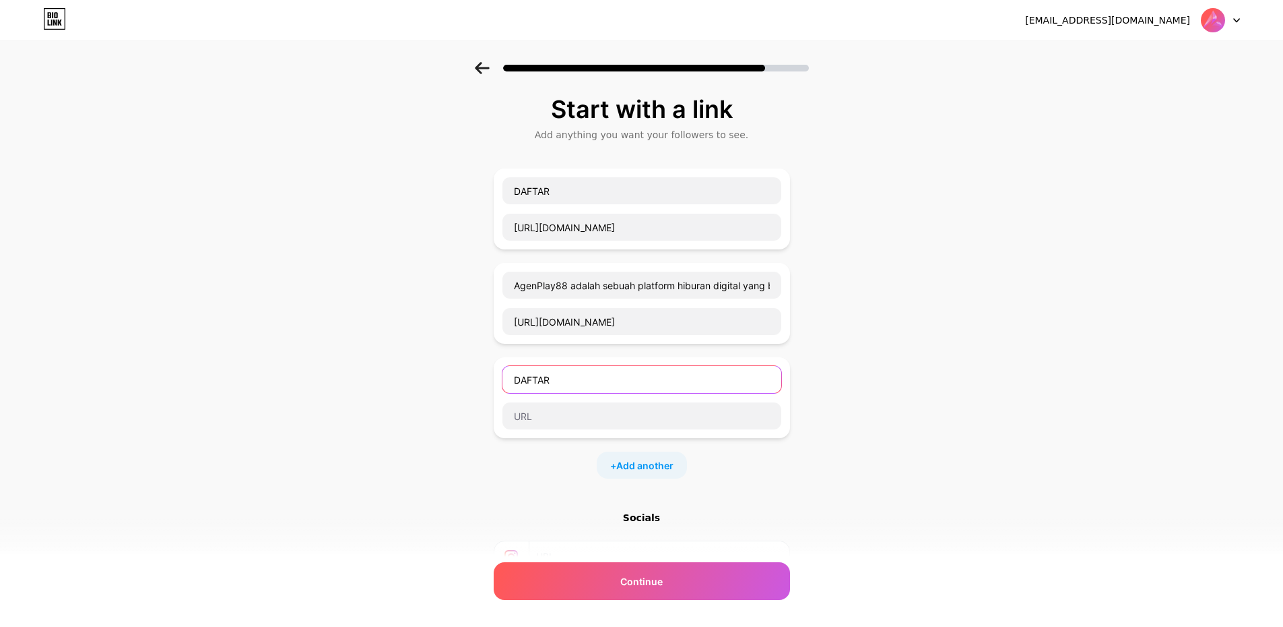
click at [743, 386] on input "DAFTAR" at bounding box center [642, 379] width 279 height 27
click at [598, 381] on input "DAFTAR" at bounding box center [642, 379] width 279 height 27
type input "DAFTAR"
click at [574, 188] on input "DAFTAR" at bounding box center [642, 190] width 279 height 27
click at [572, 373] on input "DAFTAR" at bounding box center [642, 379] width 279 height 27
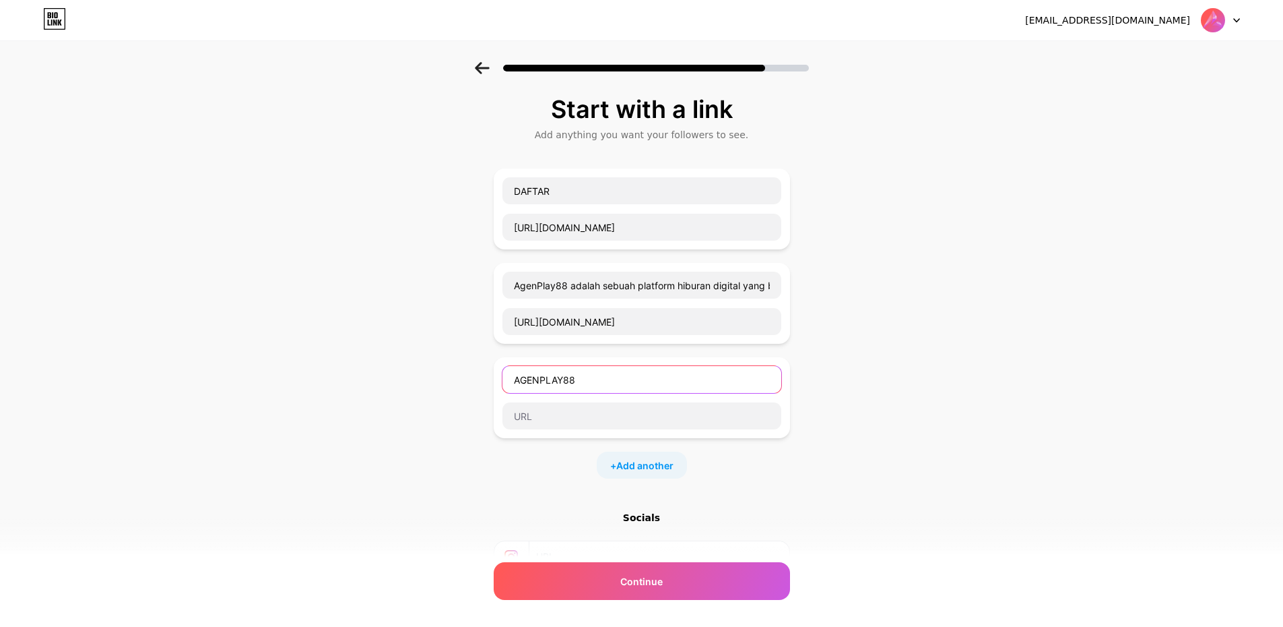
click at [592, 373] on input "AGENPLAY88" at bounding box center [642, 379] width 279 height 27
click at [575, 375] on input "LOGIN AGENPLAY88" at bounding box center [642, 379] width 279 height 27
type input "LOGIN"
click at [574, 421] on input "text" at bounding box center [642, 415] width 279 height 27
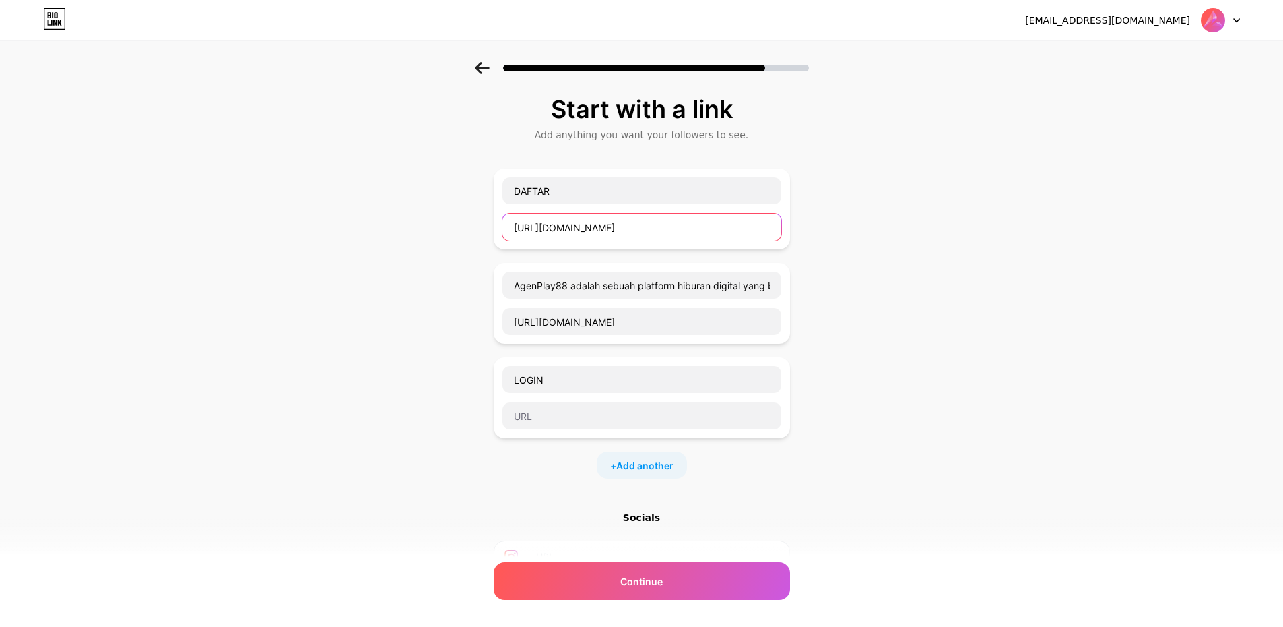
click at [585, 225] on input "https://portalkod.click" at bounding box center [642, 227] width 279 height 27
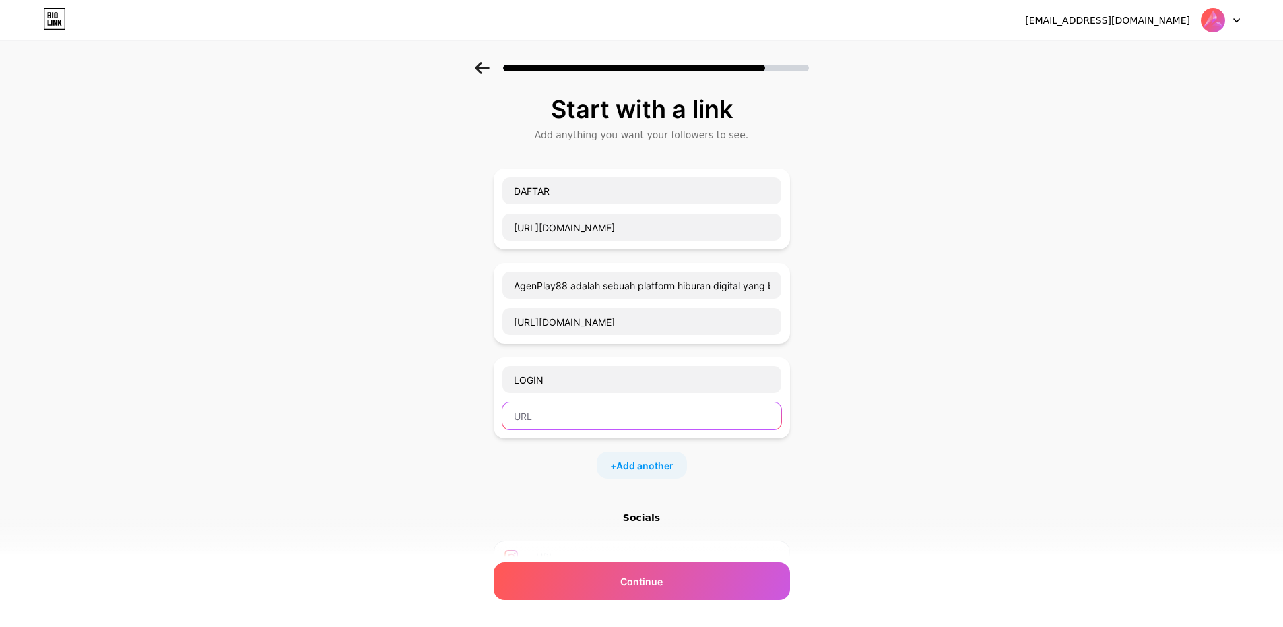
drag, startPoint x: 554, startPoint y: 408, endPoint x: 637, endPoint y: 412, distance: 82.3
click at [556, 408] on input "text" at bounding box center [642, 415] width 279 height 27
paste input "https://portalkod.click"
type input "https://portalkod.click"
click at [954, 472] on div "Start with a link Add anything you want your followers to see. DAFTAR https://p…" at bounding box center [641, 393] width 1283 height 662
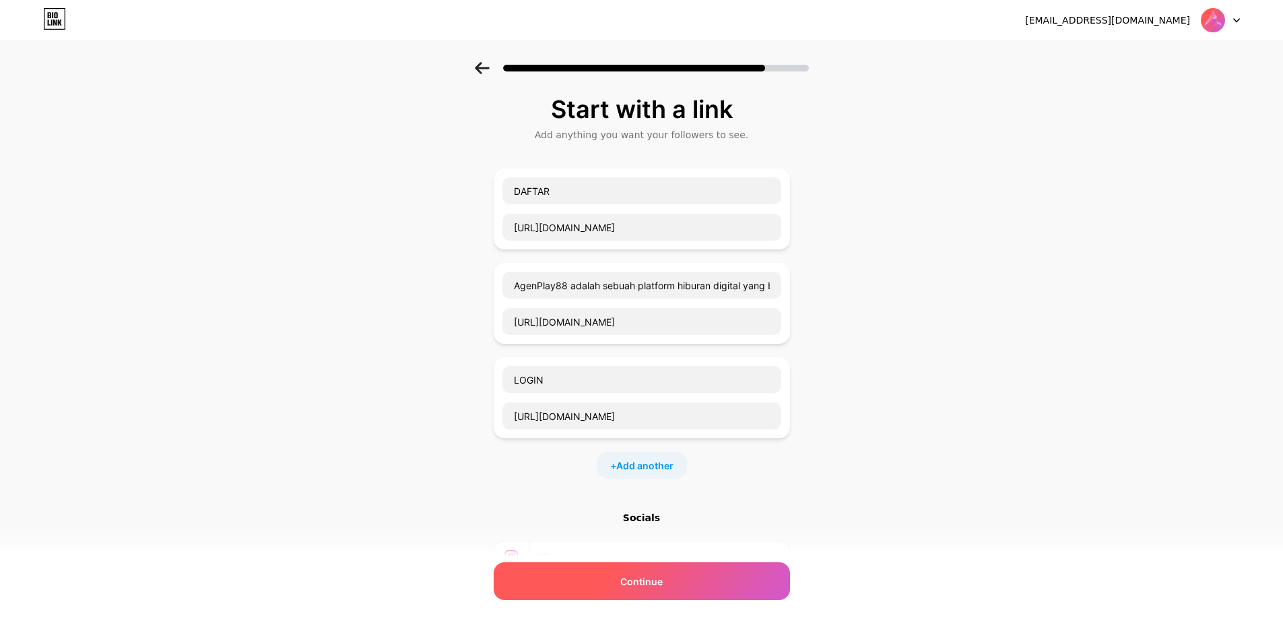
click at [703, 581] on div "Continue" at bounding box center [642, 581] width 296 height 38
click at [663, 581] on span "Continue" at bounding box center [641, 581] width 42 height 14
click at [626, 592] on div "Continue" at bounding box center [642, 581] width 296 height 38
click at [627, 589] on div "Continue" at bounding box center [642, 581] width 296 height 38
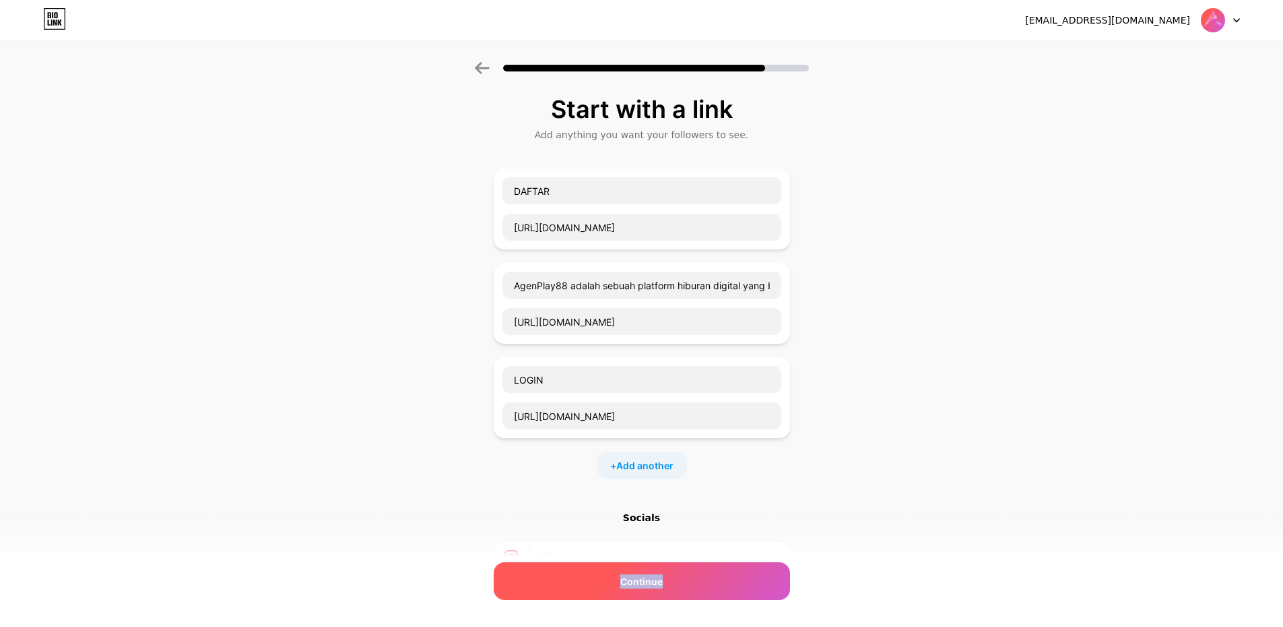
click at [633, 582] on span "Continue" at bounding box center [641, 581] width 42 height 14
click at [634, 581] on span "Continue" at bounding box center [641, 581] width 42 height 14
click at [634, 579] on span "Continue" at bounding box center [641, 581] width 42 height 14
click at [634, 578] on span "Continue" at bounding box center [641, 581] width 42 height 14
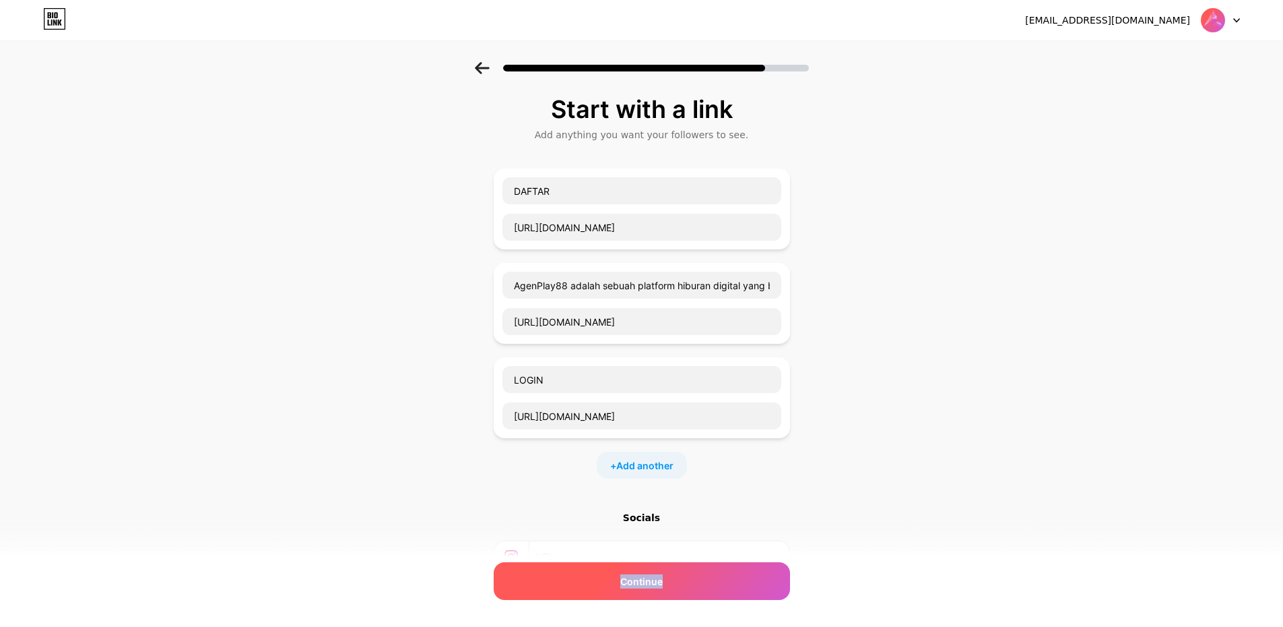
click at [635, 576] on span "Continue" at bounding box center [641, 581] width 42 height 14
click at [630, 571] on div "Continue" at bounding box center [642, 581] width 296 height 38
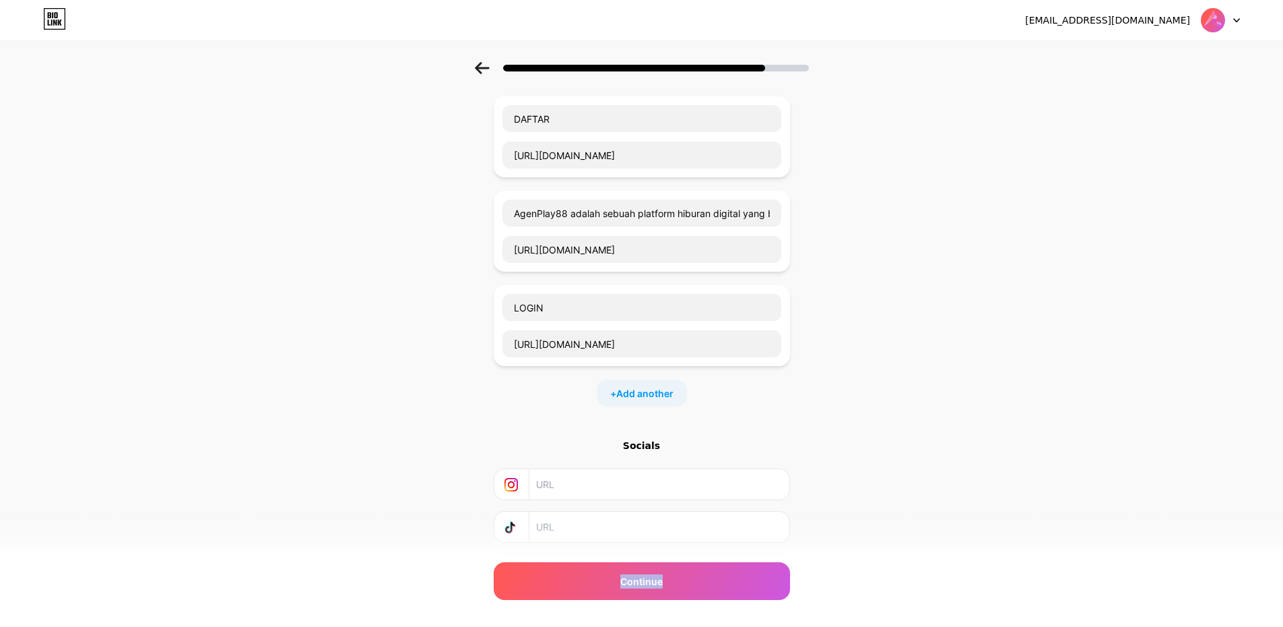
scroll to position [152, 0]
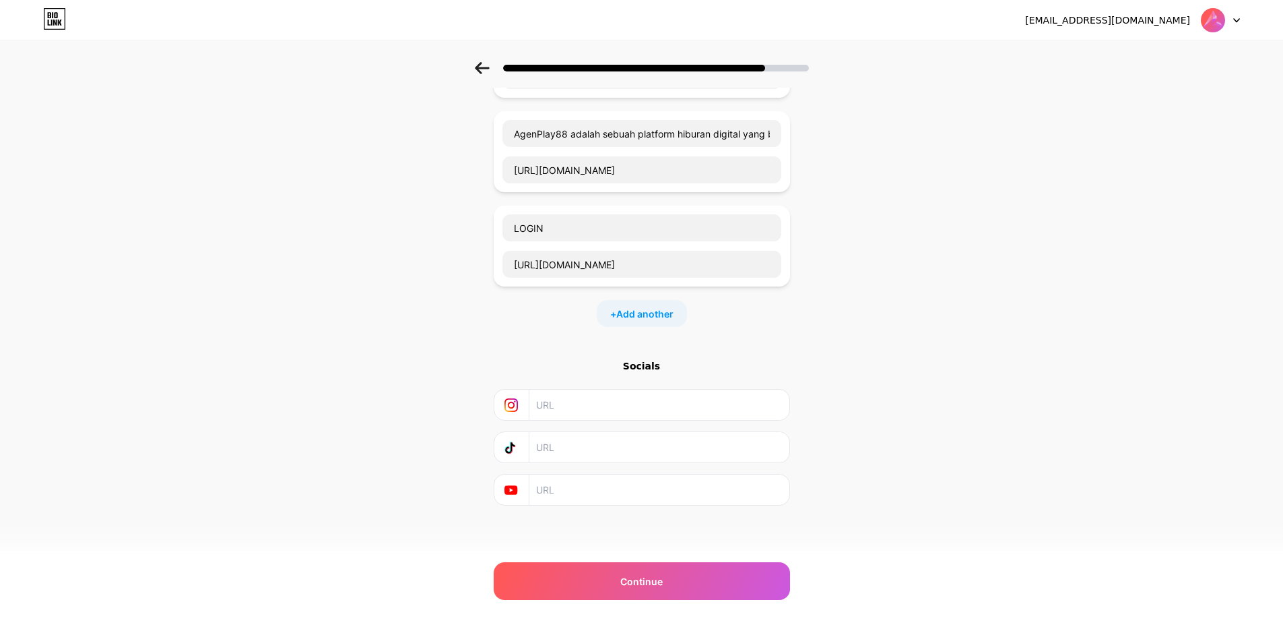
click at [641, 408] on input "text" at bounding box center [658, 404] width 245 height 30
click at [649, 492] on input "text" at bounding box center [658, 489] width 245 height 30
click at [656, 440] on input "text" at bounding box center [658, 447] width 245 height 30
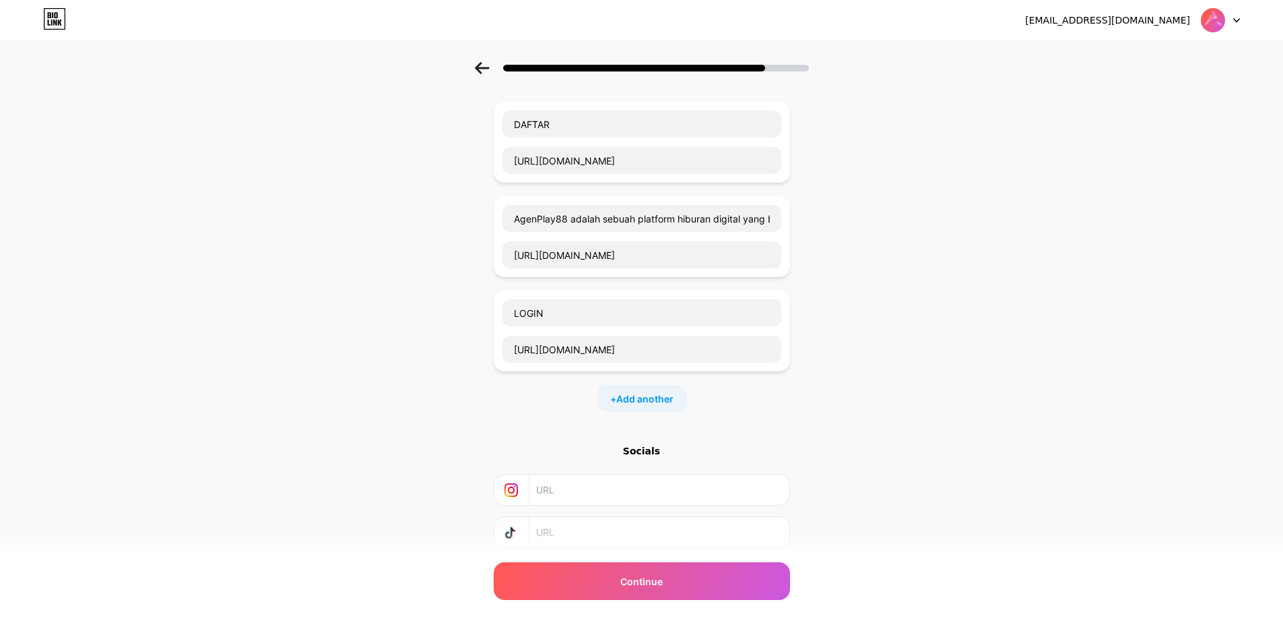
scroll to position [0, 0]
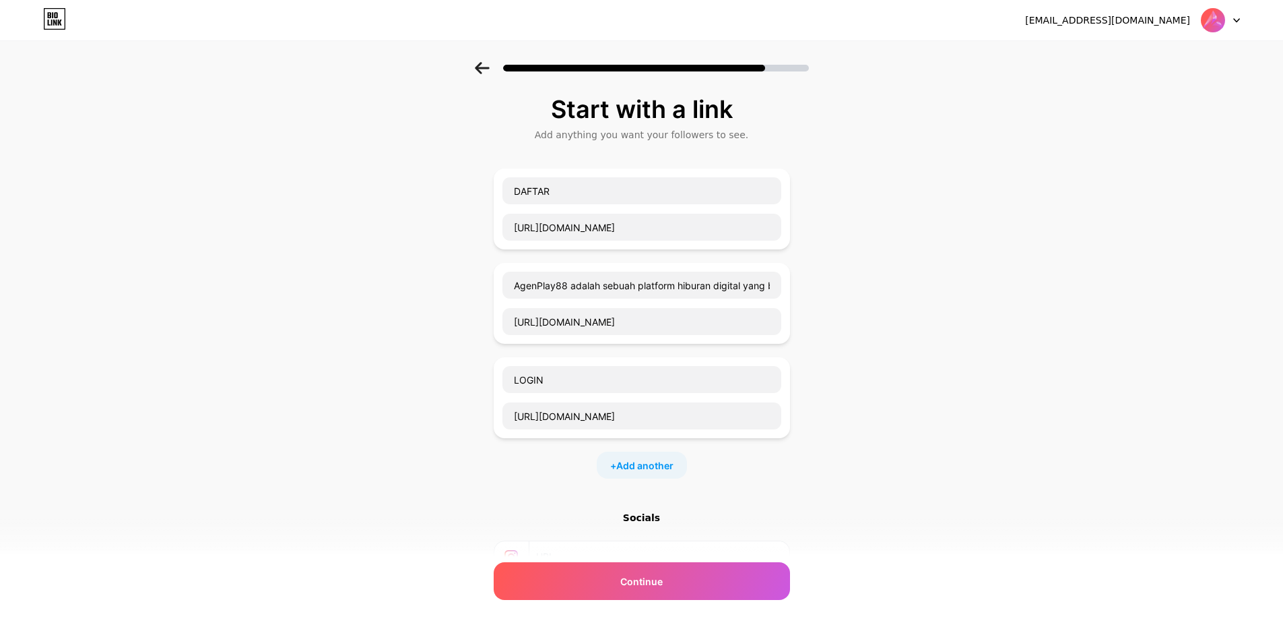
click at [324, 420] on div "Start with a link Add anything you want your followers to see. DAFTAR https://p…" at bounding box center [641, 393] width 1283 height 662
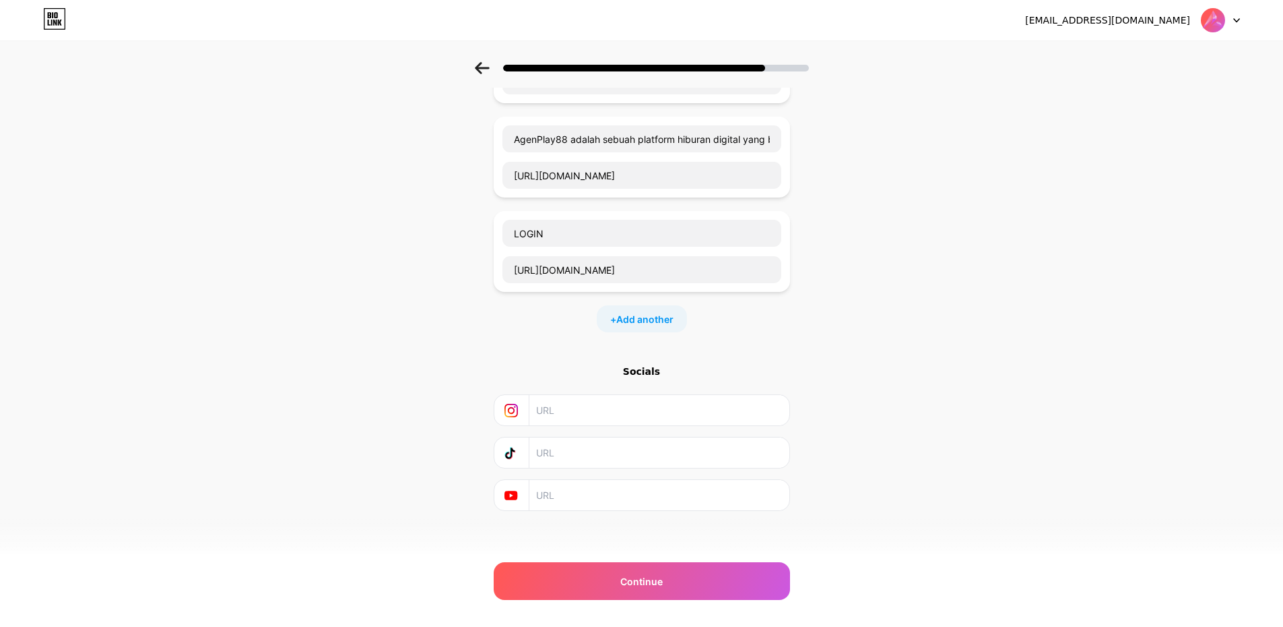
scroll to position [152, 0]
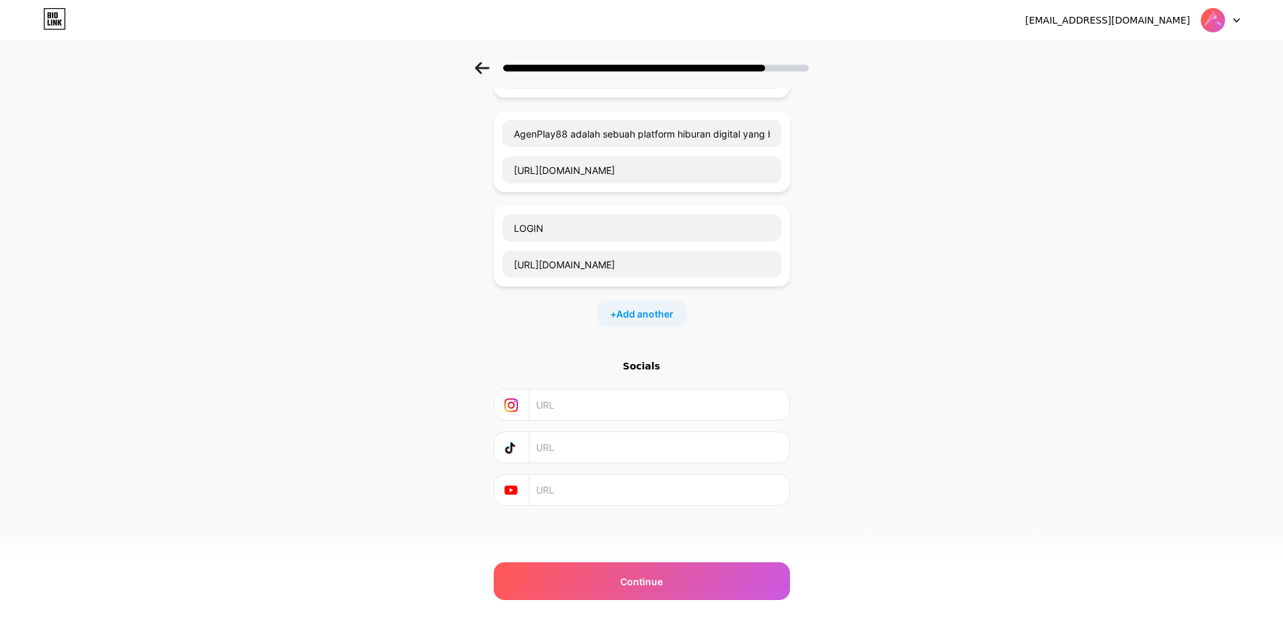
click at [574, 405] on input "text" at bounding box center [658, 404] width 245 height 30
paste input "https://portalkod.click"
type input "https://portalkod.click"
click at [623, 443] on input "text" at bounding box center [658, 447] width 245 height 30
paste input "https://portalkod.click"
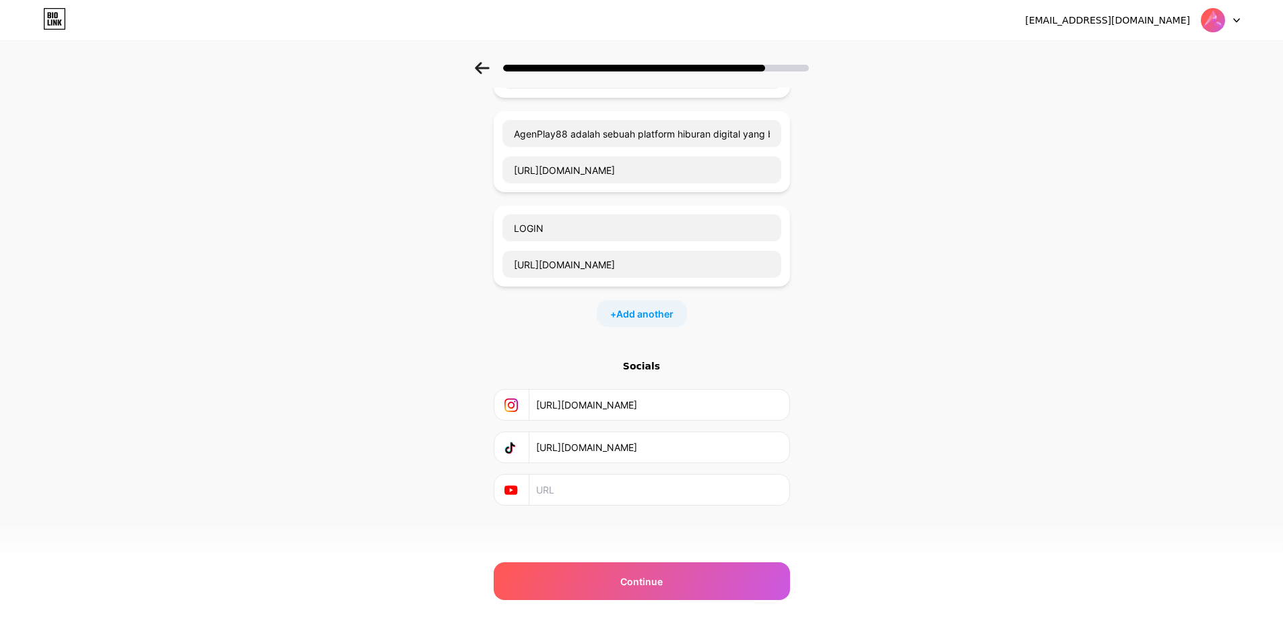
type input "https://portalkod.click"
click at [616, 476] on input "text" at bounding box center [658, 489] width 245 height 30
paste input "https://portalkod.click"
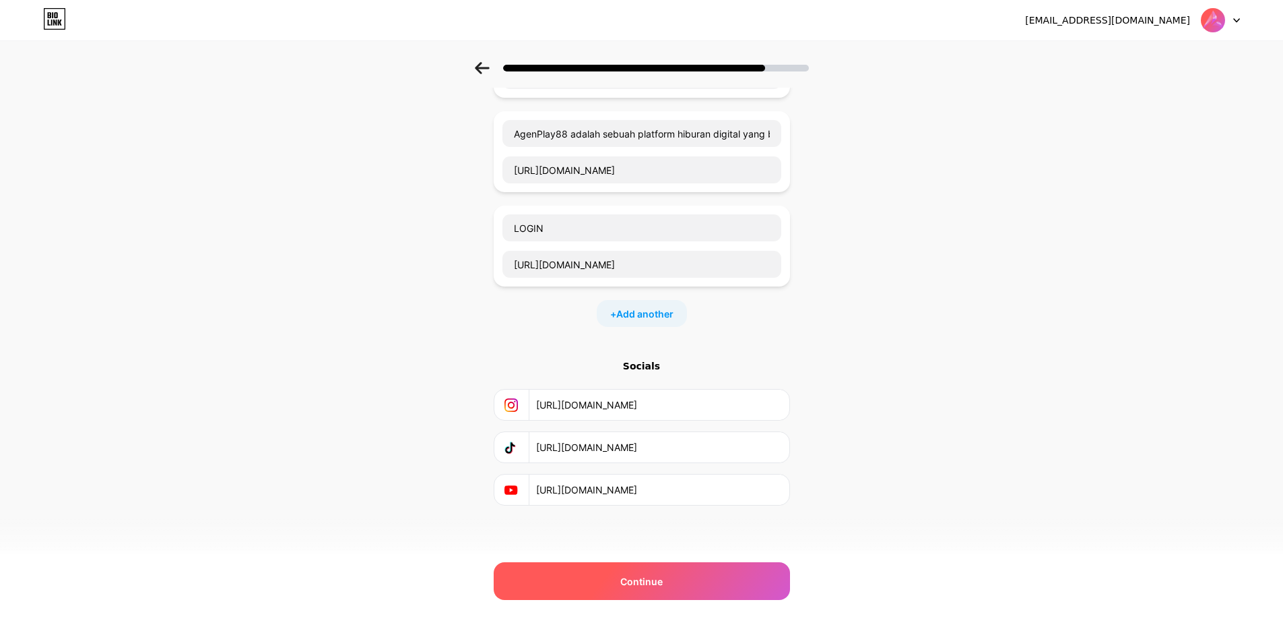
type input "https://portalkod.click"
click at [598, 583] on div "Continue" at bounding box center [642, 581] width 296 height 38
click at [668, 501] on input "https://portalkod.click" at bounding box center [658, 489] width 245 height 30
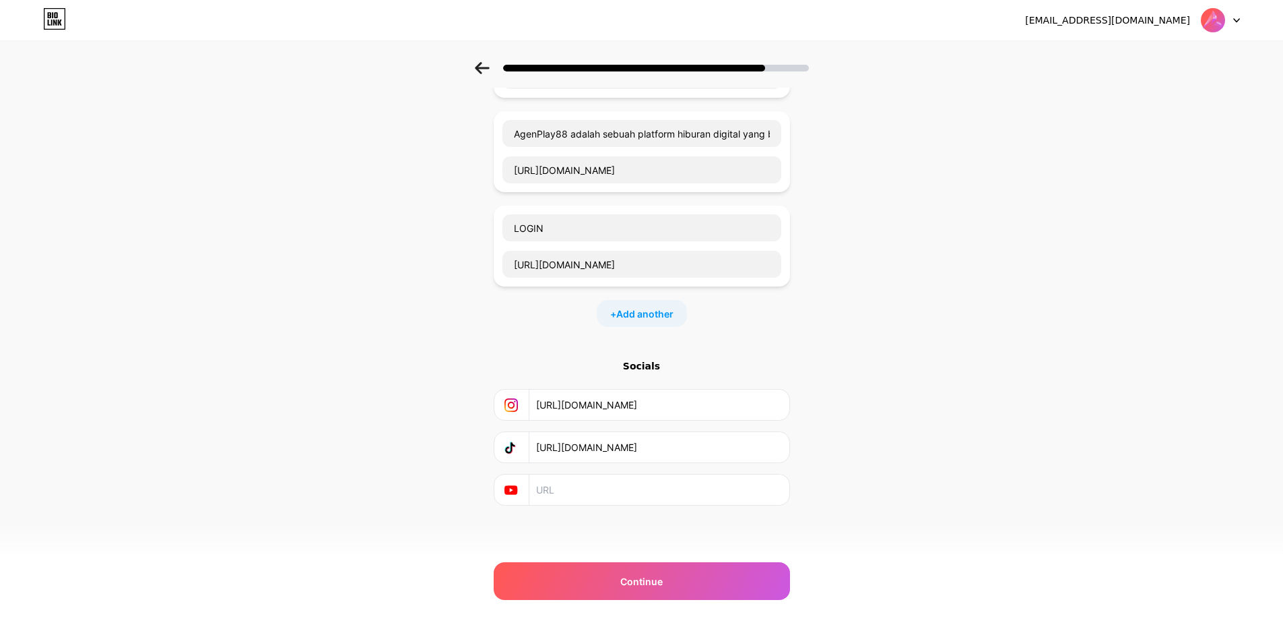
click at [662, 447] on input "https://portalkod.click" at bounding box center [658, 447] width 245 height 30
click at [664, 400] on input "https://portalkod.click" at bounding box center [658, 404] width 245 height 30
click at [262, 323] on div "Start with a link Add anything you want your followers to see. DAFTAR https://p…" at bounding box center [641, 241] width 1283 height 662
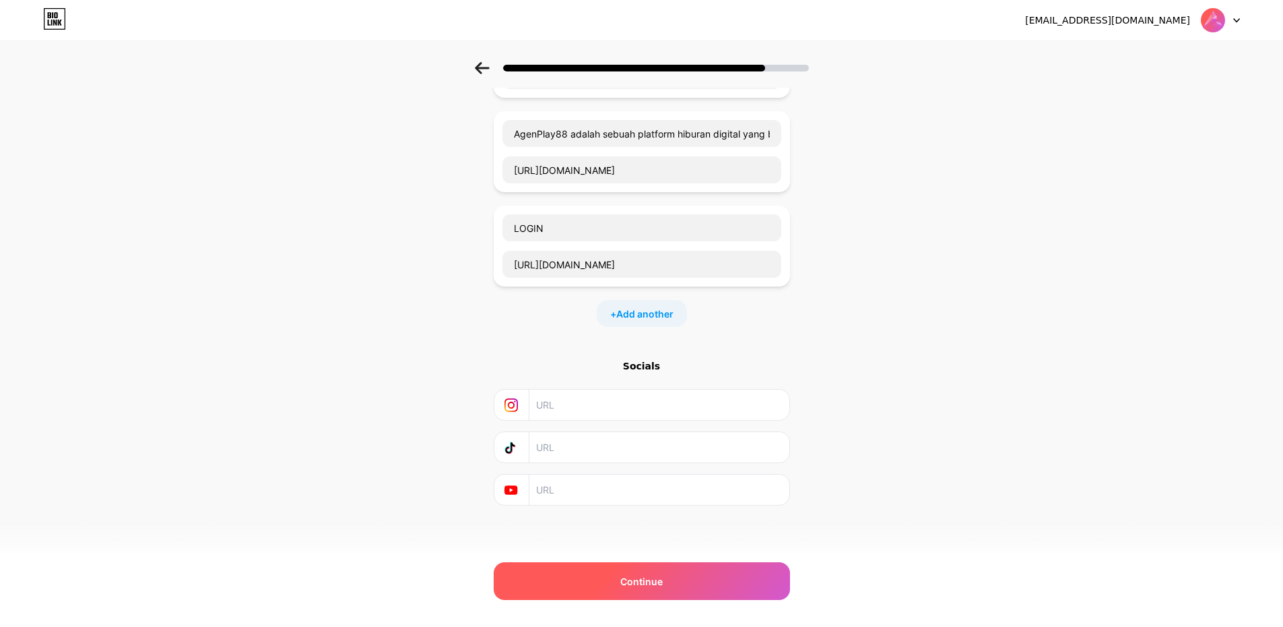
click at [661, 576] on span "Continue" at bounding box center [641, 581] width 42 height 14
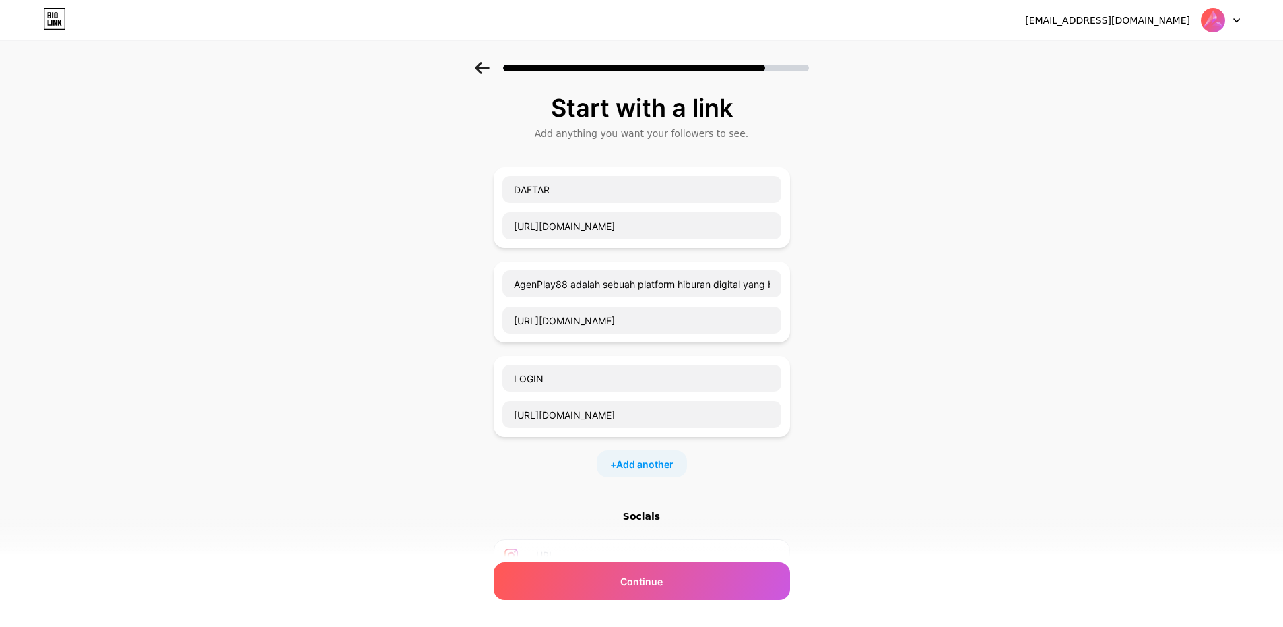
scroll to position [0, 0]
click at [623, 585] on div "Continue" at bounding box center [642, 581] width 296 height 38
click at [632, 232] on input "https://portalkod.click" at bounding box center [642, 227] width 279 height 27
drag, startPoint x: 243, startPoint y: 304, endPoint x: 243, endPoint y: 292, distance: 12.1
click at [243, 300] on div "Start with a link Add anything you want your followers to see. DAFTAR https://p…" at bounding box center [641, 393] width 1283 height 662
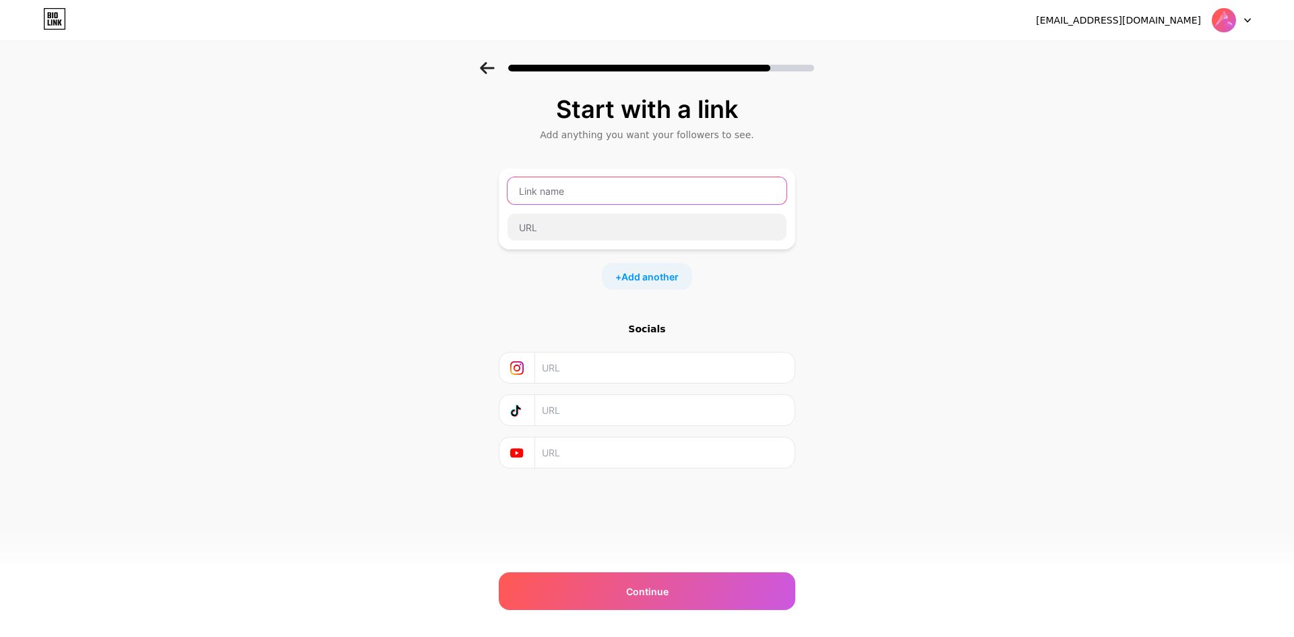
click at [650, 190] on input "text" at bounding box center [646, 190] width 279 height 27
paste input "[URL][DOMAIN_NAME]"
type input "[URL][DOMAIN_NAME]"
drag, startPoint x: 587, startPoint y: 209, endPoint x: 575, endPoint y: 222, distance: 18.1
click at [584, 213] on div at bounding box center [647, 209] width 280 height 65
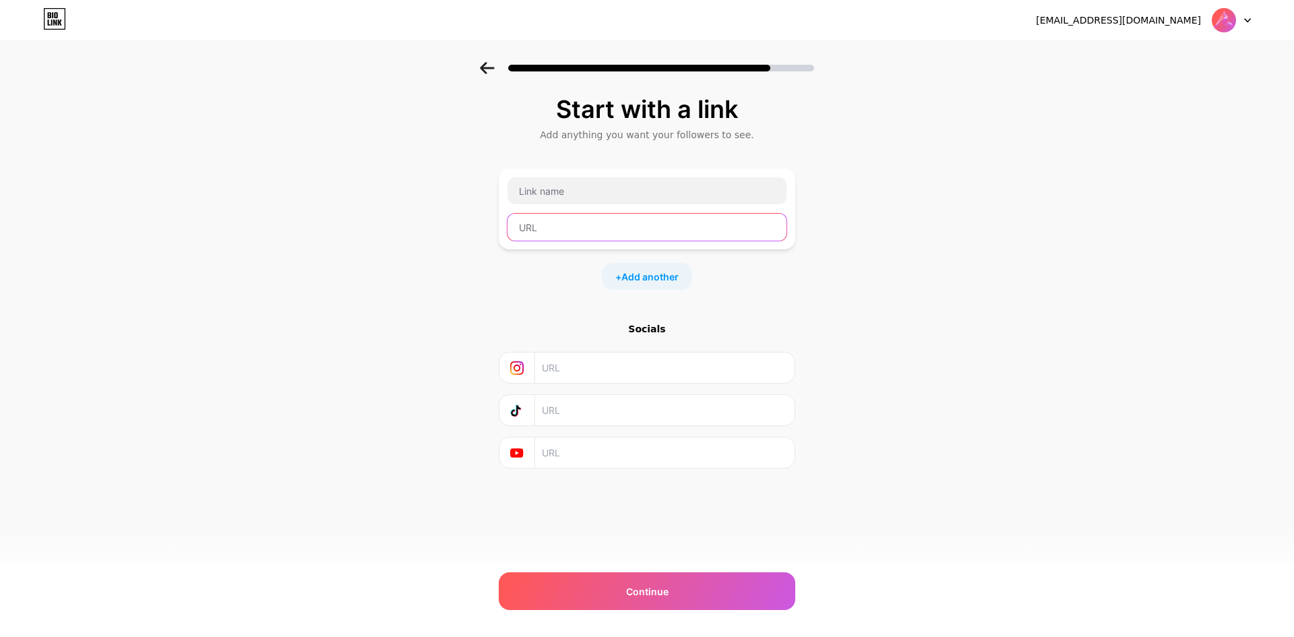
click at [574, 223] on input "text" at bounding box center [646, 227] width 279 height 27
paste input "[URL][DOMAIN_NAME]"
type input "[URL][DOMAIN_NAME]"
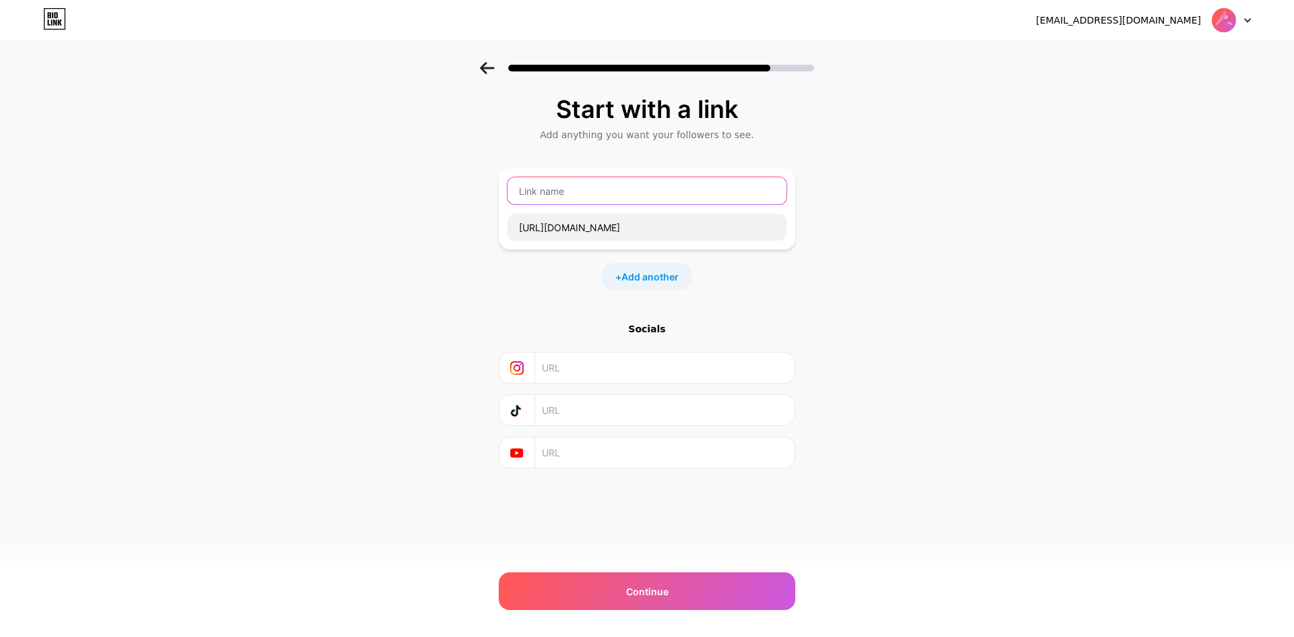
click at [602, 201] on input "text" at bounding box center [646, 190] width 279 height 27
paste input "AgenPlay88"
type input "AgenPlay88"
drag, startPoint x: 1063, startPoint y: 309, endPoint x: 997, endPoint y: 320, distance: 67.0
click at [1046, 314] on div "Start with a link Add anything you want your followers to see. AgenPlay88 https…" at bounding box center [647, 299] width 1294 height 474
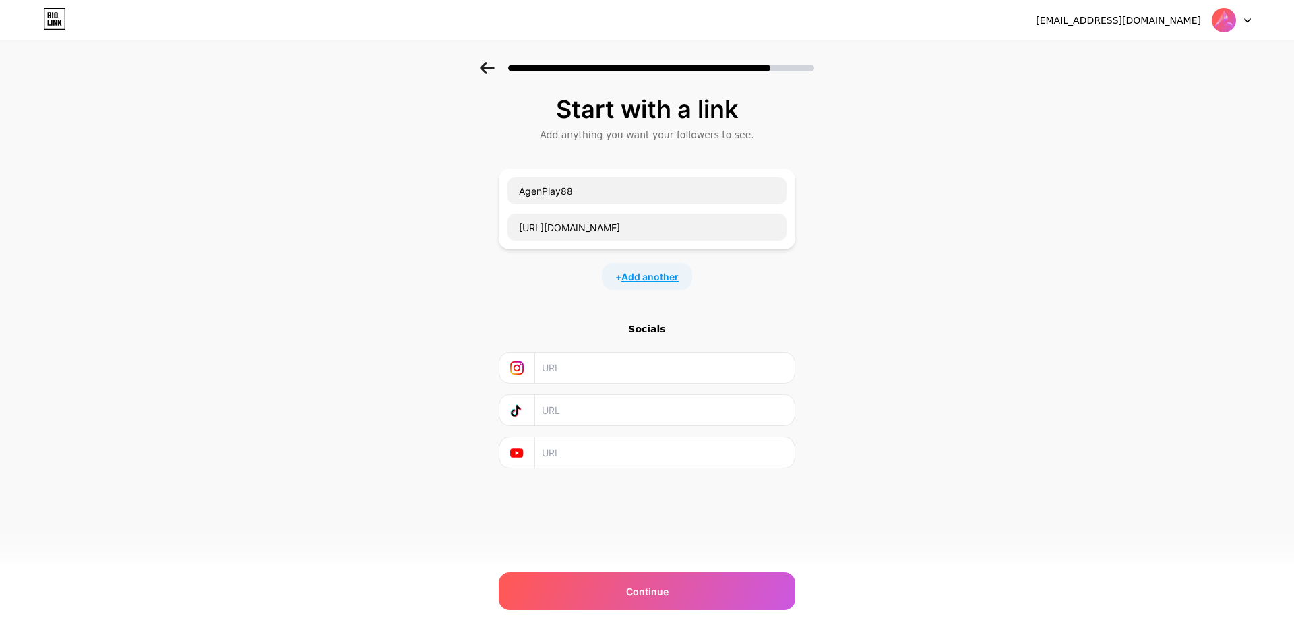
click at [669, 282] on span "Add another" at bounding box center [649, 276] width 57 height 14
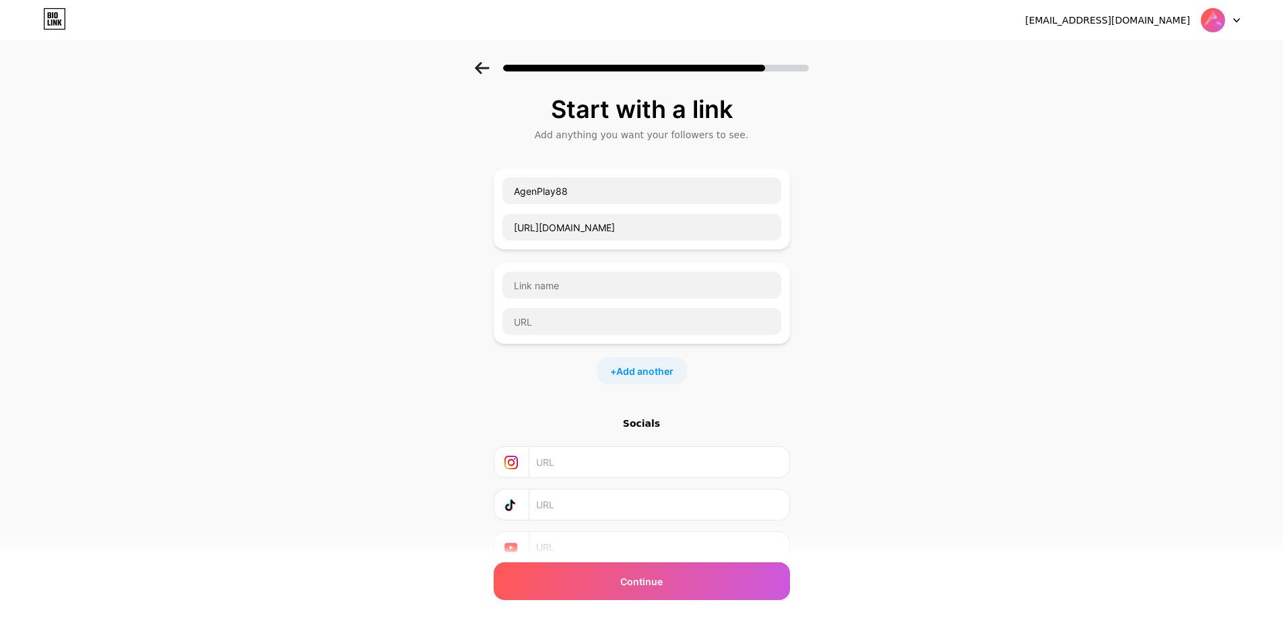
drag, startPoint x: 1068, startPoint y: 327, endPoint x: 960, endPoint y: 329, distance: 107.8
click at [1063, 327] on div "Start with a link Add anything you want your followers to see. AgenPlay88 https…" at bounding box center [641, 346] width 1283 height 568
click at [562, 283] on input "text" at bounding box center [642, 285] width 279 height 27
paste input "AgenPlay88"
click at [920, 333] on div "Start with a link Add anything you want your followers to see. AgenPlay88 https…" at bounding box center [641, 346] width 1283 height 568
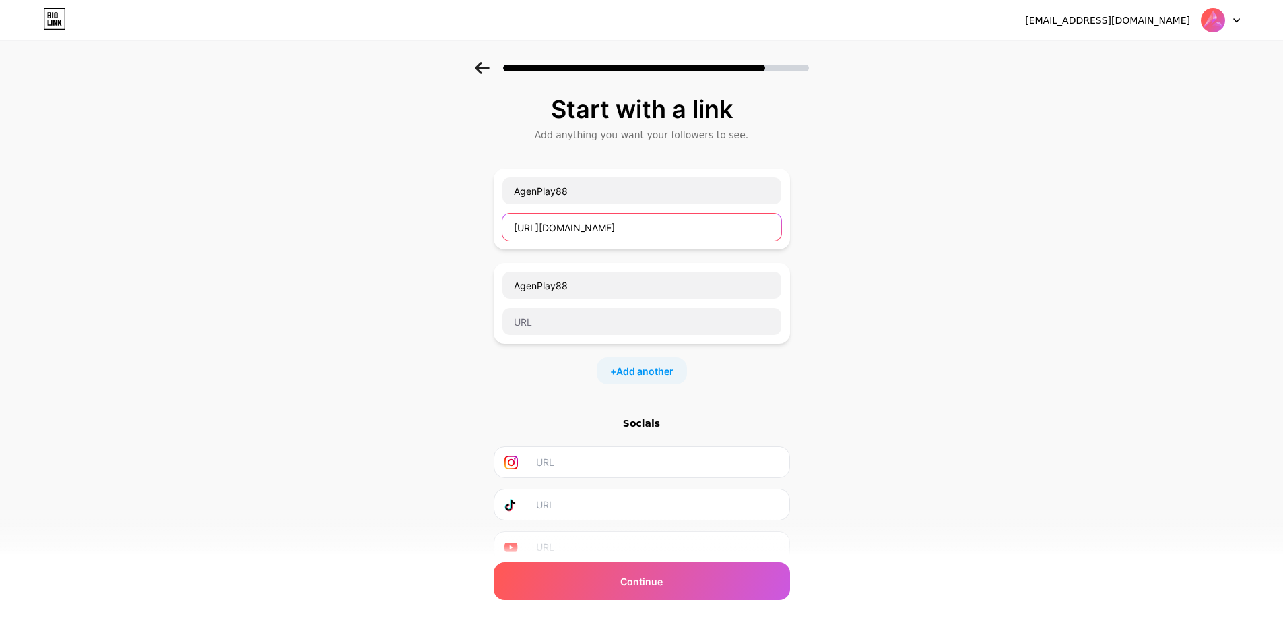
click at [609, 226] on input "https://portalkod.click" at bounding box center [642, 227] width 279 height 27
click at [623, 282] on input "AgenPlay88" at bounding box center [642, 285] width 279 height 27
paste input "adalah sebuah platform hiburan digital yang berfokus pada penyediaan berbagai j…"
type input "AgenPlay88 adalah sebuah platform hiburan digital yang berfokus pada penyediaan…"
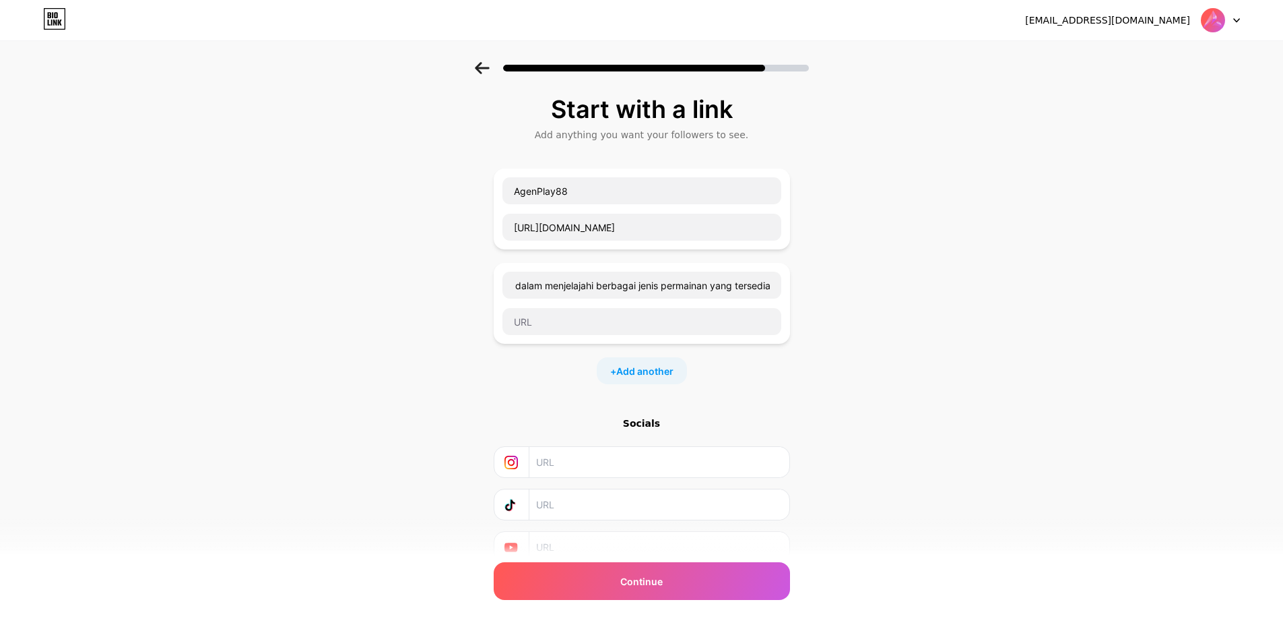
click at [1024, 342] on div "Start with a link Add anything you want your followers to see. AgenPlay88 https…" at bounding box center [641, 346] width 1283 height 568
click at [678, 220] on input "https://portalkod.click" at bounding box center [642, 227] width 279 height 27
drag, startPoint x: 594, startPoint y: 325, endPoint x: 830, endPoint y: 354, distance: 238.3
click at [601, 325] on input "text" at bounding box center [642, 321] width 279 height 27
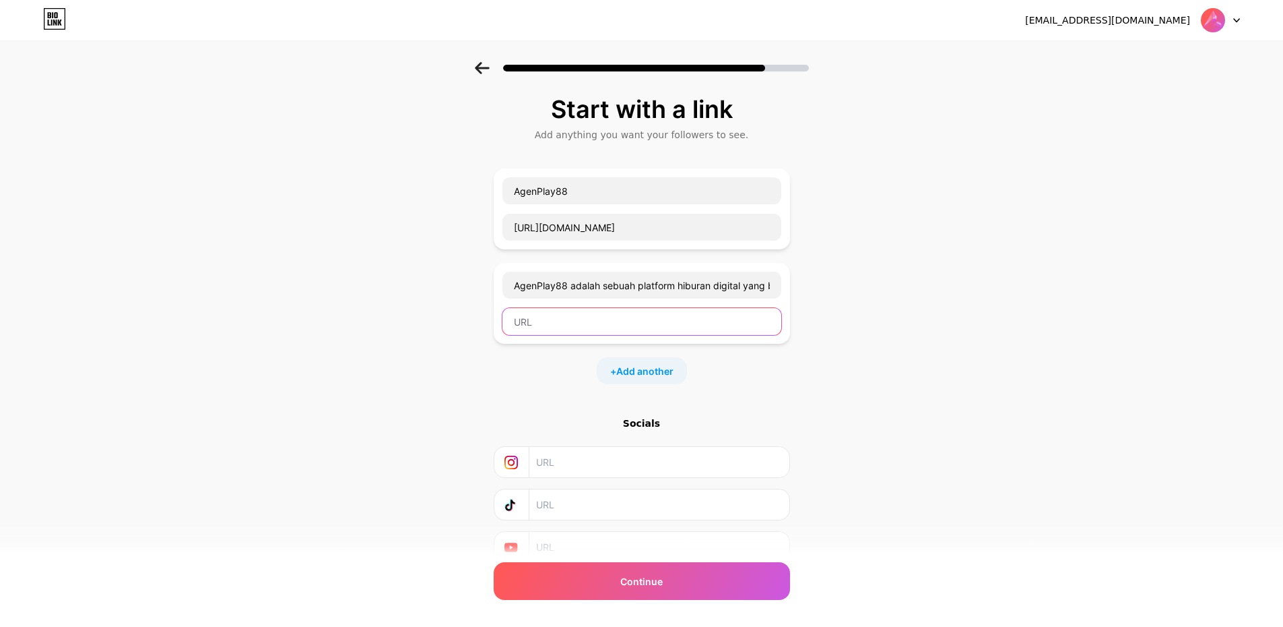
paste input "https://portalkod.click"
type input "https://portalkod.click"
click at [1068, 387] on div "Start with a link Add anything you want your followers to see. AgenPlay88 https…" at bounding box center [641, 346] width 1283 height 568
drag, startPoint x: 261, startPoint y: 298, endPoint x: 277, endPoint y: 278, distance: 25.5
click at [261, 296] on div "Start with a link Add anything you want your followers to see. AgenPlay88 https…" at bounding box center [641, 346] width 1283 height 568
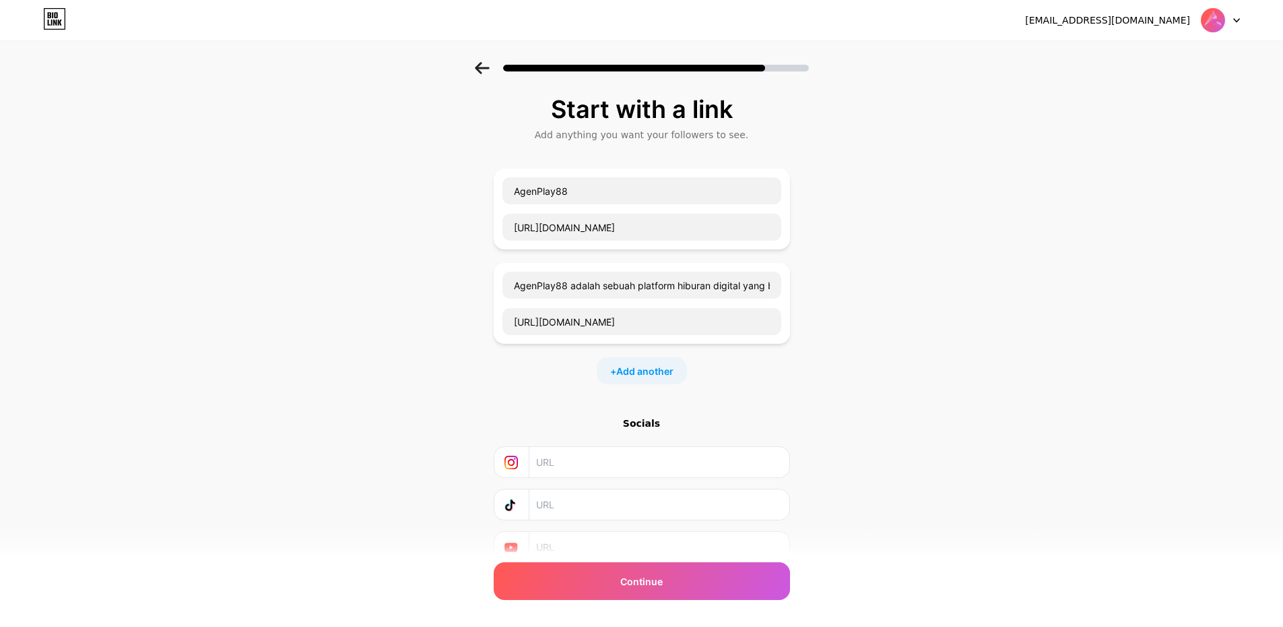
click at [963, 333] on div "Start with a link Add anything you want your followers to see. AgenPlay88 https…" at bounding box center [641, 346] width 1283 height 568
click at [596, 191] on input "AgenPlay88" at bounding box center [642, 190] width 279 height 27
click at [1085, 336] on div "Start with a link Add anything you want your followers to see. AgenPlay88 https…" at bounding box center [641, 346] width 1283 height 568
click at [595, 175] on div "AgenPlay88 https://portalkod.click" at bounding box center [642, 208] width 296 height 81
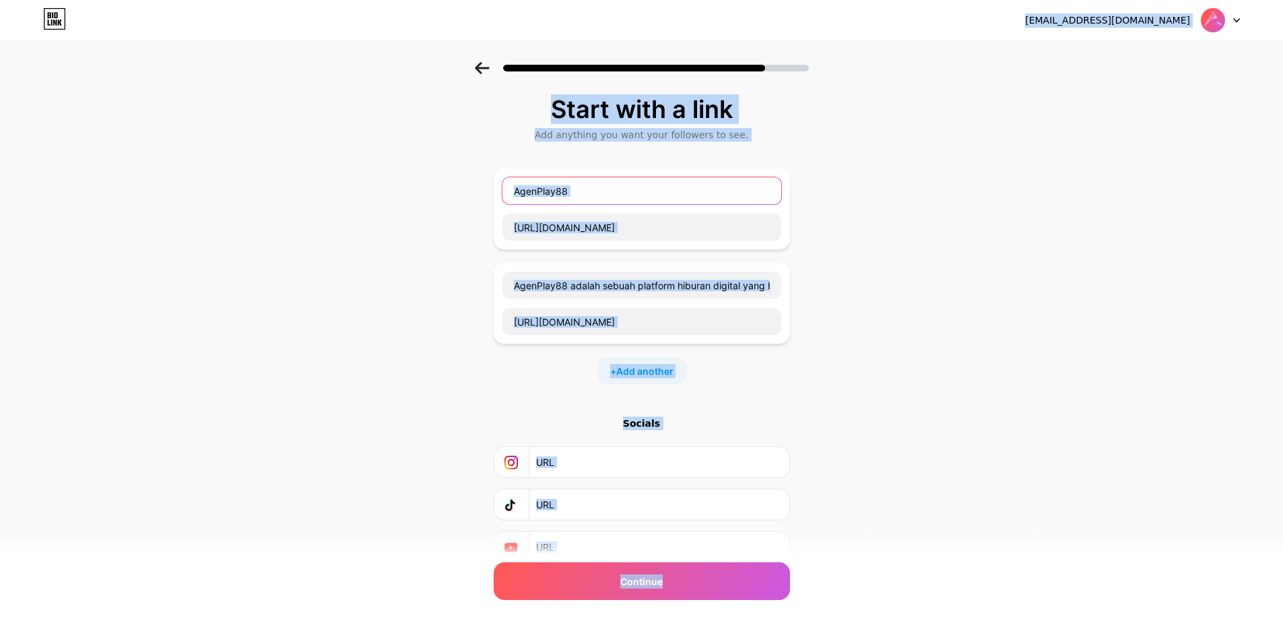
click at [592, 189] on input "AgenPlay88" at bounding box center [642, 190] width 279 height 27
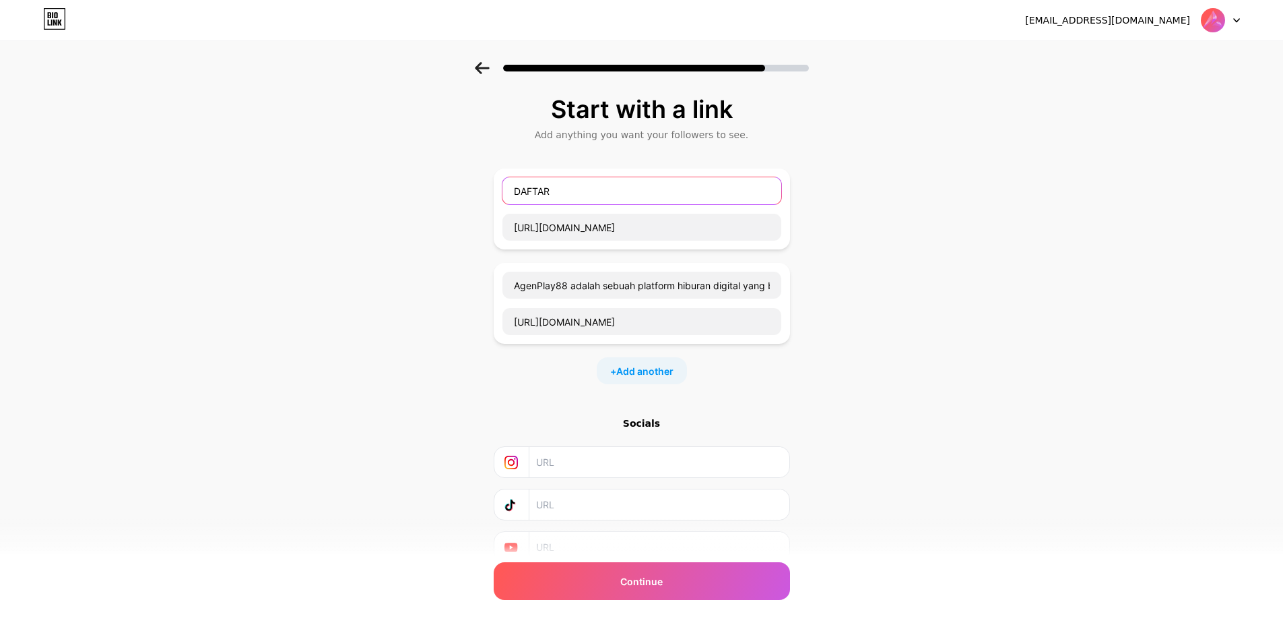
type input "DAFTAR"
click at [870, 280] on div "Start with a link Add anything you want your followers to see. DAFTAR https://p…" at bounding box center [641, 346] width 1283 height 568
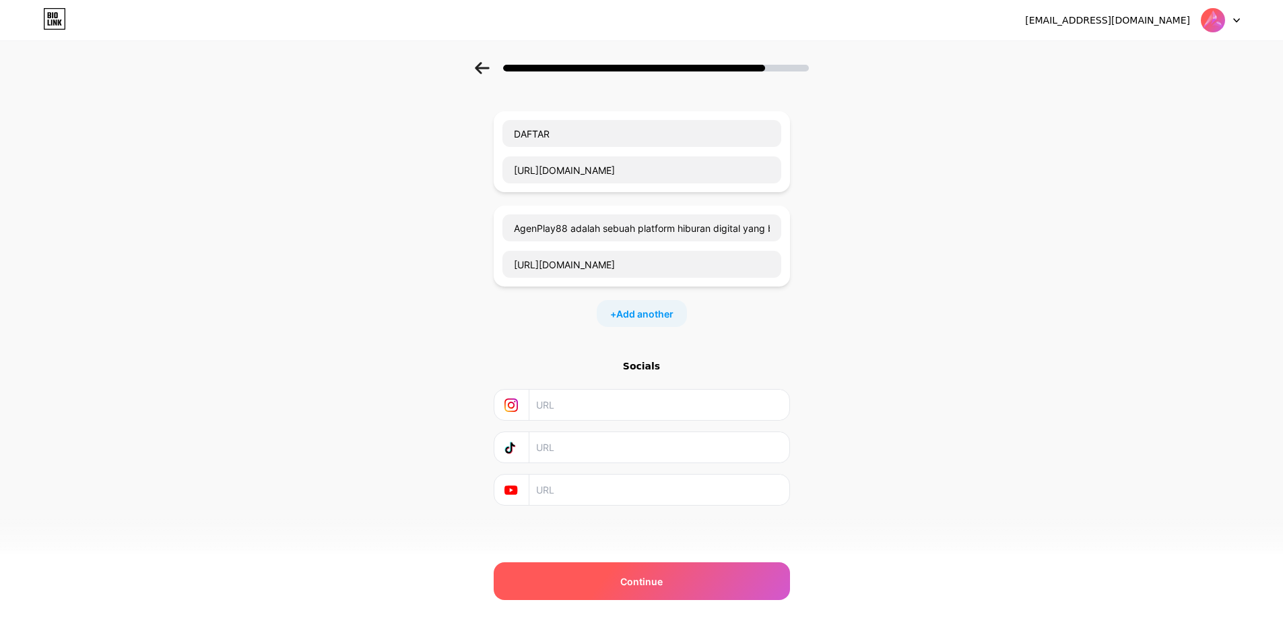
click at [622, 575] on div "Continue" at bounding box center [642, 581] width 296 height 38
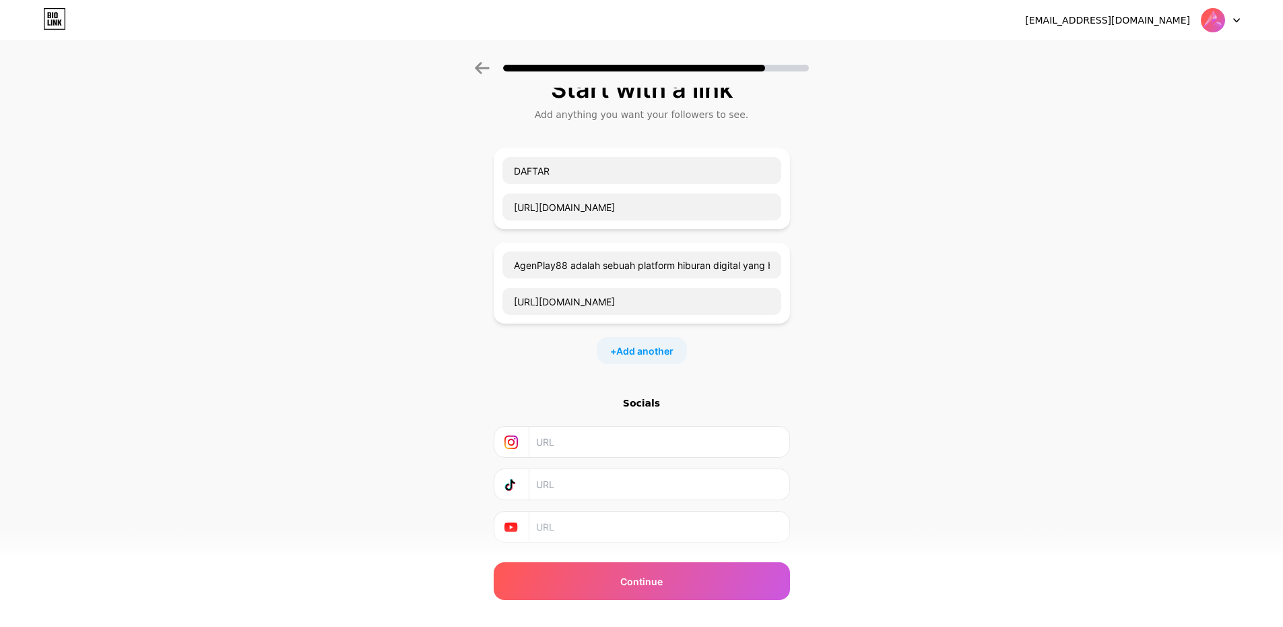
scroll to position [0, 0]
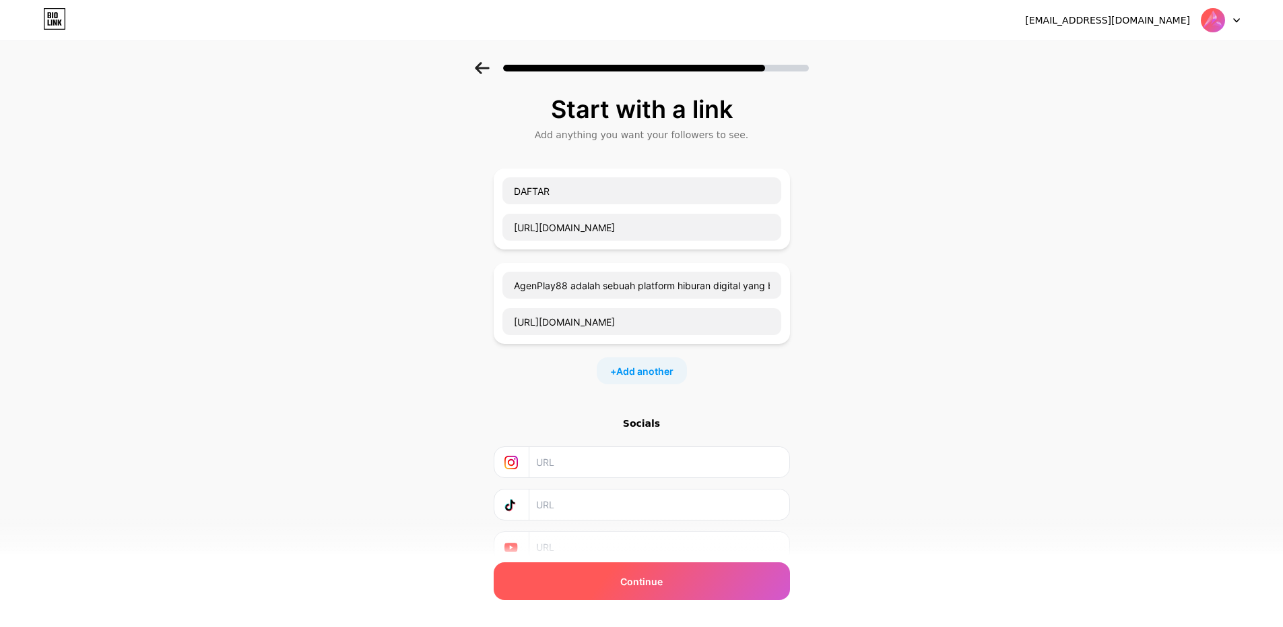
click at [569, 579] on div "Continue" at bounding box center [642, 581] width 296 height 38
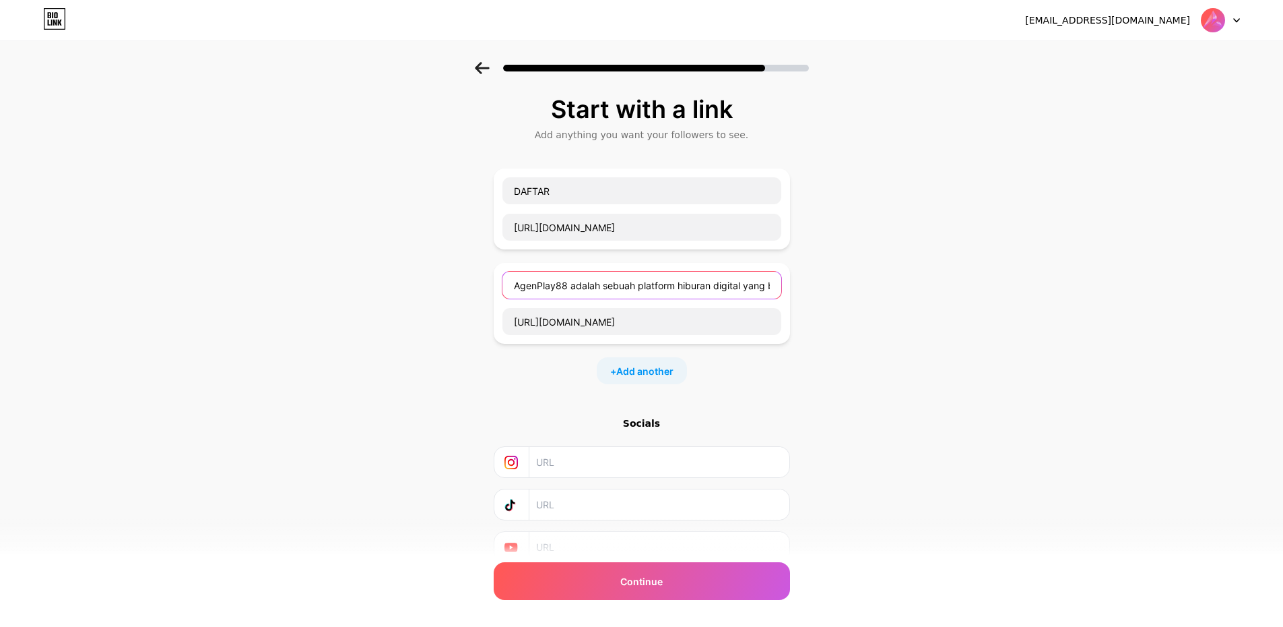
click at [590, 290] on input "AgenPlay88 adalah sebuah platform hiburan digital yang berfokus pada penyediaan…" at bounding box center [642, 285] width 279 height 27
click at [534, 290] on input "AgenPlay88 adalah sebuah platform hiburan digital yang berfokus pada penyediaan…" at bounding box center [642, 285] width 279 height 27
click at [620, 189] on input "DAFTAR" at bounding box center [642, 190] width 279 height 27
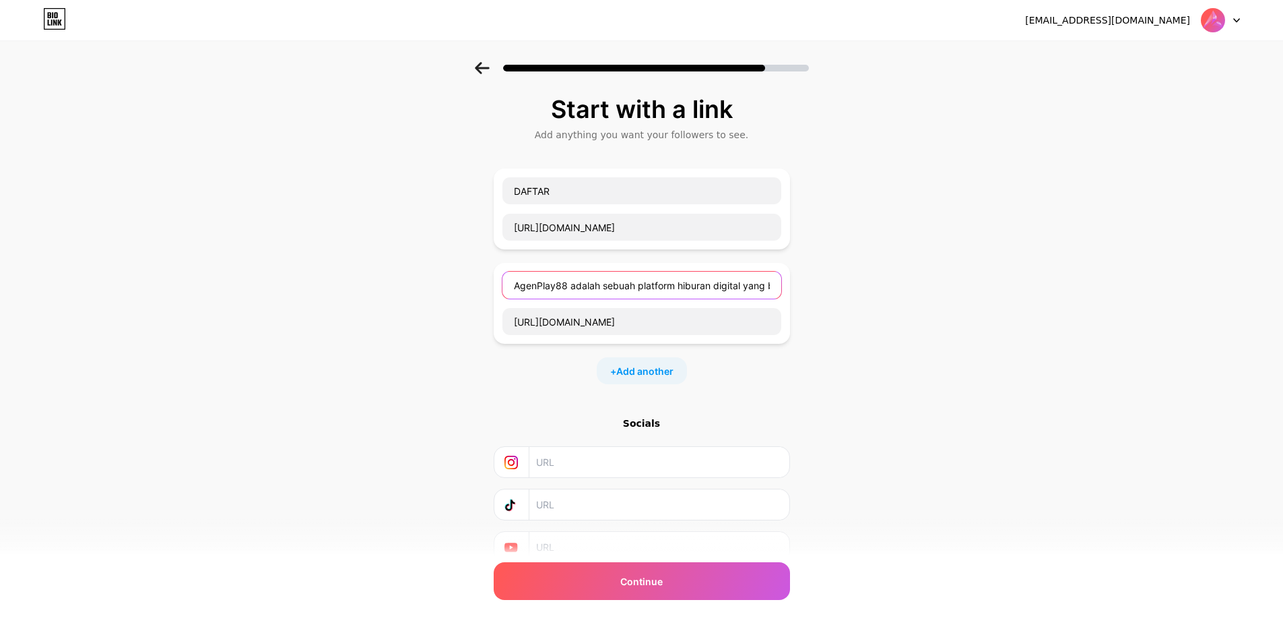
click at [581, 284] on input "AgenPlay88 adalah sebuah platform hiburan digital yang berfokus pada penyediaan…" at bounding box center [642, 285] width 279 height 27
drag, startPoint x: 581, startPoint y: 284, endPoint x: 1293, endPoint y: 358, distance: 716.0
click at [1283, 358] on html "agenplay88@akunlama.com Logout Link Copied Start with a link Add anything you w…" at bounding box center [641, 342] width 1283 height 684
type input "AgenPlay88"
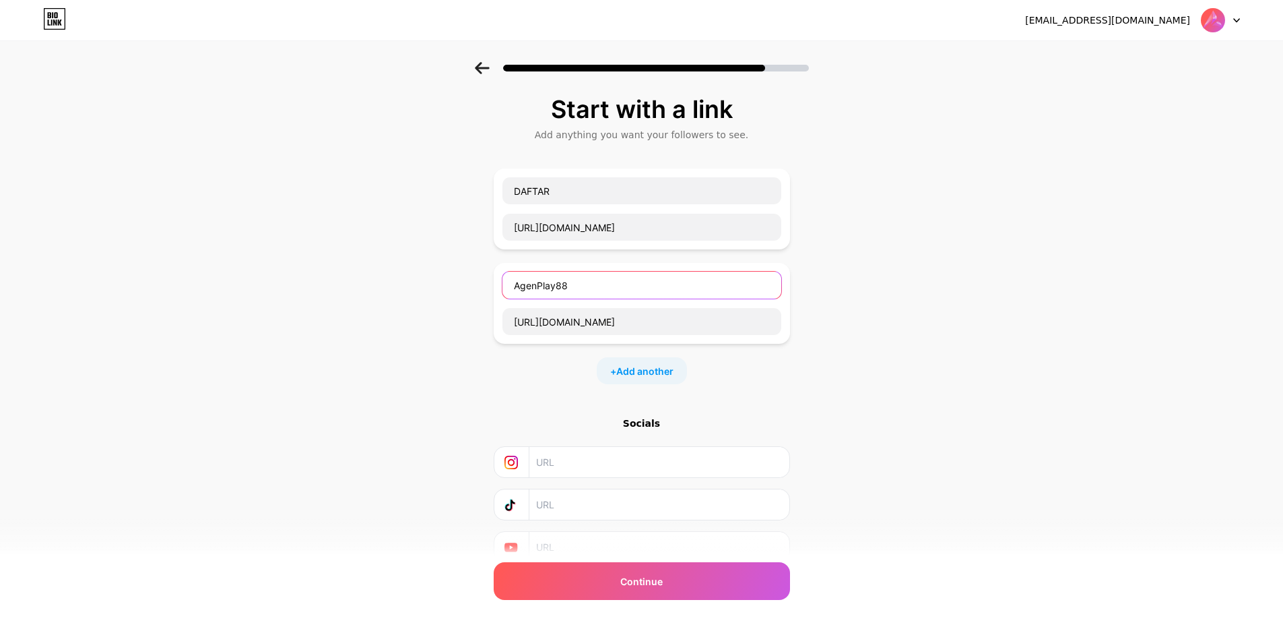
scroll to position [0, 0]
paste input "AgenPlay88"
type input "AgenPlay88"
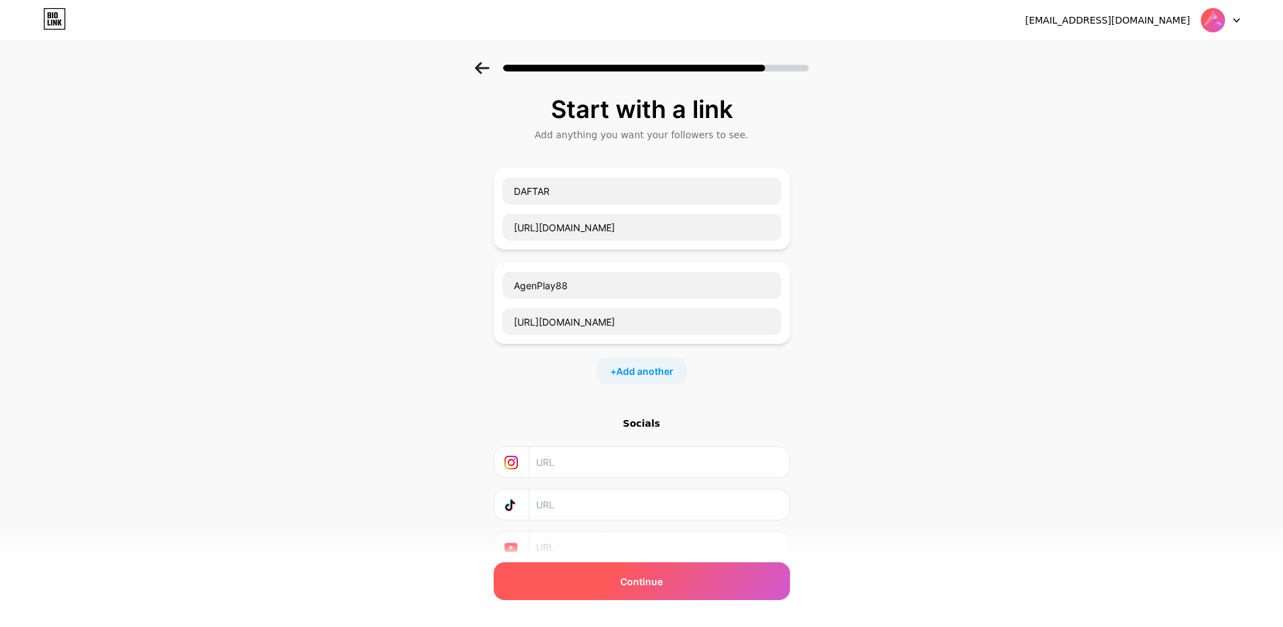
click at [658, 571] on div "Continue" at bounding box center [642, 581] width 296 height 38
click at [643, 579] on span "Continue" at bounding box center [641, 581] width 42 height 14
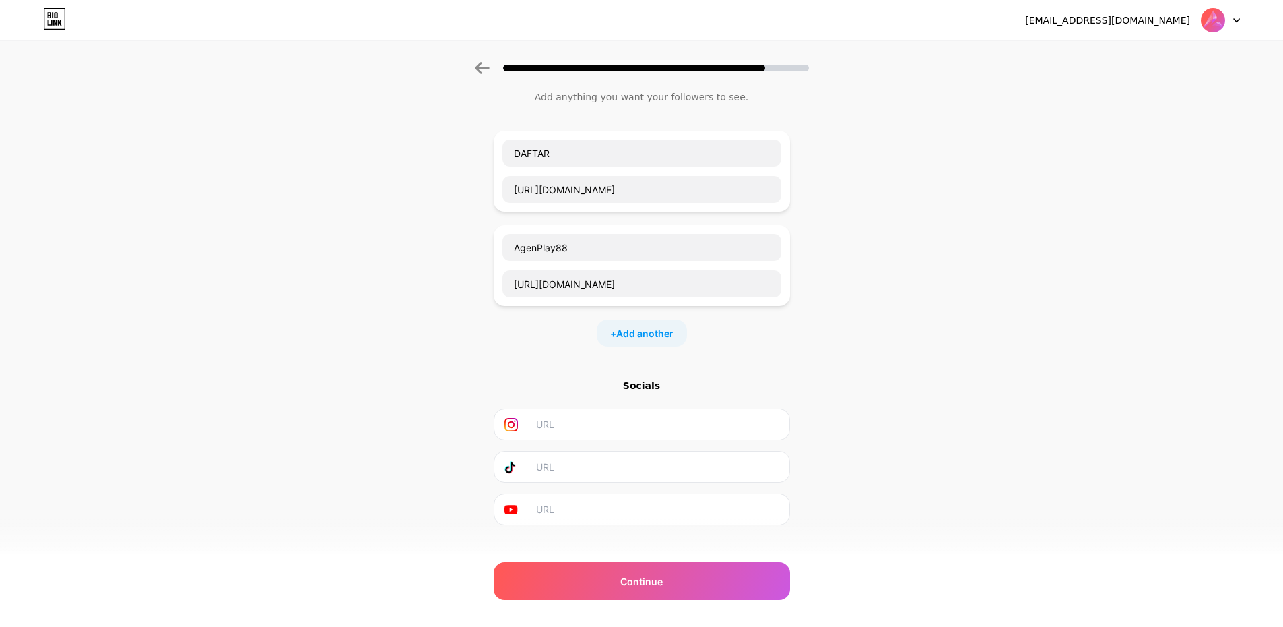
scroll to position [57, 10]
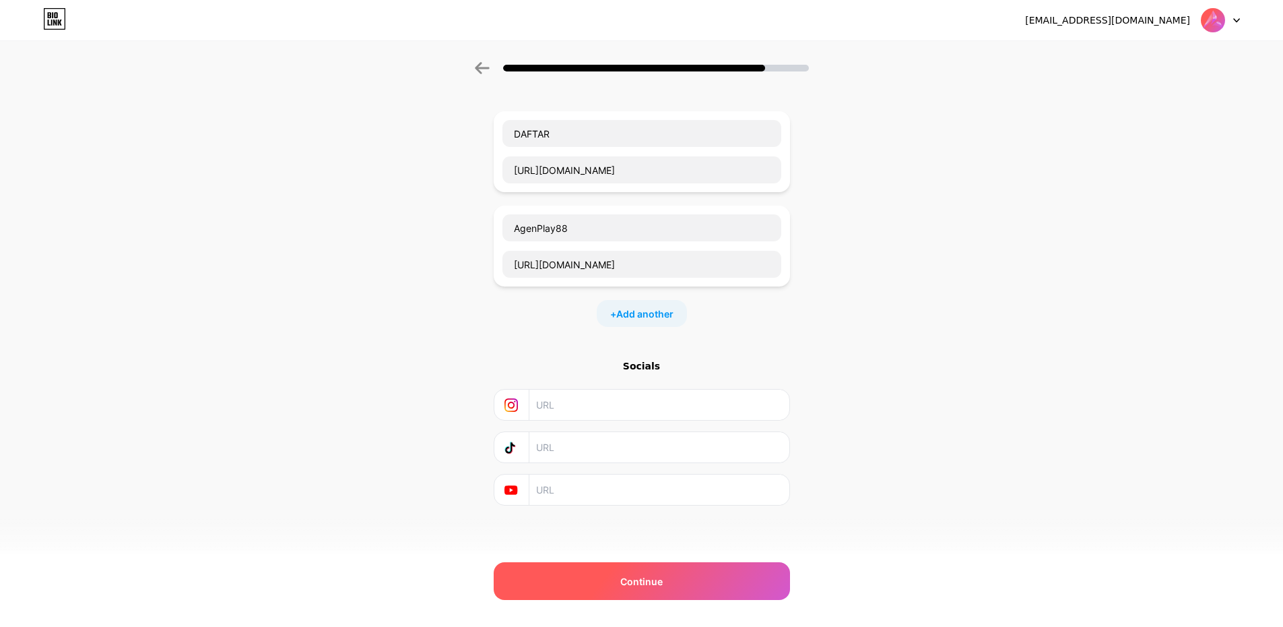
click at [643, 583] on span "Continue" at bounding box center [641, 581] width 42 height 14
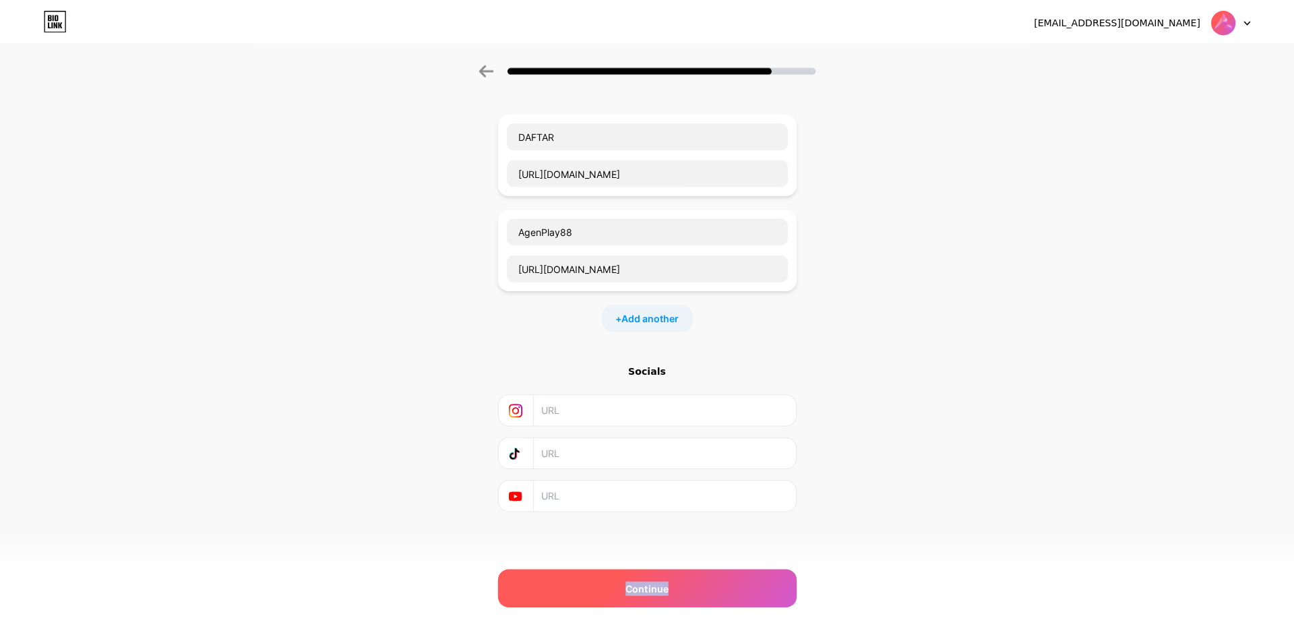
scroll to position [0, 0]
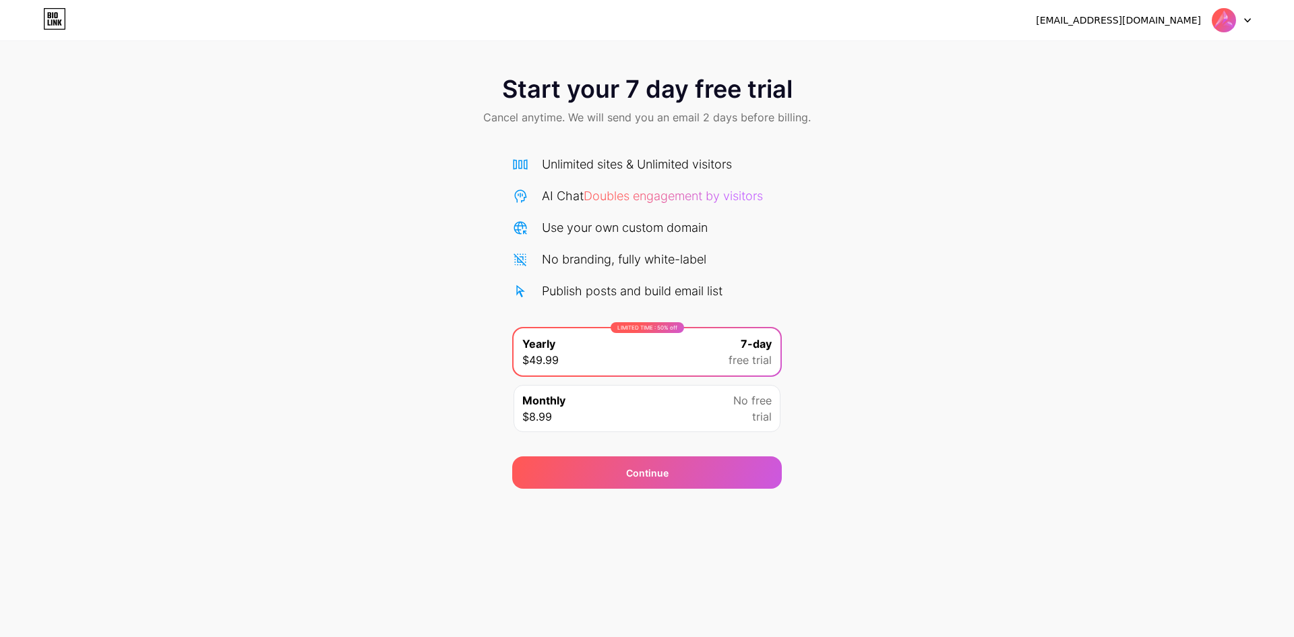
click at [722, 435] on div "LIMITED TIME : 50% off Yearly $49.99 7-day free trial Monthly $8.99 No free tri…" at bounding box center [646, 383] width 269 height 113
click at [741, 353] on span "free trial" at bounding box center [749, 360] width 43 height 16
click at [1064, 440] on div "Start your 7 day free trial Cancel anytime. We will send you an email 2 days be…" at bounding box center [647, 275] width 1294 height 426
click at [653, 482] on div "Continue" at bounding box center [646, 472] width 269 height 32
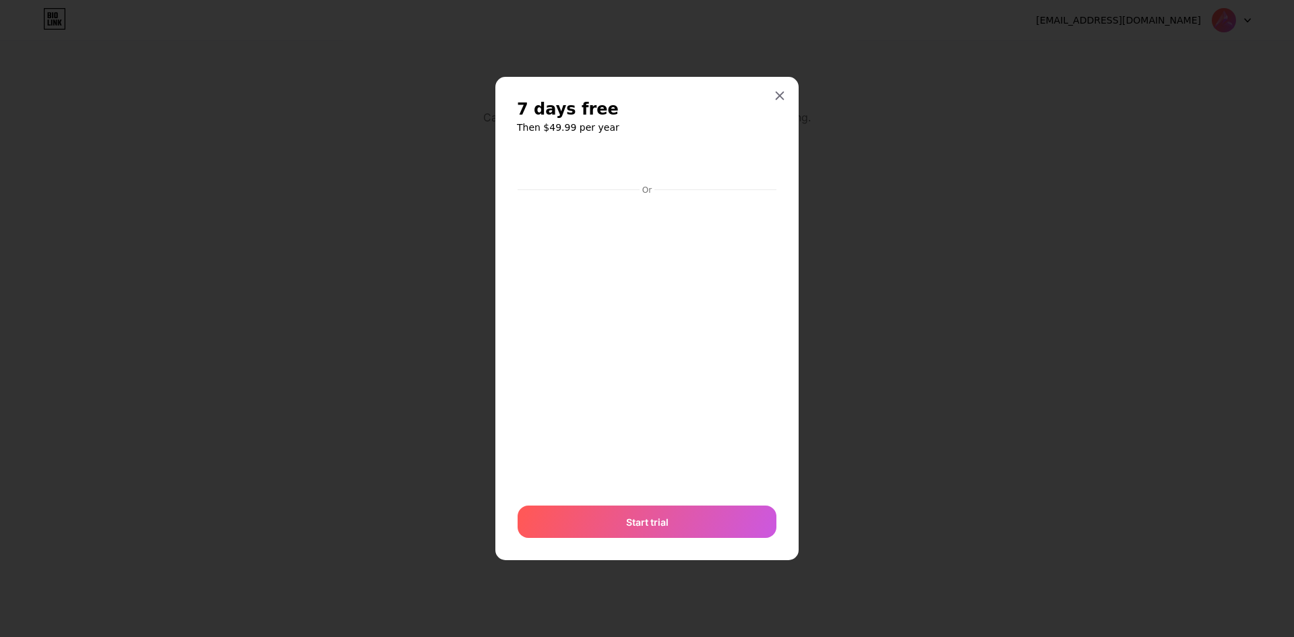
click at [492, 412] on div at bounding box center [647, 318] width 1294 height 637
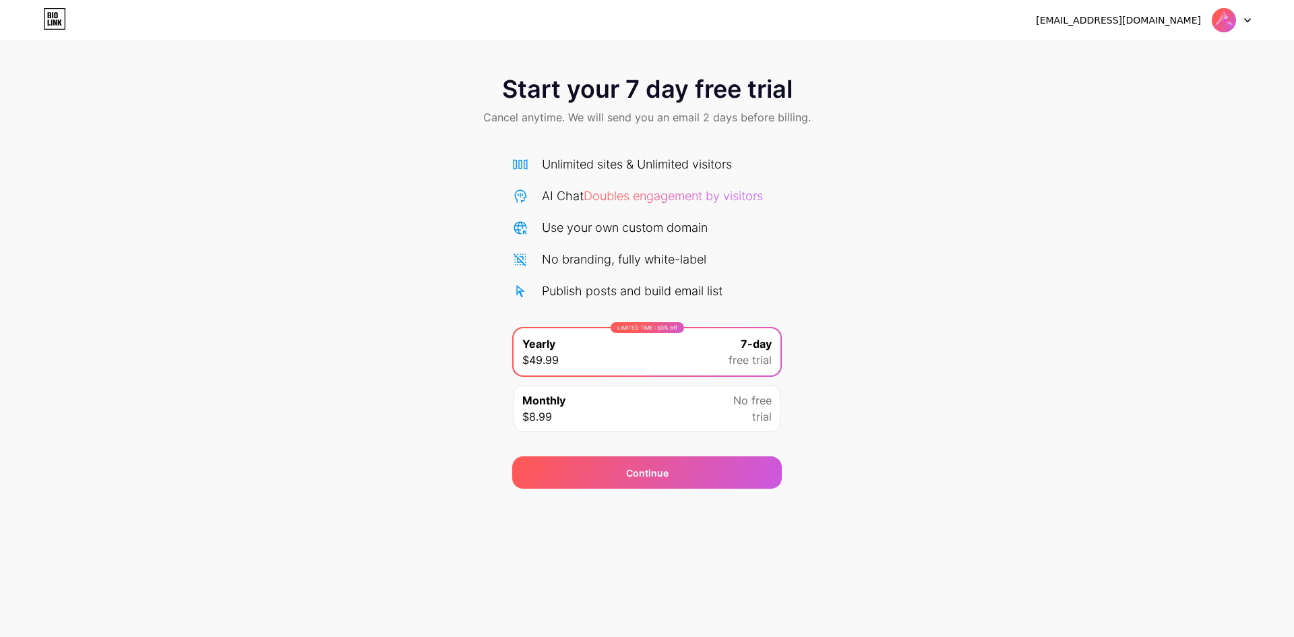
click at [631, 357] on div "LIMITED TIME : 50% off Yearly $49.99 7-day free trial" at bounding box center [646, 351] width 267 height 47
click at [644, 471] on div "Continue" at bounding box center [647, 473] width 42 height 14
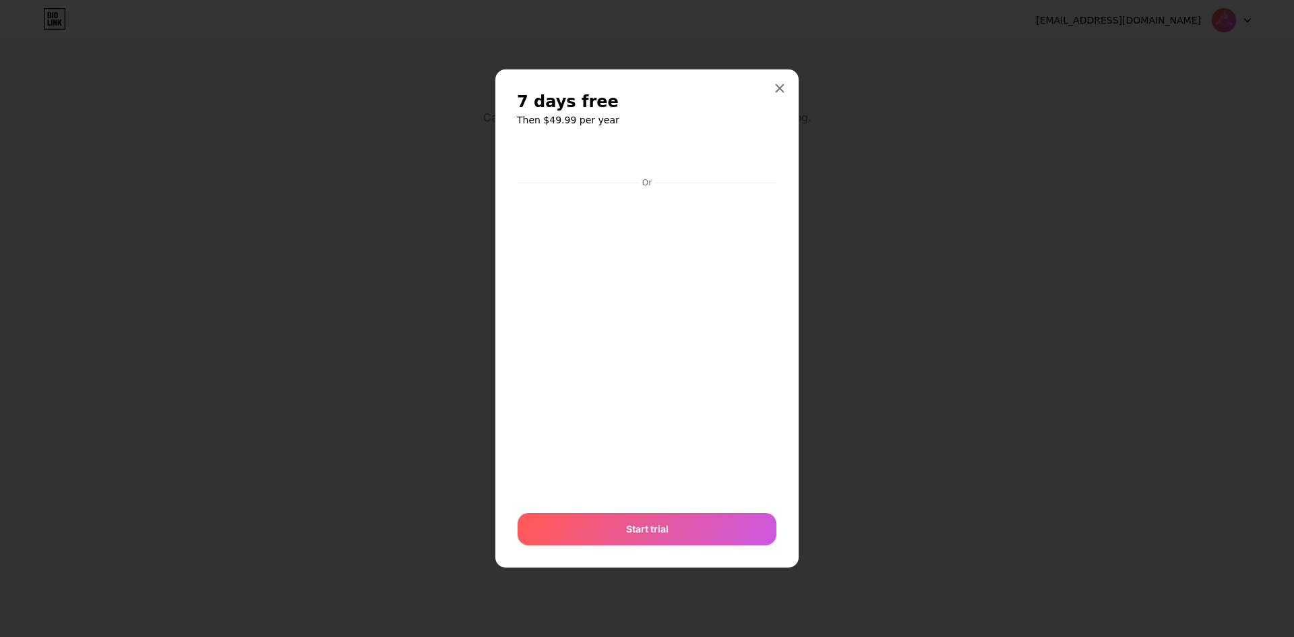
drag, startPoint x: 843, startPoint y: 266, endPoint x: 784, endPoint y: 280, distance: 60.8
click at [812, 275] on div at bounding box center [647, 318] width 1294 height 637
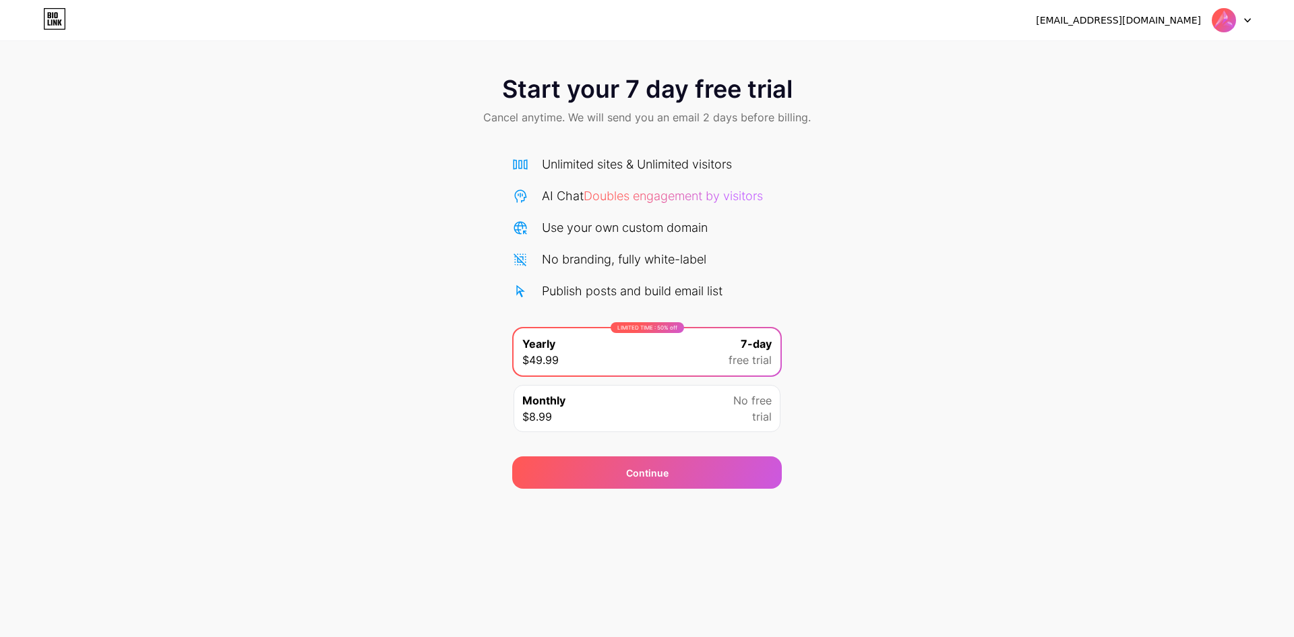
drag, startPoint x: 641, startPoint y: 339, endPoint x: 639, endPoint y: 367, distance: 28.4
click at [641, 339] on div "LIMITED TIME : 50% off Yearly $49.99 7-day free trial" at bounding box center [646, 351] width 267 height 47
click at [629, 471] on div "Continue" at bounding box center [647, 473] width 42 height 14
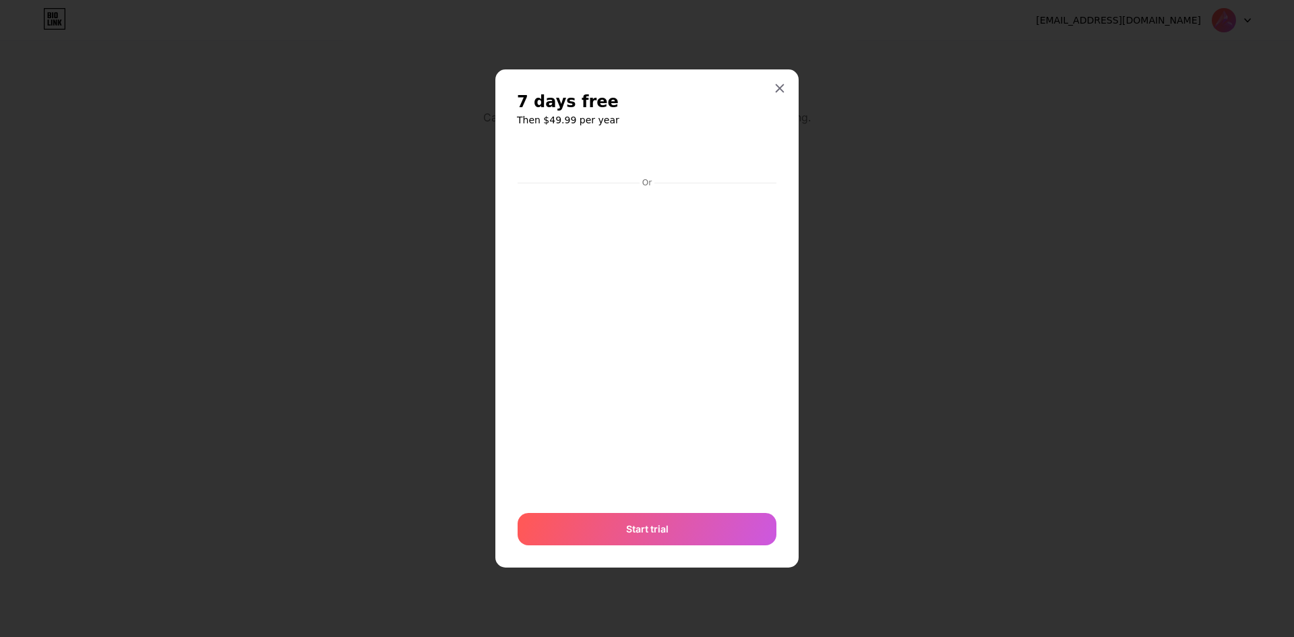
click at [961, 369] on div at bounding box center [647, 318] width 1294 height 637
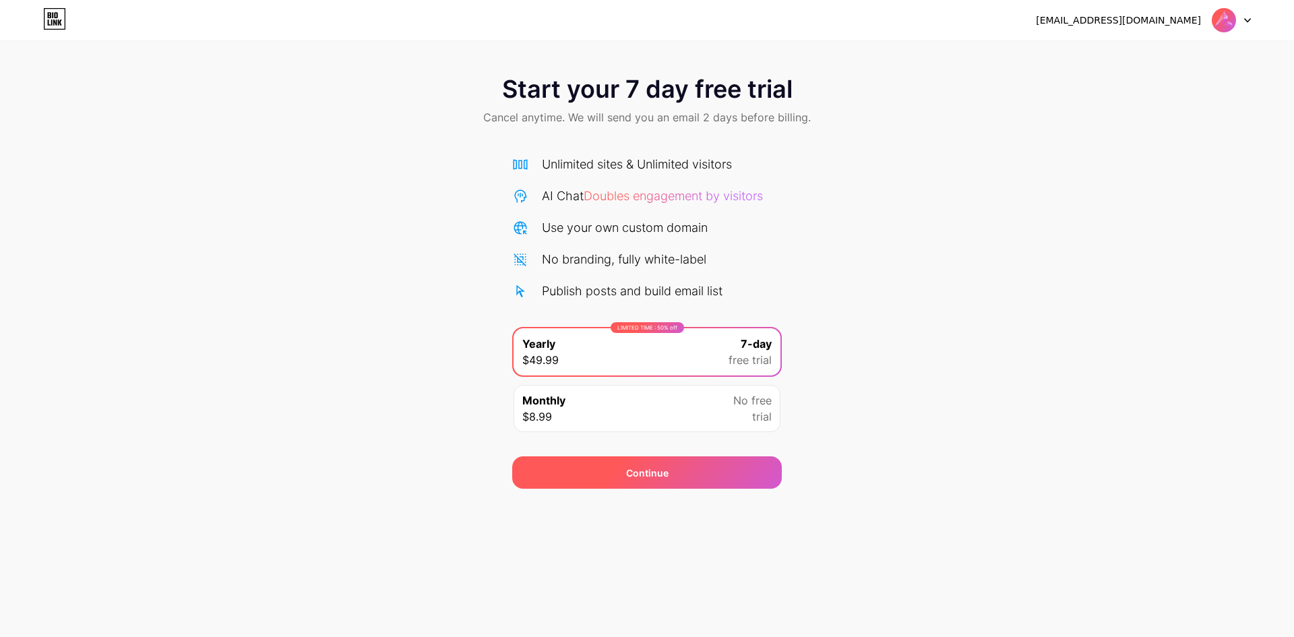
click at [623, 478] on div "Continue" at bounding box center [646, 472] width 269 height 32
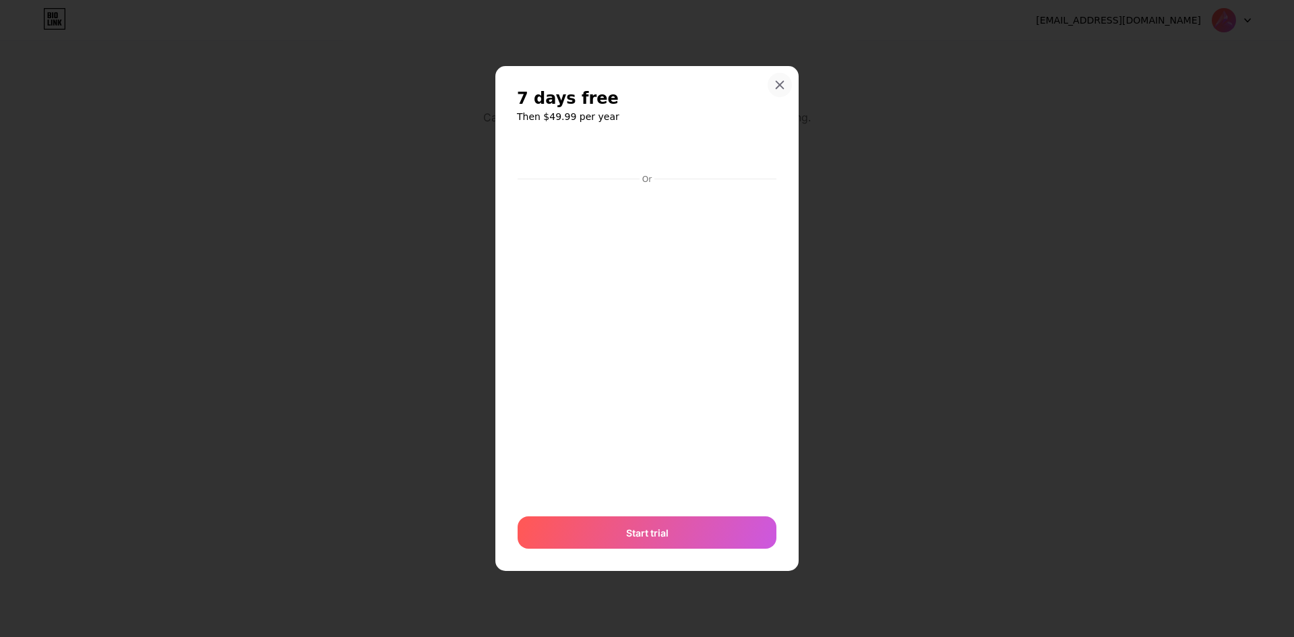
click at [781, 77] on div at bounding box center [779, 85] width 24 height 24
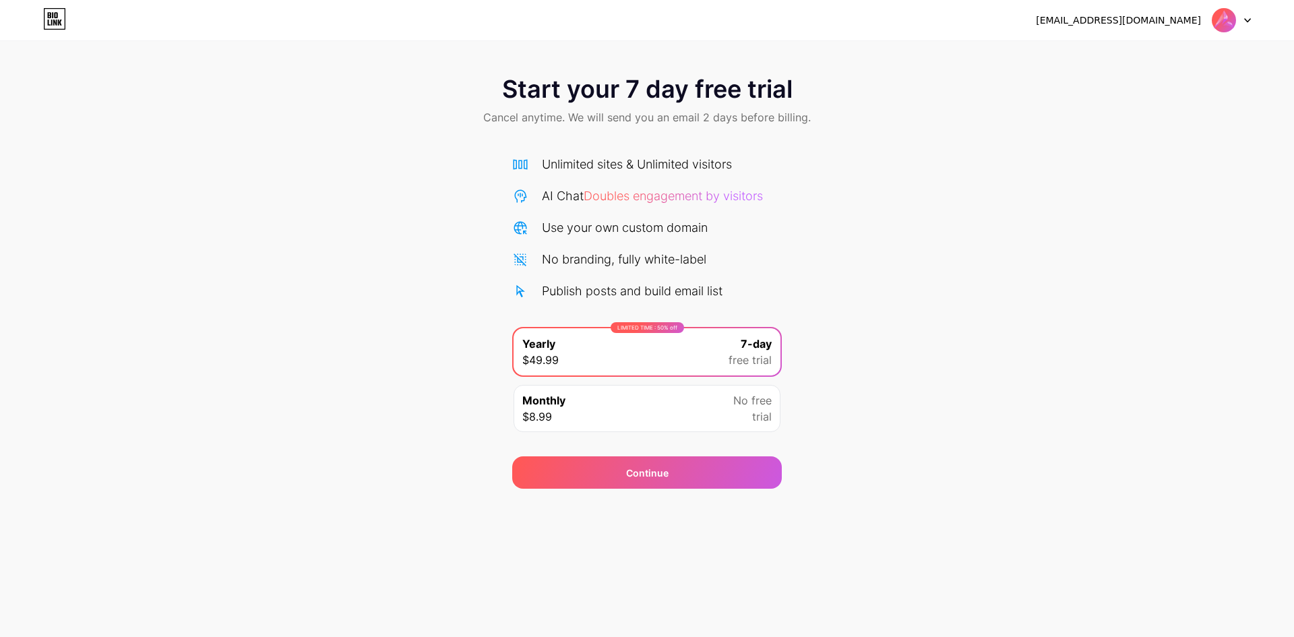
click at [53, 22] on icon at bounding box center [54, 19] width 23 height 22
click at [1221, 14] on img at bounding box center [1224, 20] width 26 height 26
click at [54, 26] on icon at bounding box center [54, 19] width 23 height 22
click at [55, 18] on icon at bounding box center [54, 19] width 23 height 22
click at [57, 18] on icon at bounding box center [54, 19] width 23 height 22
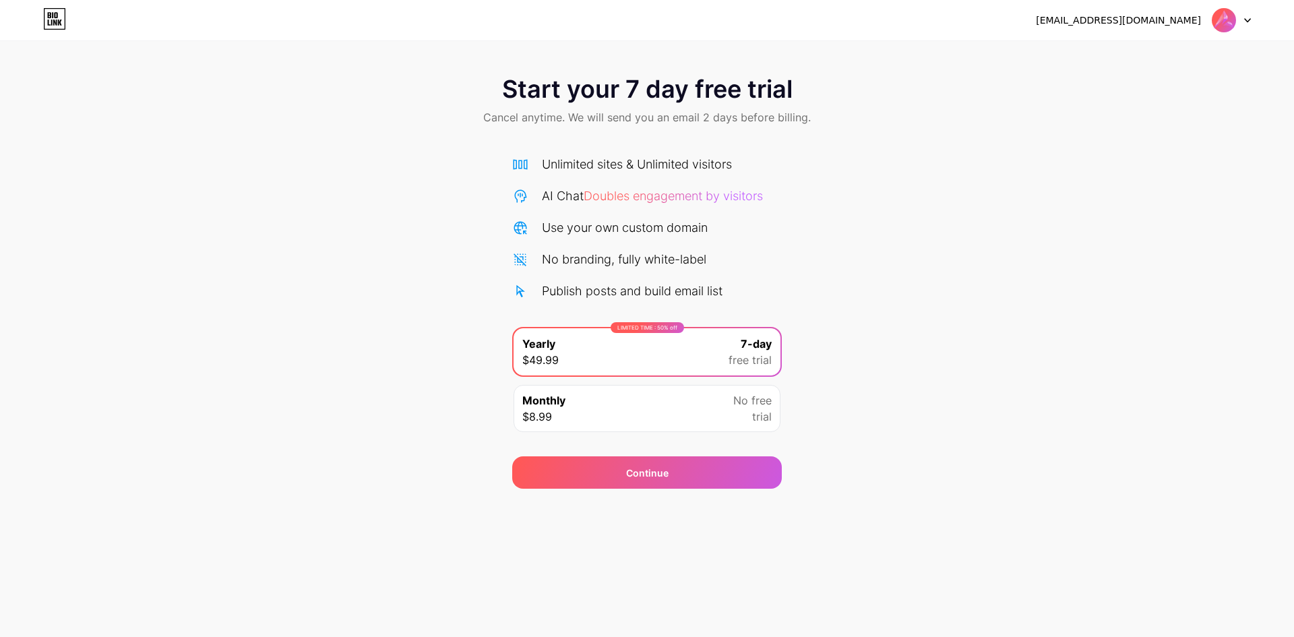
click at [817, 244] on div "Start your 7 day free trial Cancel anytime. We will send you an email 2 days be…" at bounding box center [647, 275] width 1294 height 426
click at [525, 236] on div "Use your own custom domain" at bounding box center [646, 227] width 269 height 18
click at [693, 415] on div "Monthly $8.99 No free trial" at bounding box center [646, 408] width 267 height 47
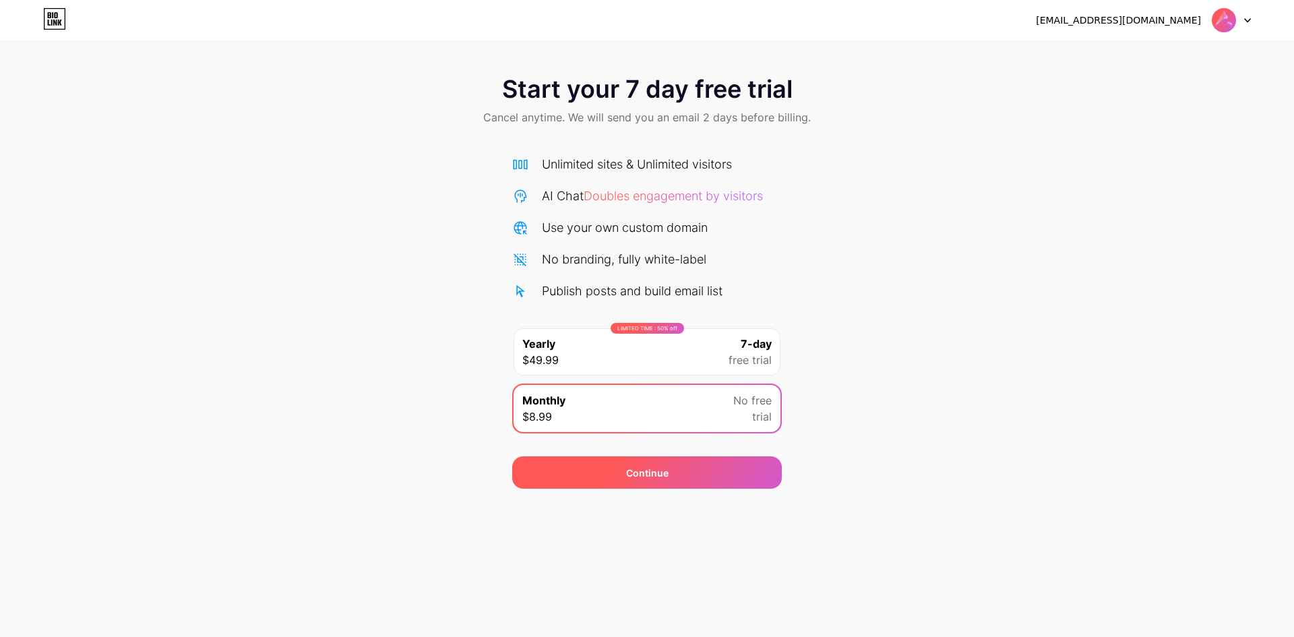
click at [684, 472] on div "Continue" at bounding box center [646, 472] width 269 height 32
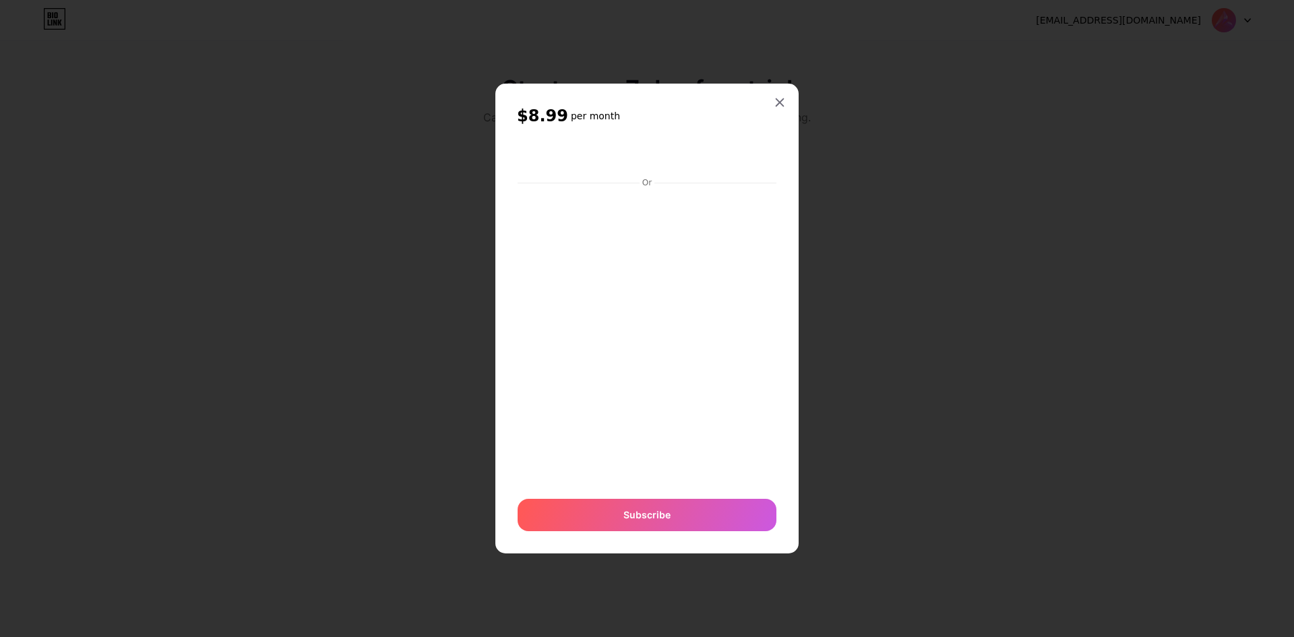
click at [776, 84] on div "$8.99 per month Or Subscribe" at bounding box center [646, 319] width 303 height 470
click at [781, 91] on div at bounding box center [779, 102] width 24 height 24
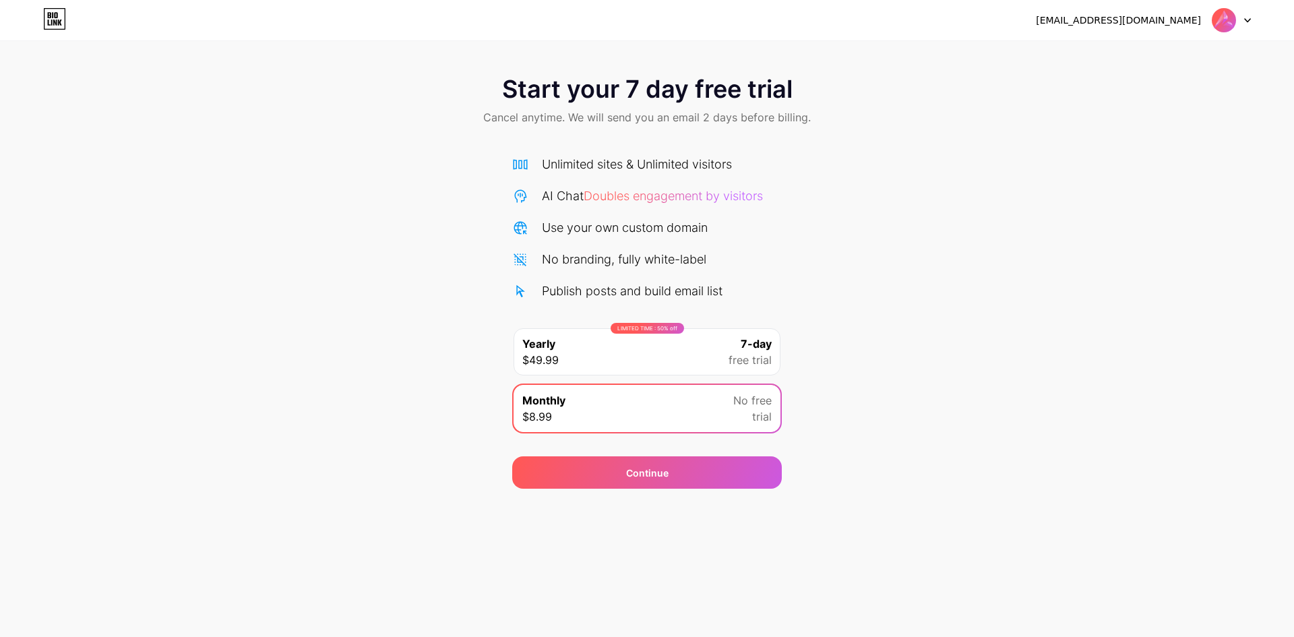
drag, startPoint x: 879, startPoint y: 183, endPoint x: 1058, endPoint y: 102, distance: 196.3
click at [895, 182] on div "Start your 7 day free trial Cancel anytime. We will send you an email 2 days be…" at bounding box center [647, 275] width 1294 height 426
click at [59, 18] on icon at bounding box center [54, 19] width 23 height 22
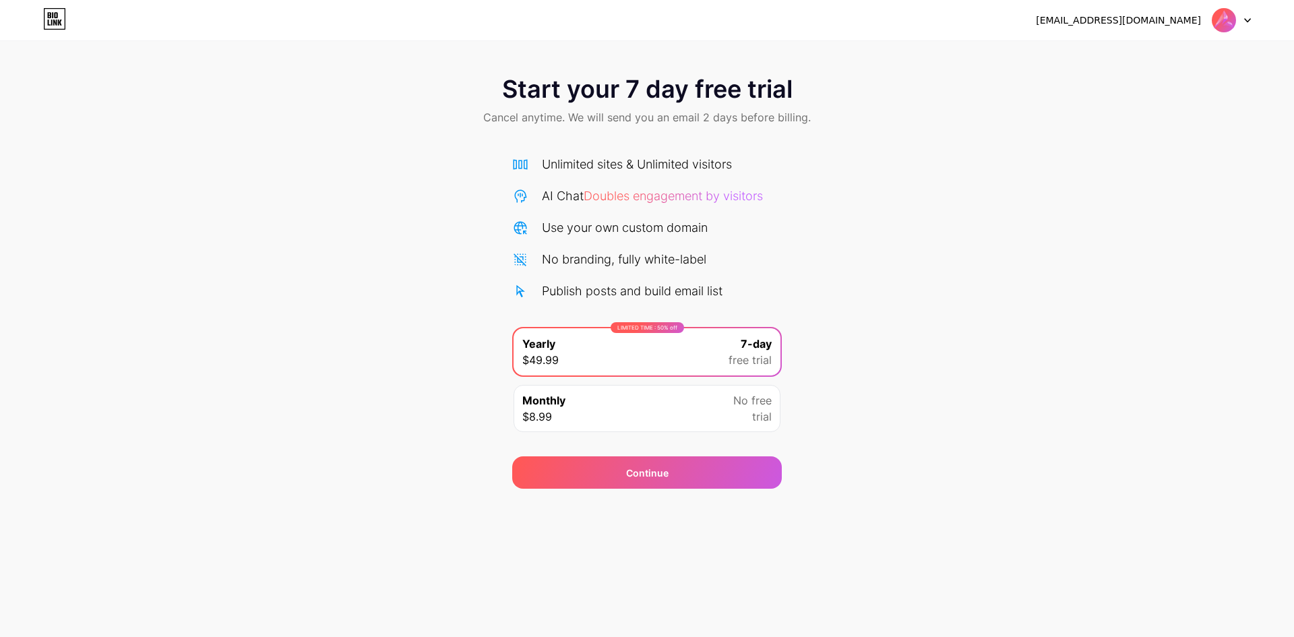
click at [542, 106] on div "Start your 7 day free trial Cancel anytime. We will send you an email 2 days be…" at bounding box center [647, 101] width 1294 height 79
